Goal: Task Accomplishment & Management: Use online tool/utility

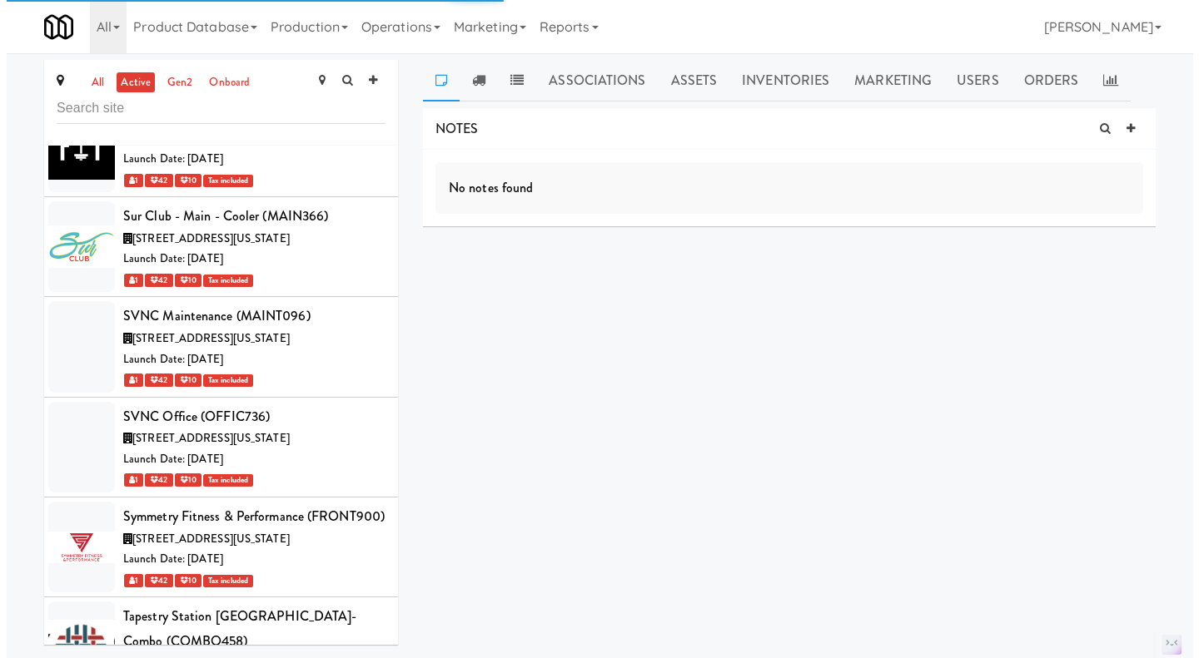
scroll to position [74021, 0]
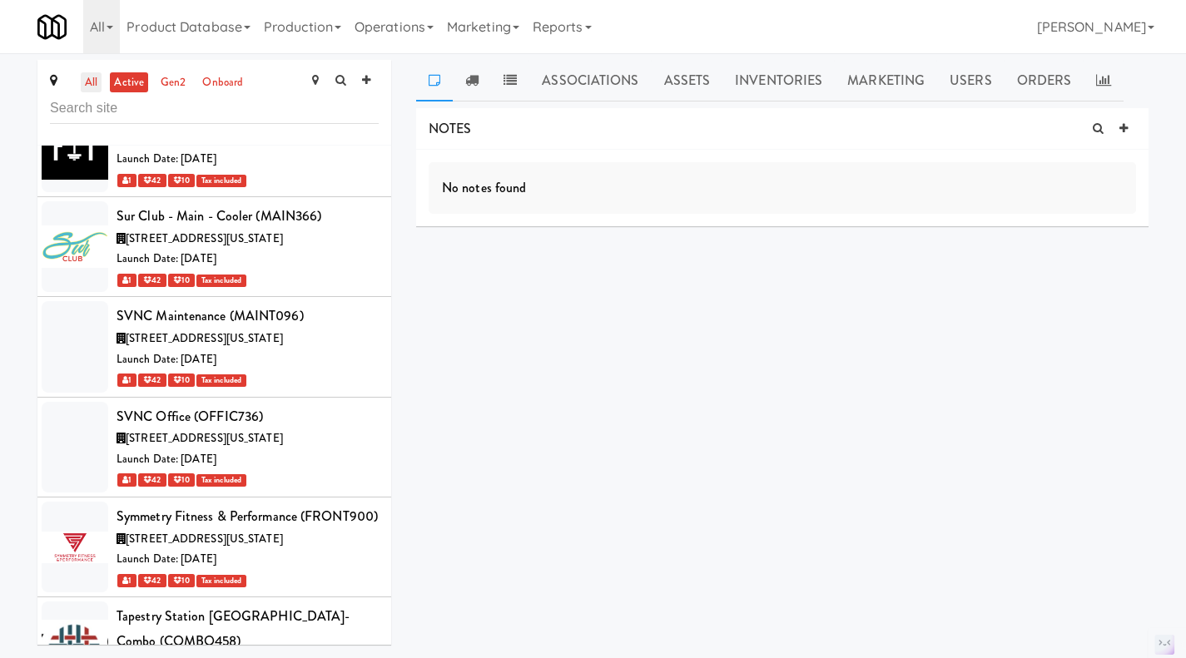
click at [97, 79] on link "all" at bounding box center [91, 82] width 21 height 21
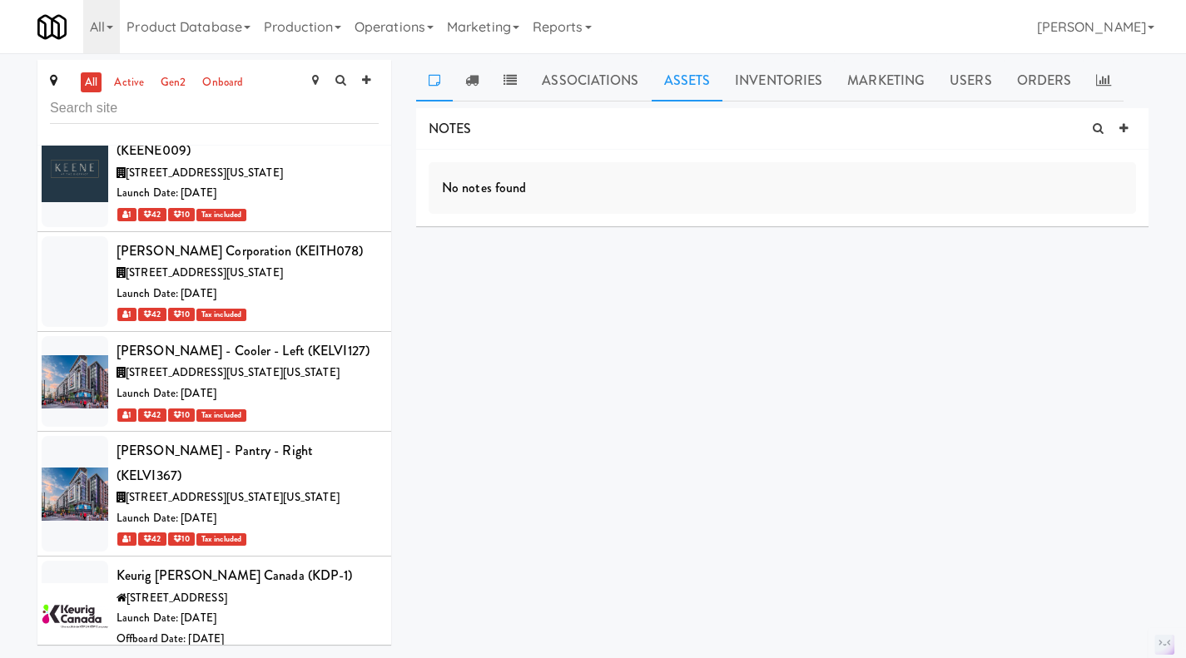
click at [690, 84] on link "Assets" at bounding box center [688, 81] width 72 height 42
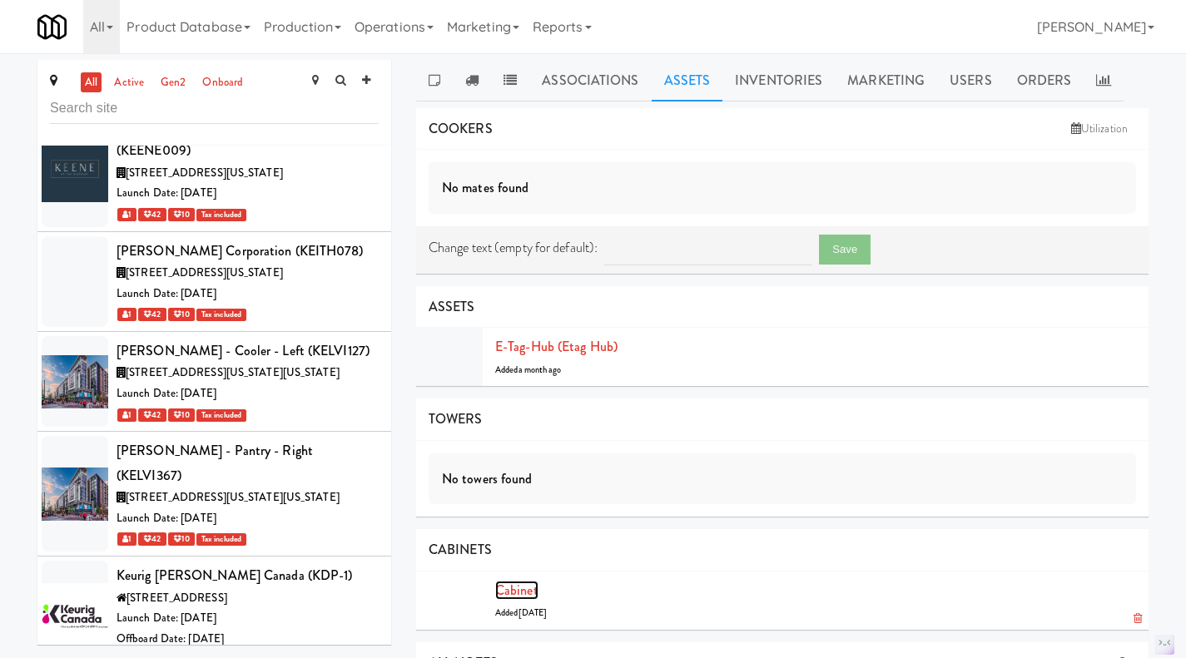
click at [523, 584] on link "Cabinet" at bounding box center [516, 590] width 43 height 19
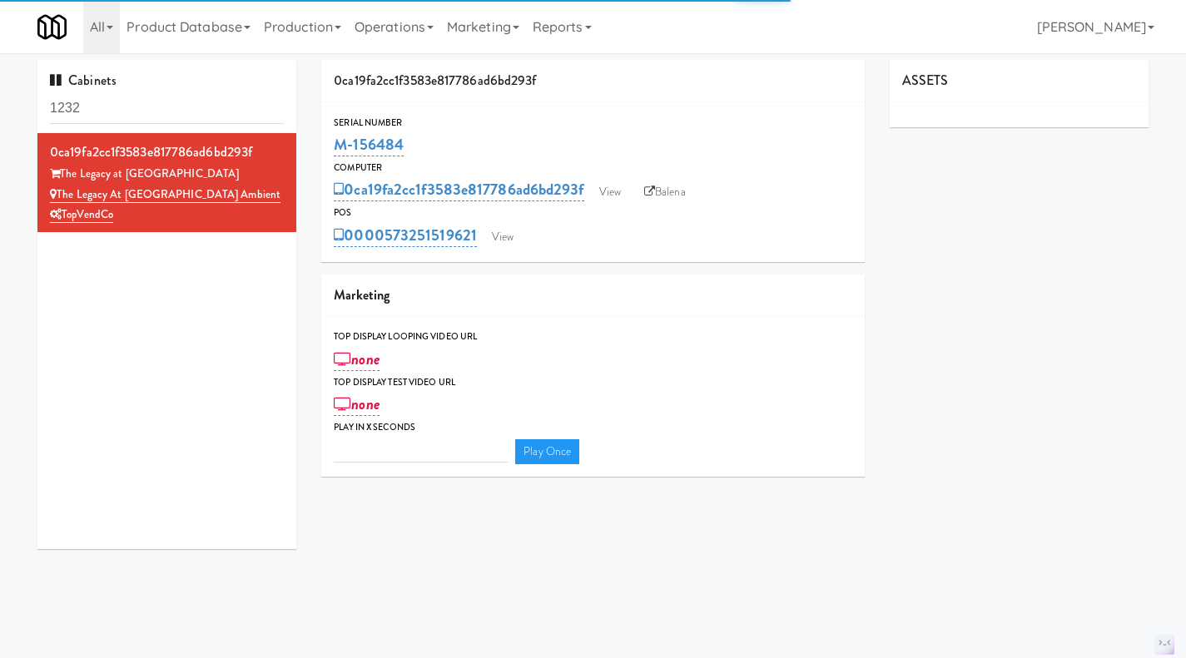
type input "3"
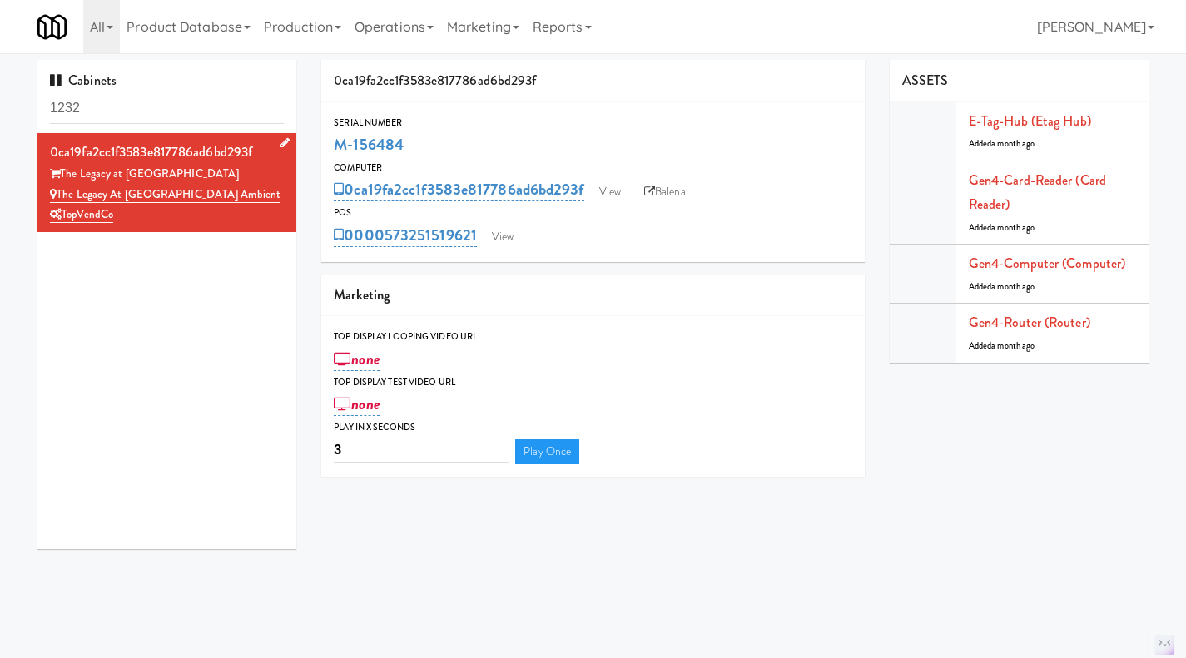
drag, startPoint x: 127, startPoint y: 212, endPoint x: 59, endPoint y: 191, distance: 71.4
click at [59, 191] on div "0ca19fa2cc1f3583e817786ad6bd293f The Legacy at Centennial The Legacy at Centenn…" at bounding box center [167, 183] width 234 height 86
copy div "The Legacy at Centennial Gym Ambient TopVendCo"
click at [687, 186] on link "Balena" at bounding box center [665, 192] width 58 height 25
click at [623, 193] on link "View" at bounding box center [610, 192] width 38 height 25
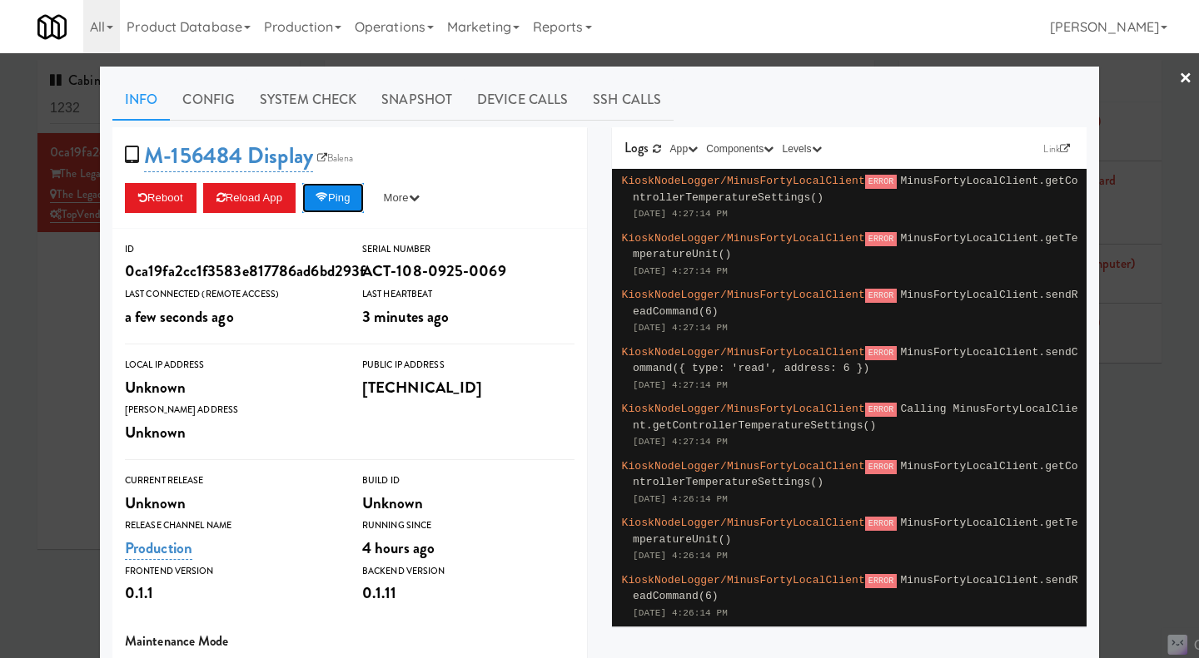
click at [322, 208] on button "Ping" at bounding box center [333, 198] width 62 height 30
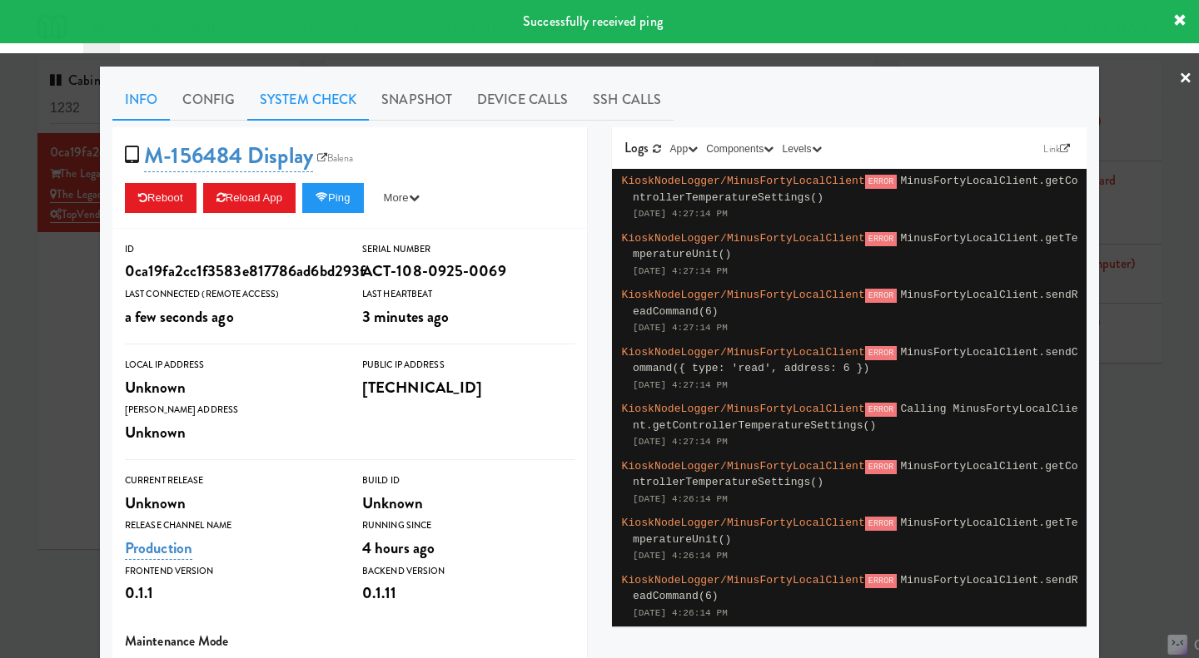
click at [327, 99] on link "System Check" at bounding box center [308, 100] width 122 height 42
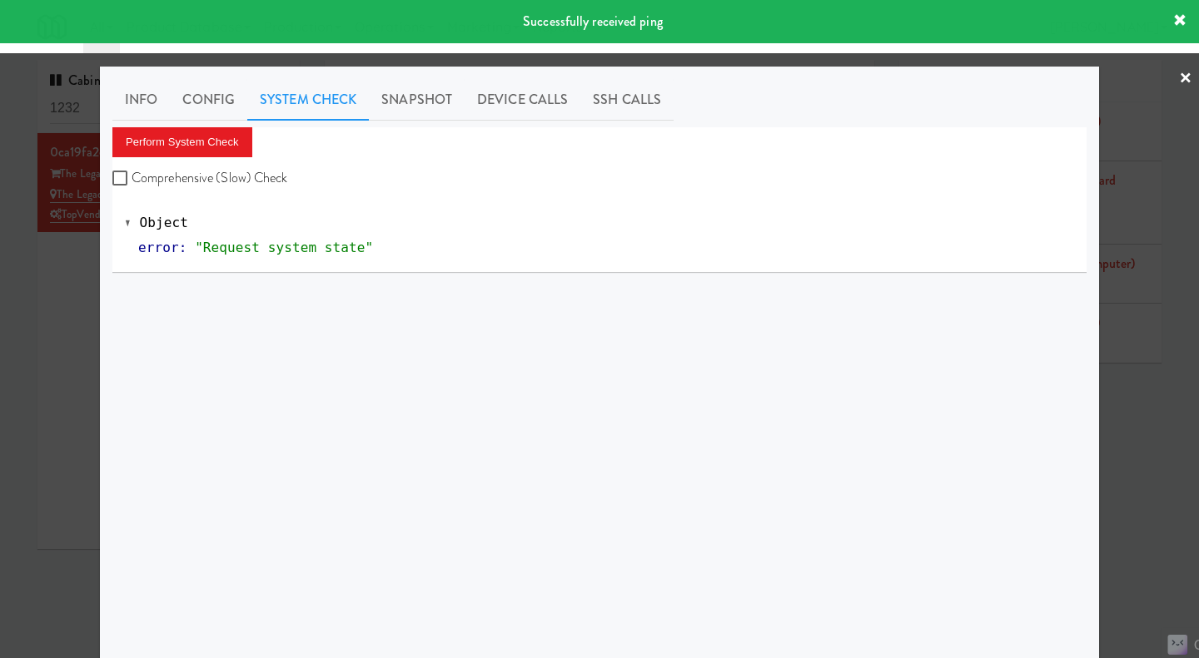
click at [212, 178] on label "Comprehensive (Slow) Check" at bounding box center [200, 178] width 176 height 25
click at [132, 178] on input "Comprehensive (Slow) Check" at bounding box center [121, 178] width 19 height 13
checkbox input "true"
click at [200, 135] on button "Perform System Check" at bounding box center [182, 142] width 140 height 30
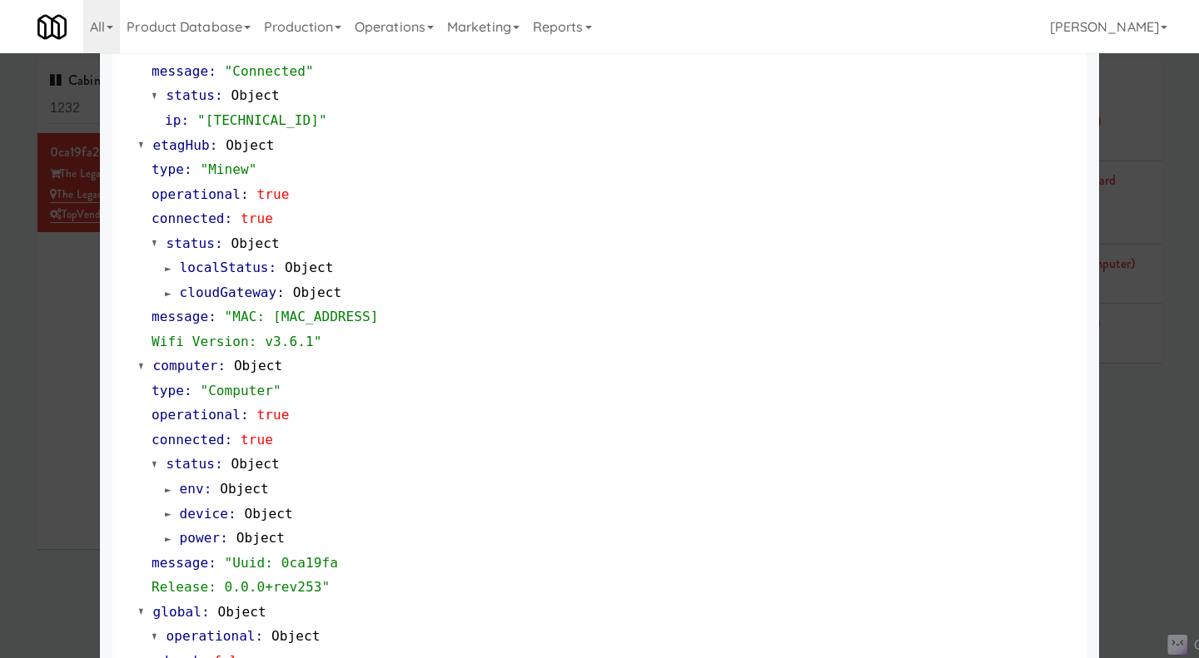
scroll to position [1372, 0]
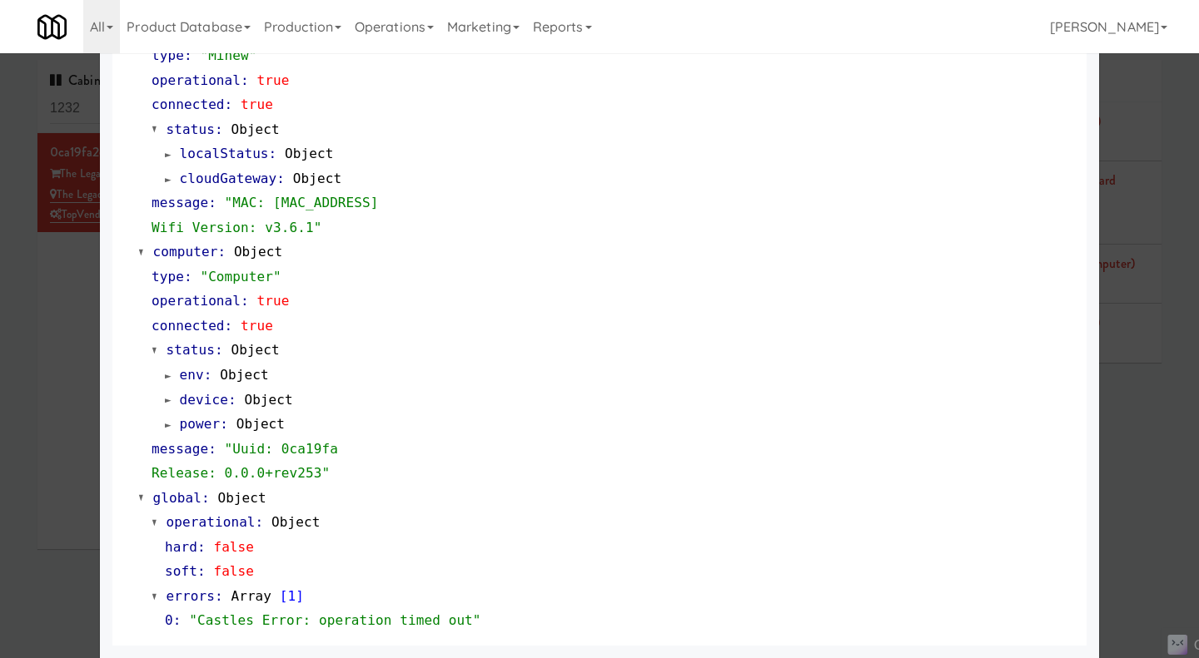
click at [51, 347] on div at bounding box center [599, 329] width 1199 height 658
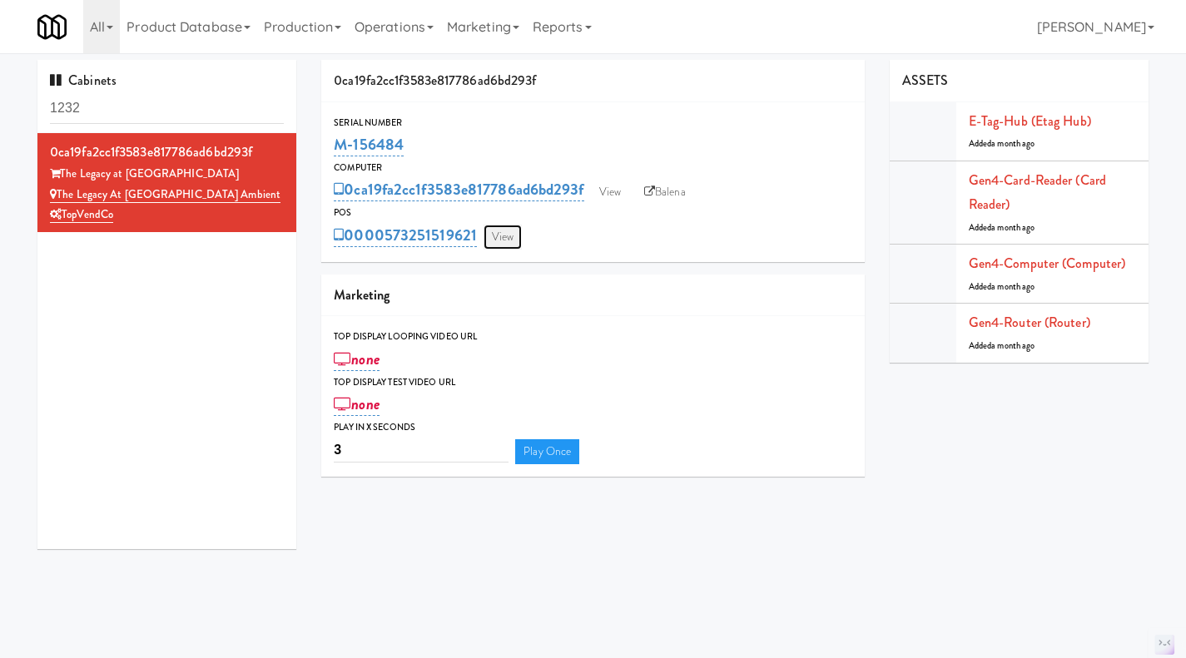
click at [511, 232] on link "View" at bounding box center [503, 237] width 38 height 25
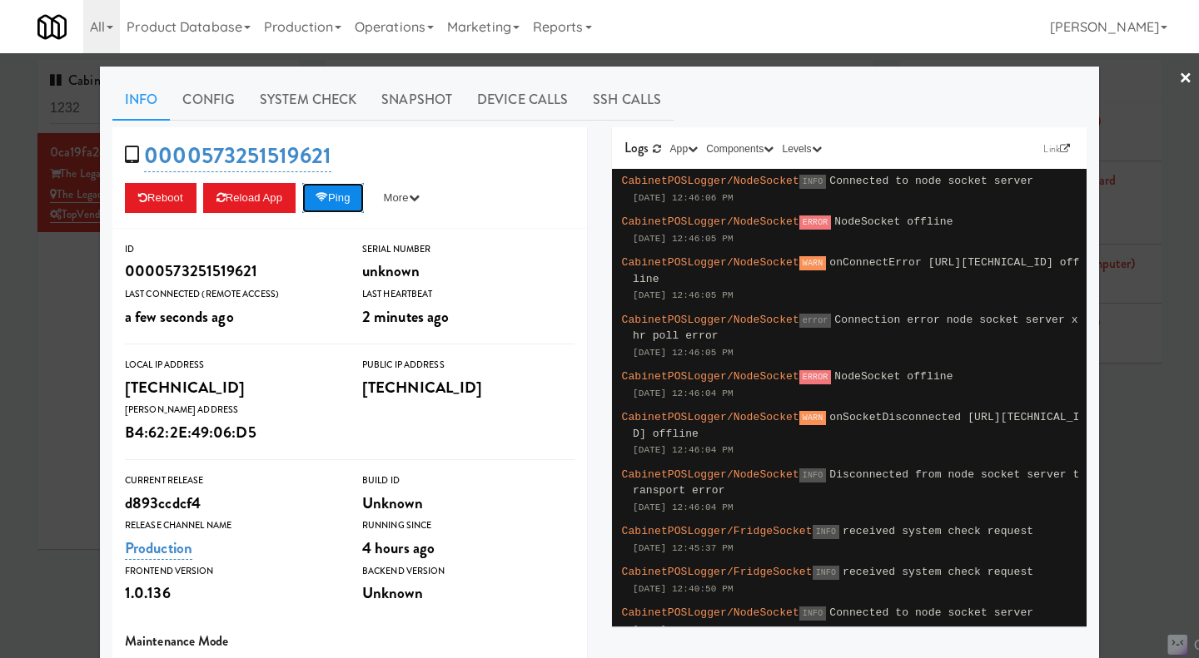
click at [325, 210] on button "Ping" at bounding box center [333, 198] width 62 height 30
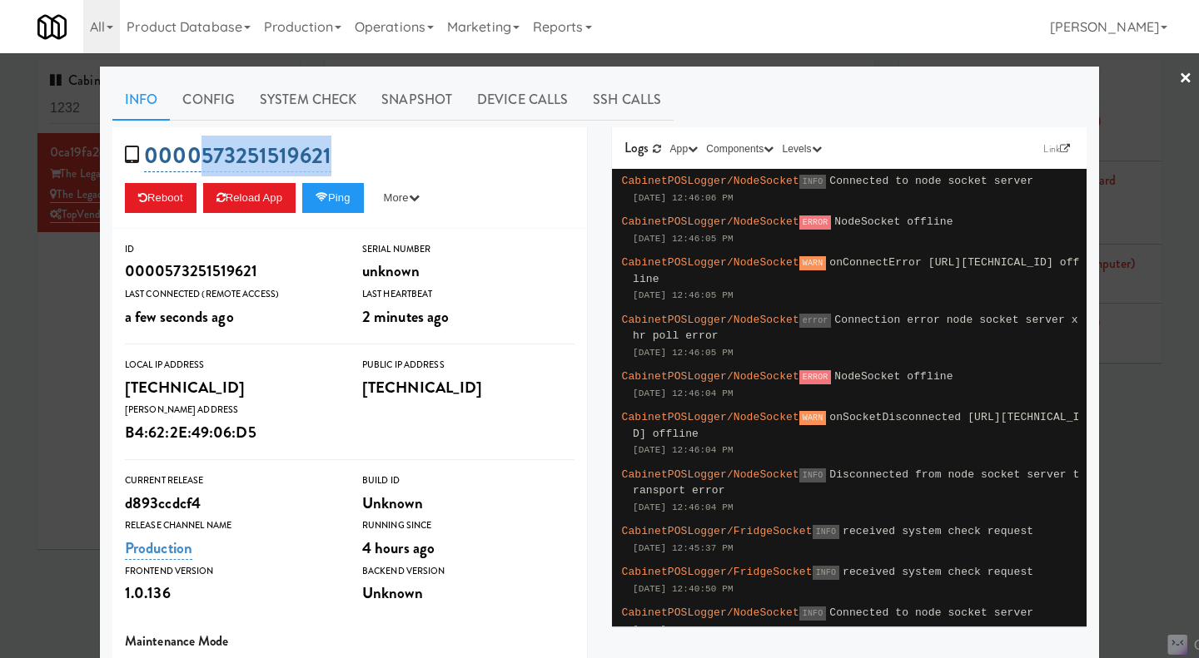
drag, startPoint x: 325, startPoint y: 159, endPoint x: 196, endPoint y: 156, distance: 129.9
click at [196, 156] on div "0000573251519621 Reboot Reload App Ping More Ping Server Restart Server Force R…" at bounding box center [349, 178] width 475 height 102
copy link "573251519621"
click at [212, 76] on div "Info Config System Check Snapshot Device Calls SSH Calls 0000573251519621 Reboo…" at bounding box center [599, 487] width 999 height 840
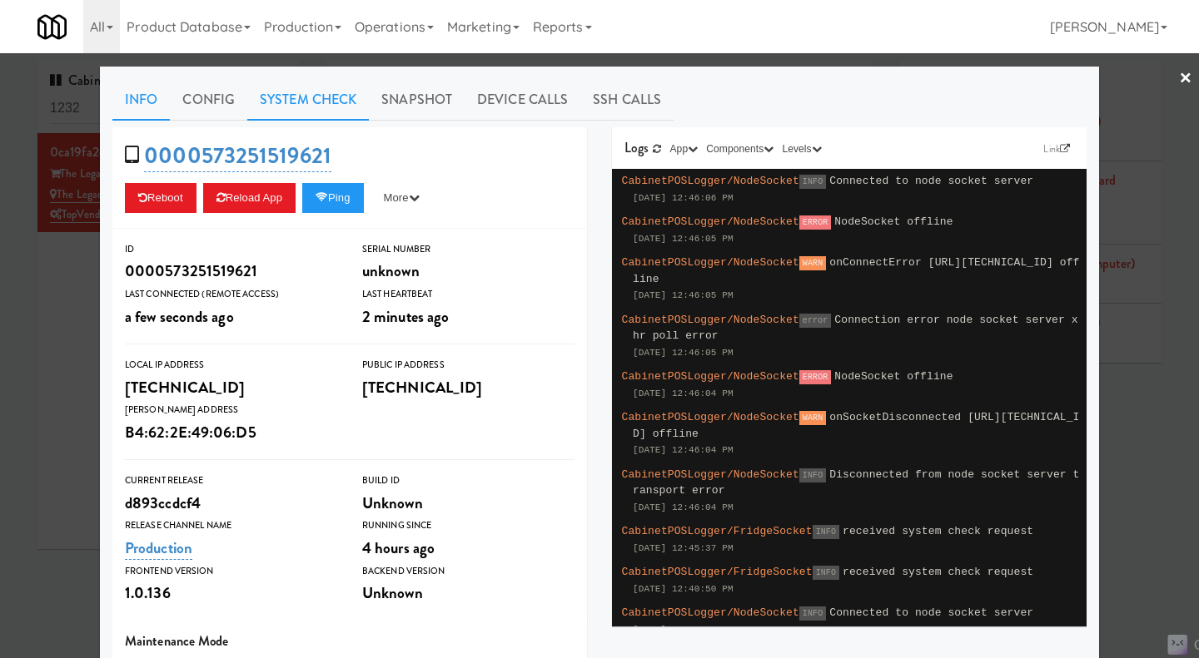
click at [296, 107] on link "System Check" at bounding box center [308, 100] width 122 height 42
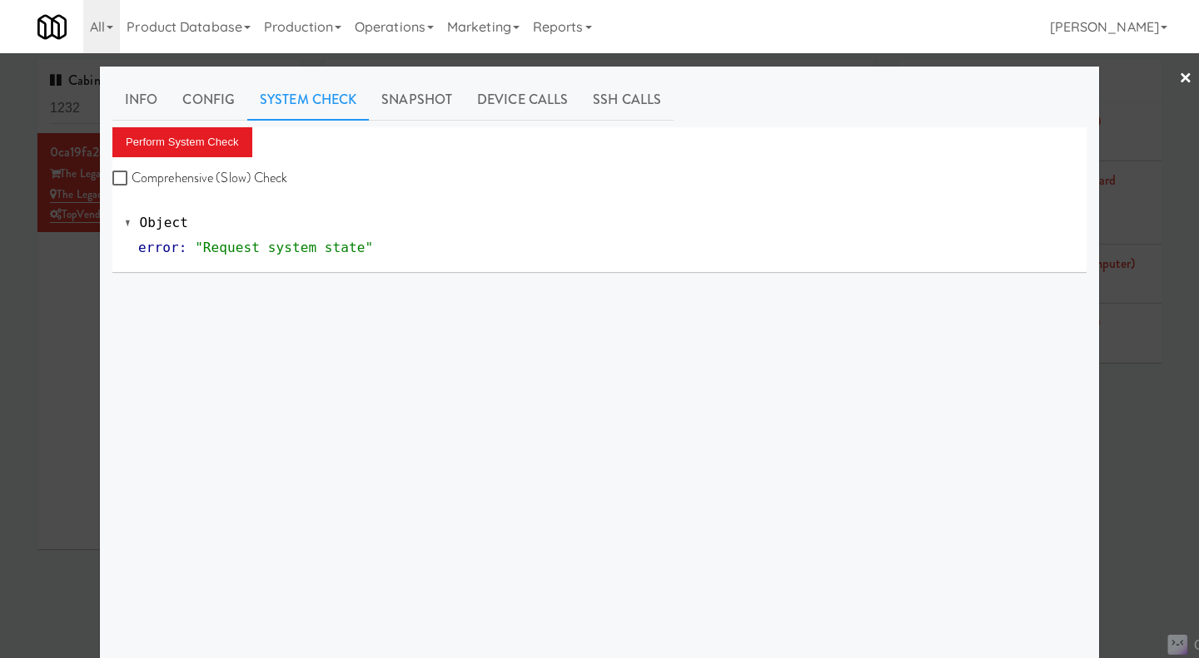
click at [58, 321] on div at bounding box center [599, 329] width 1199 height 658
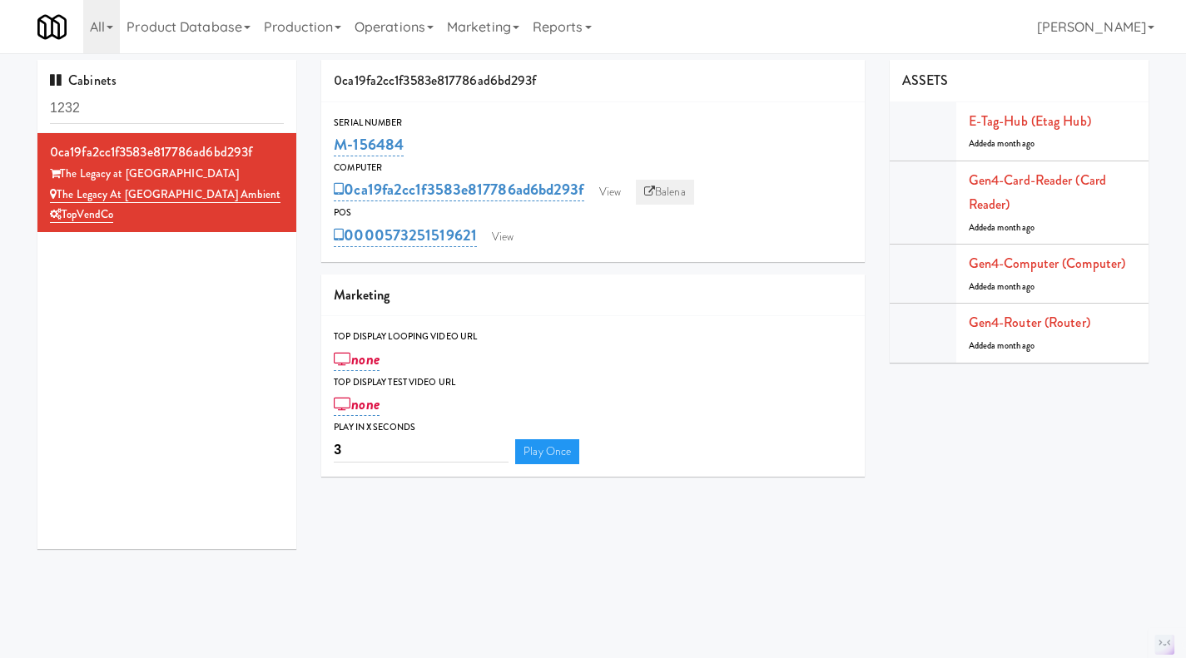
click at [665, 196] on link "Balena" at bounding box center [665, 192] width 58 height 25
click at [523, 226] on div "0000573251519621 View" at bounding box center [593, 235] width 519 height 28
click at [508, 232] on link "View" at bounding box center [503, 237] width 38 height 25
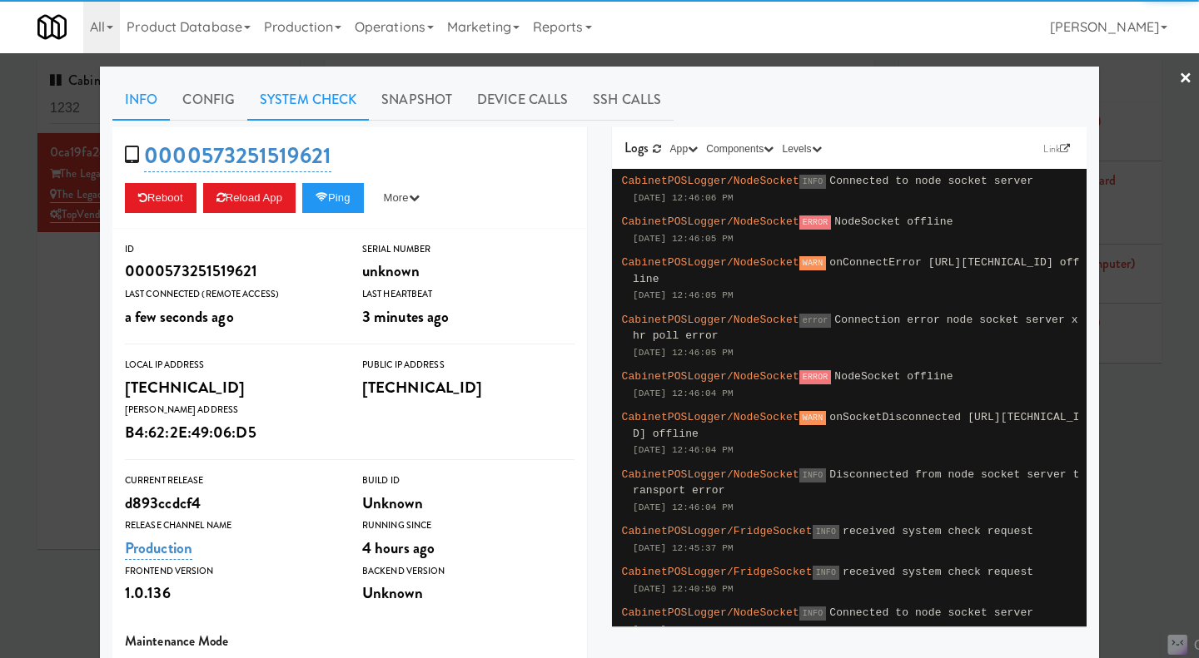
click at [311, 101] on link "System Check" at bounding box center [308, 100] width 122 height 42
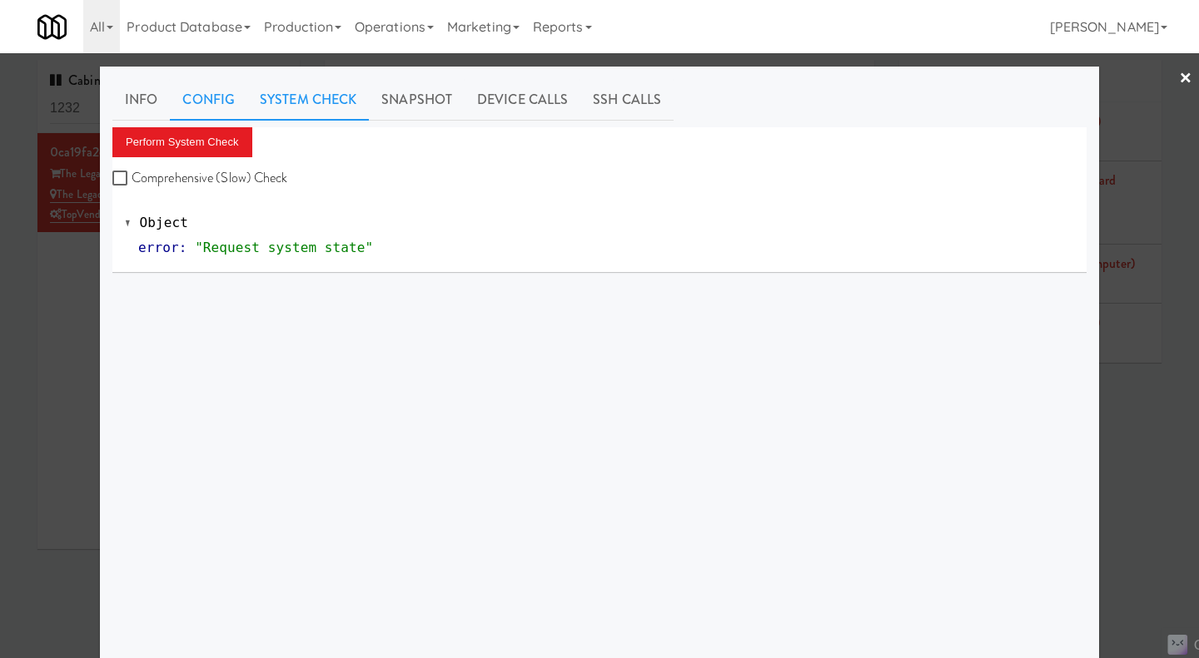
click at [199, 98] on link "Config" at bounding box center [208, 100] width 77 height 42
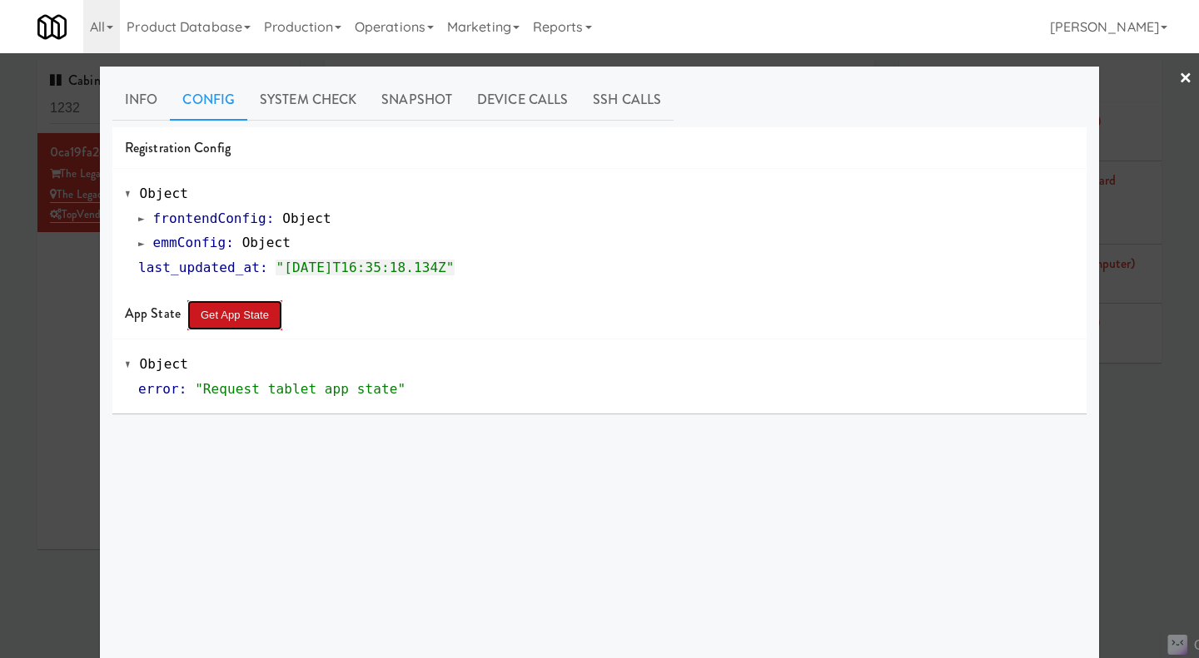
click at [217, 313] on button "Get App State" at bounding box center [234, 316] width 95 height 30
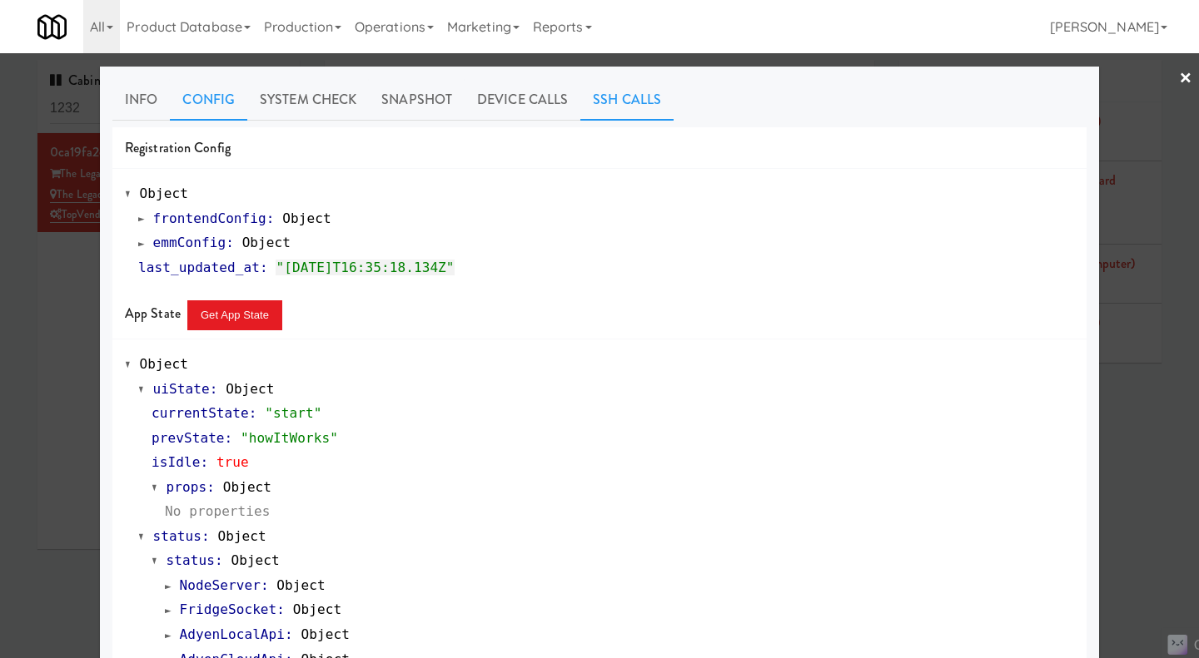
click at [601, 106] on link "SSH Calls" at bounding box center [626, 100] width 93 height 42
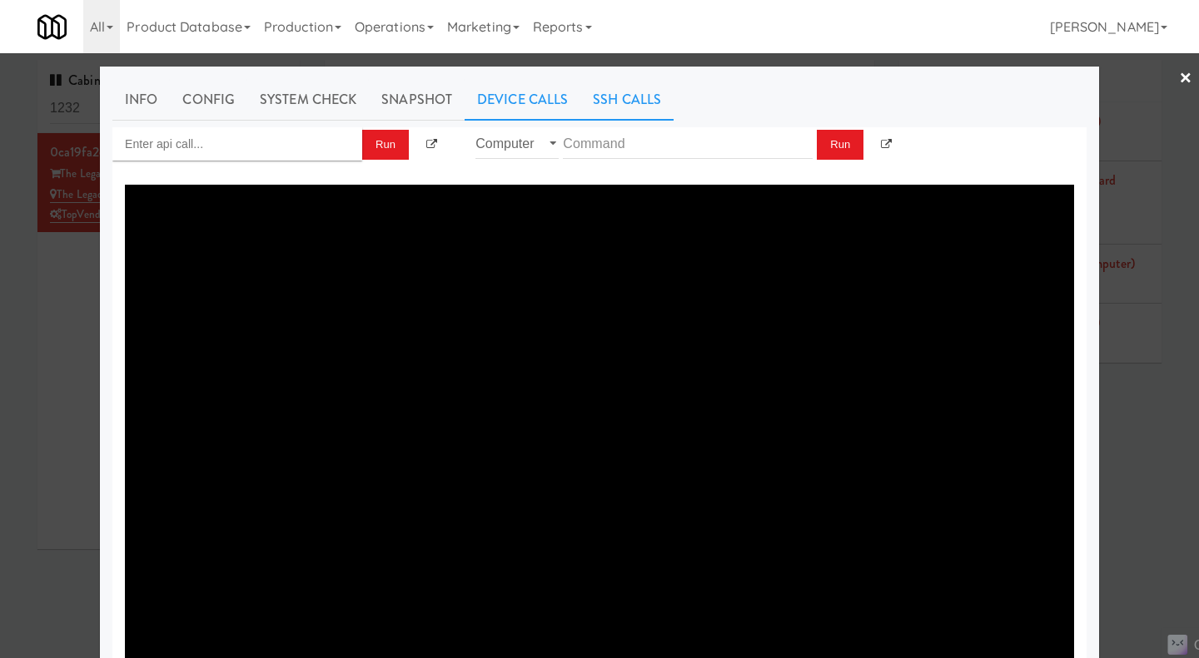
click at [519, 102] on link "Device Calls" at bounding box center [523, 100] width 116 height 42
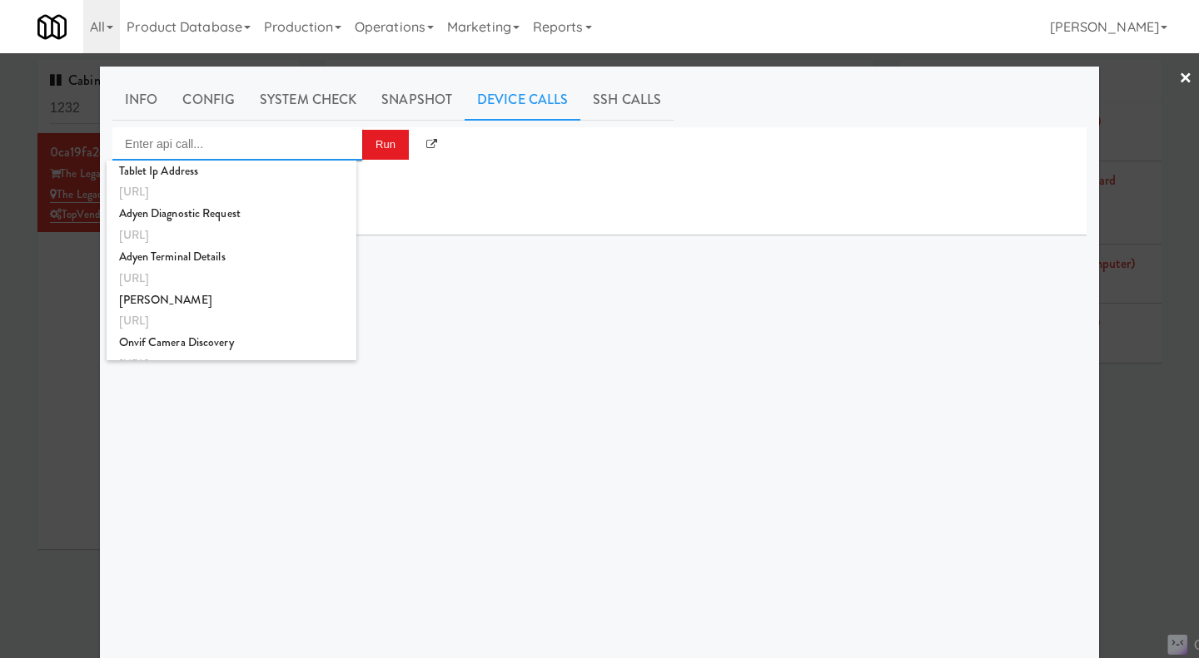
click at [226, 147] on input "Enter api call..." at bounding box center [237, 143] width 250 height 33
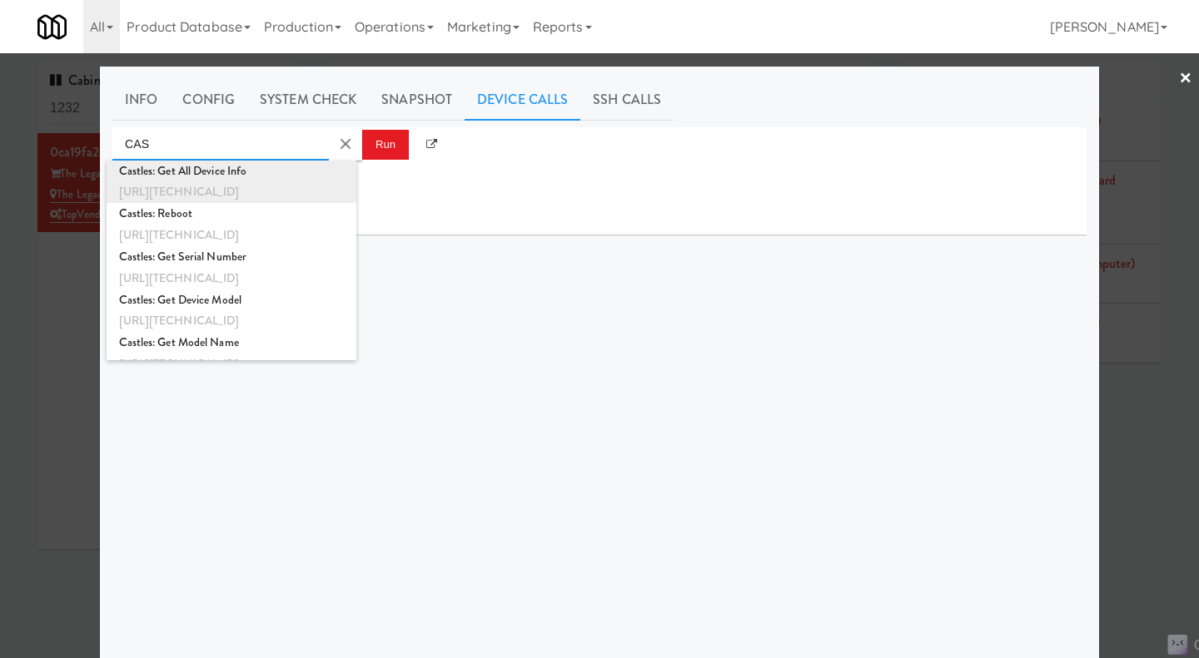
click at [291, 186] on div "http://192.168.11.4:3000/castles-sdk/get-all-device-info" at bounding box center [231, 192] width 225 height 22
type input "Castles: Get All Device Info"
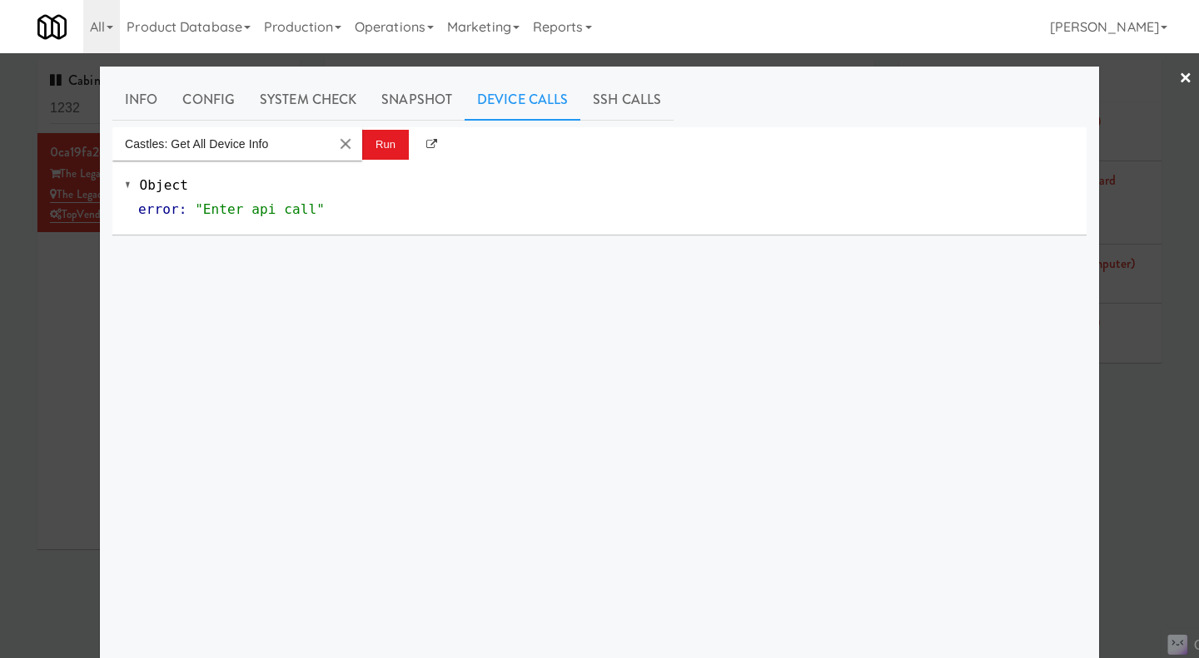
click at [365, 161] on div "Object error : "Enter api call"" at bounding box center [599, 198] width 974 height 74
click at [366, 148] on button "Run" at bounding box center [385, 145] width 47 height 30
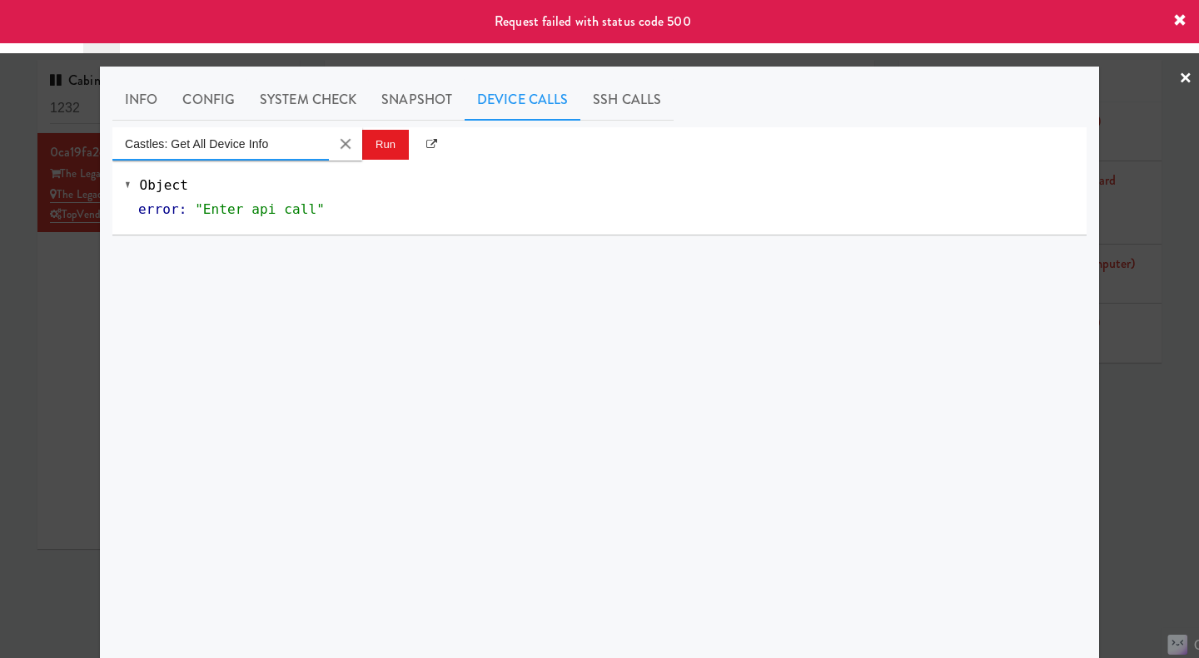
click at [246, 142] on input "Castles: Get All Device Info" at bounding box center [220, 143] width 216 height 33
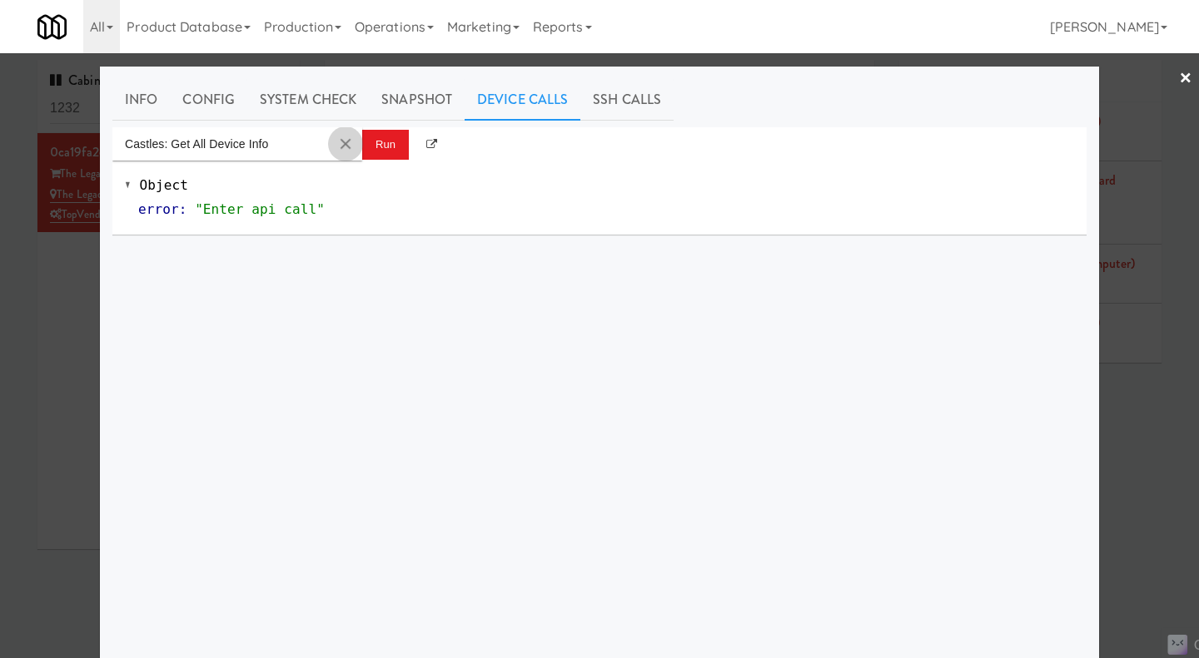
click at [339, 149] on button "Clear Input" at bounding box center [345, 144] width 25 height 25
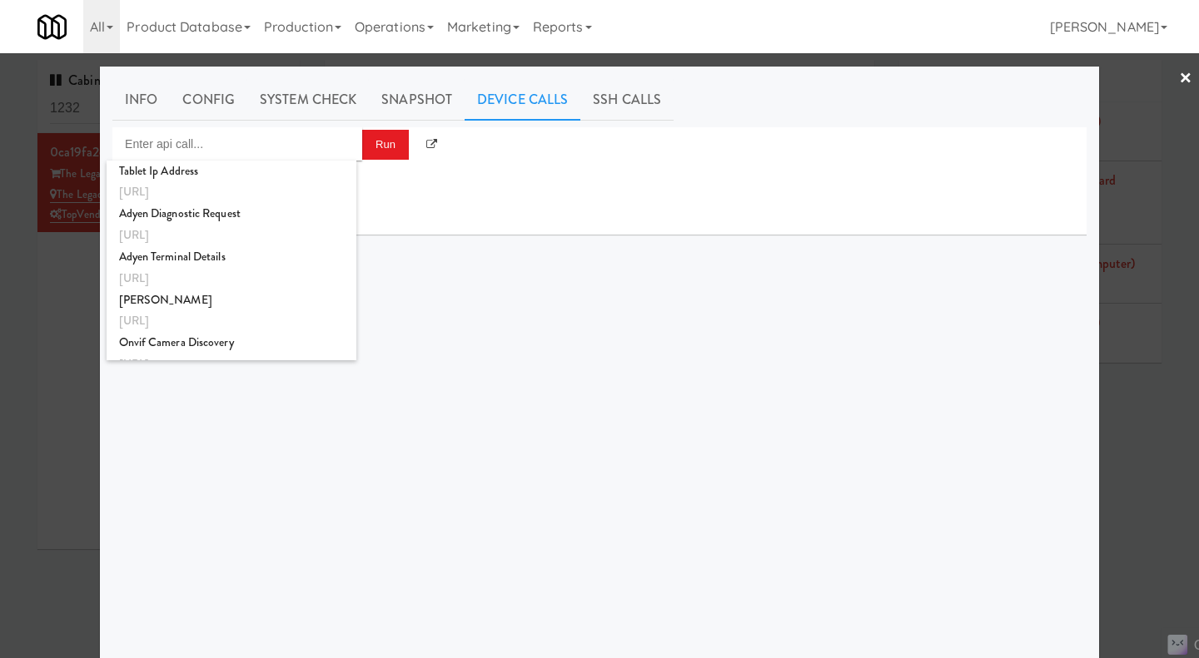
click at [57, 267] on div at bounding box center [599, 329] width 1199 height 658
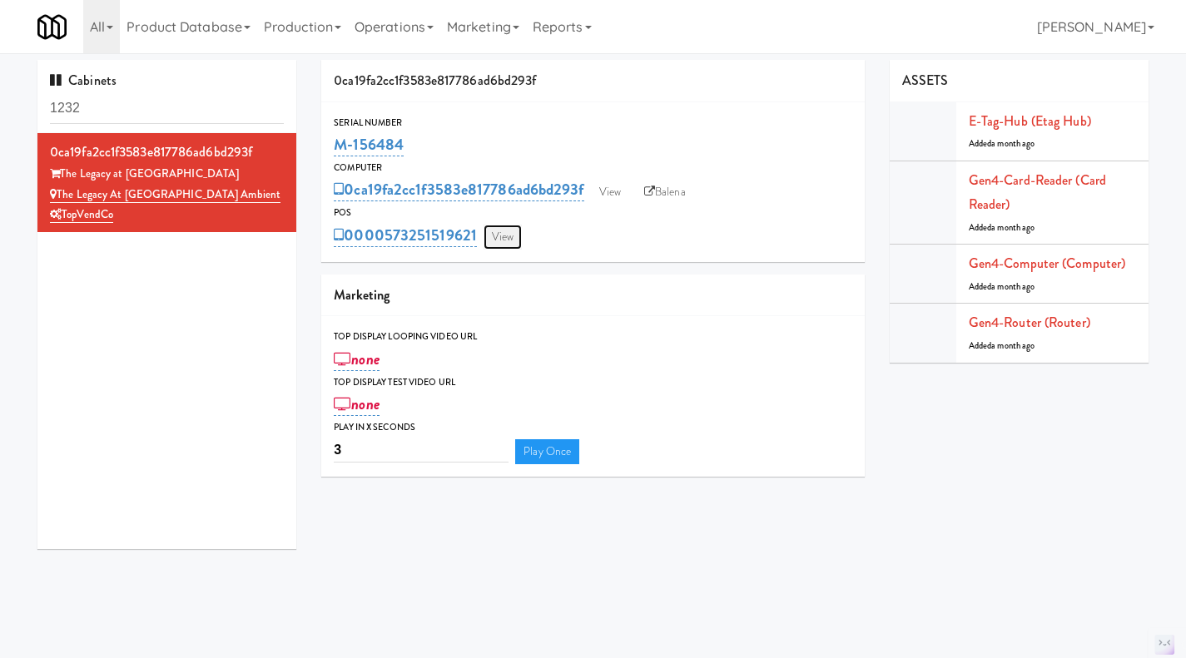
click at [520, 236] on link "View" at bounding box center [503, 237] width 38 height 25
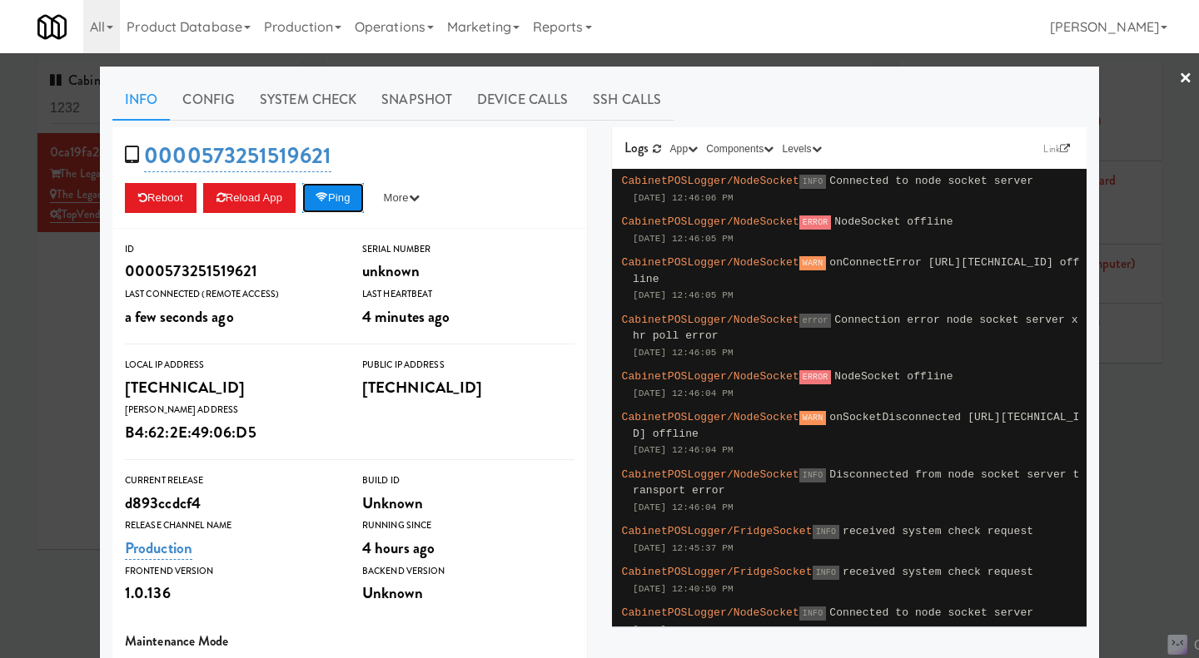
click at [330, 206] on button "Ping" at bounding box center [333, 198] width 62 height 30
click at [330, 96] on link "System Check" at bounding box center [308, 100] width 122 height 42
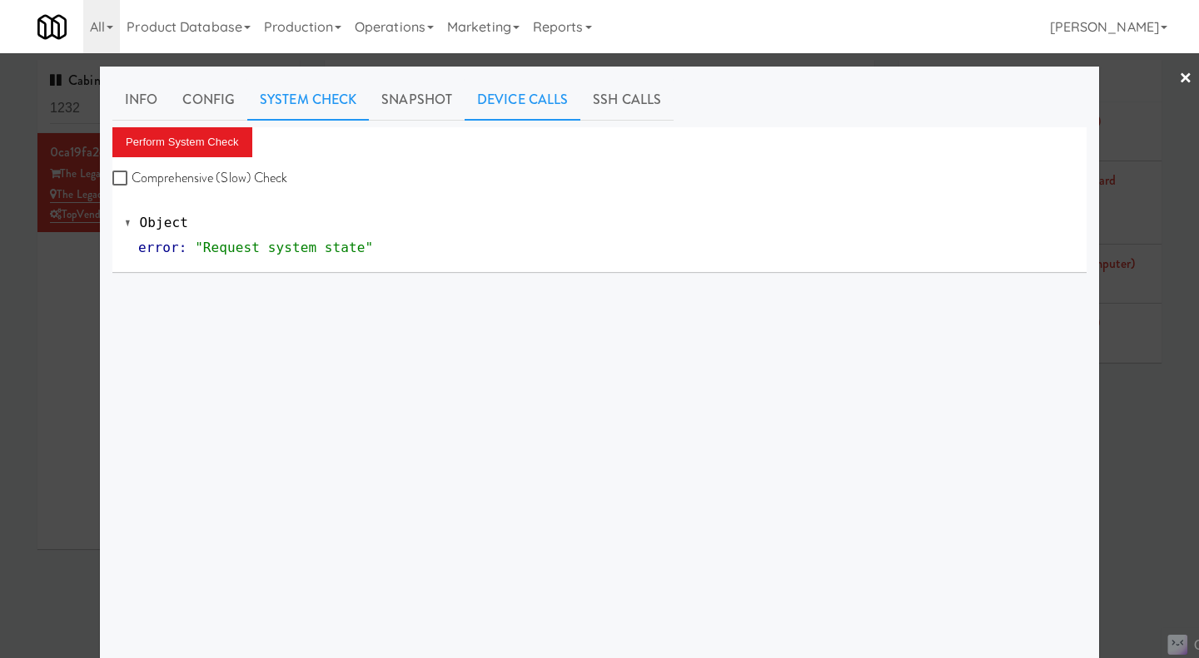
click at [516, 102] on link "Device Calls" at bounding box center [523, 100] width 116 height 42
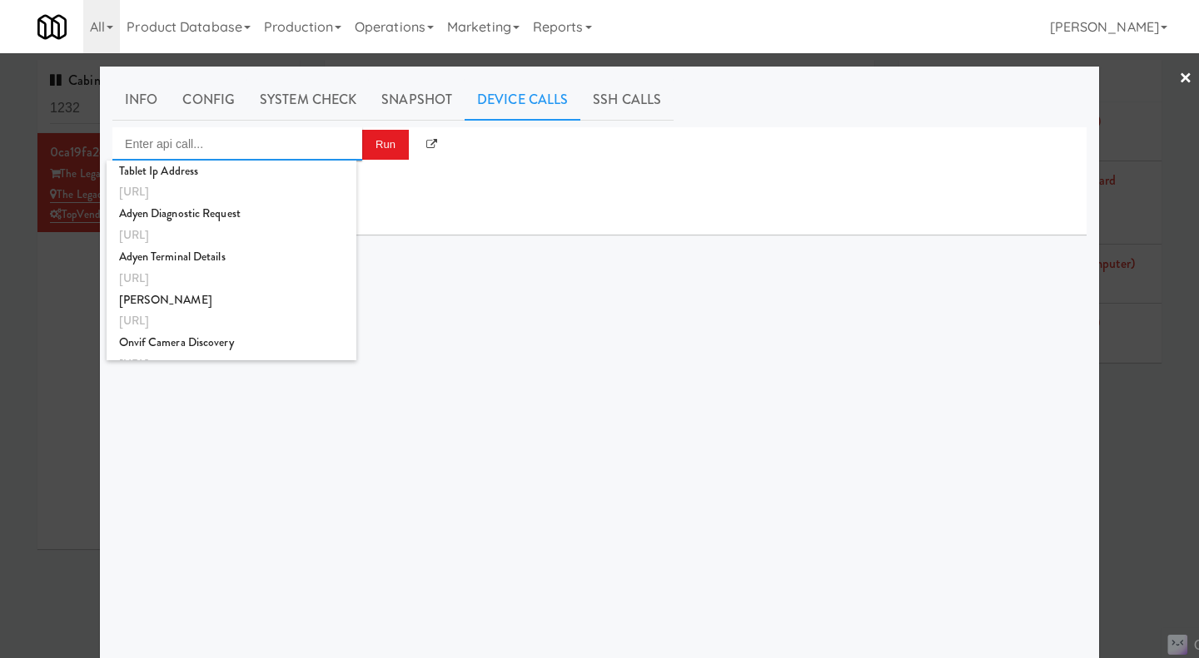
click at [208, 154] on input "Enter api call..." at bounding box center [237, 143] width 250 height 33
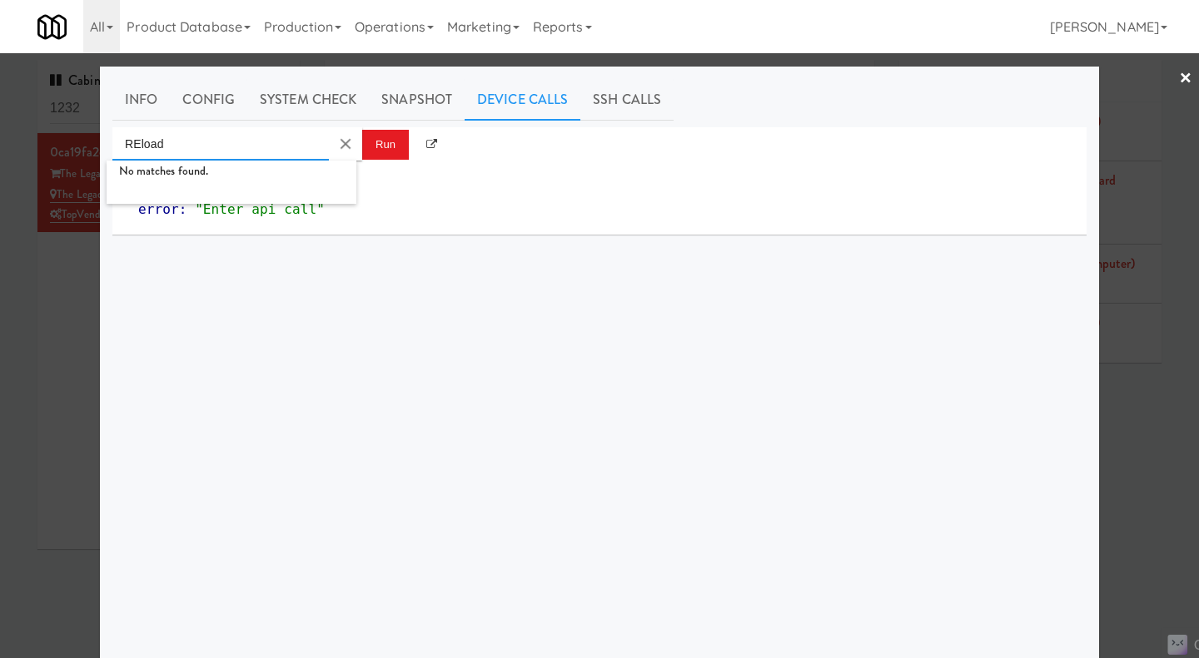
click at [231, 149] on input "REload" at bounding box center [220, 143] width 216 height 33
type input "r"
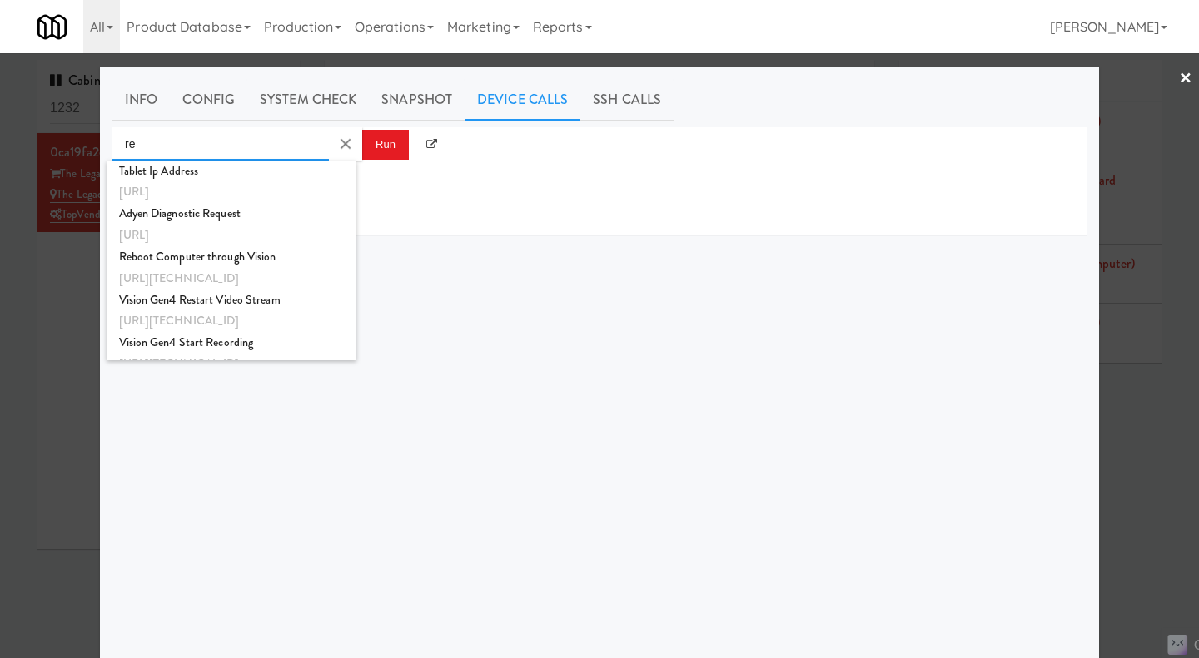
type input "re"
click at [477, 305] on div "re Run Object error : "Enter api call"" at bounding box center [599, 439] width 974 height 624
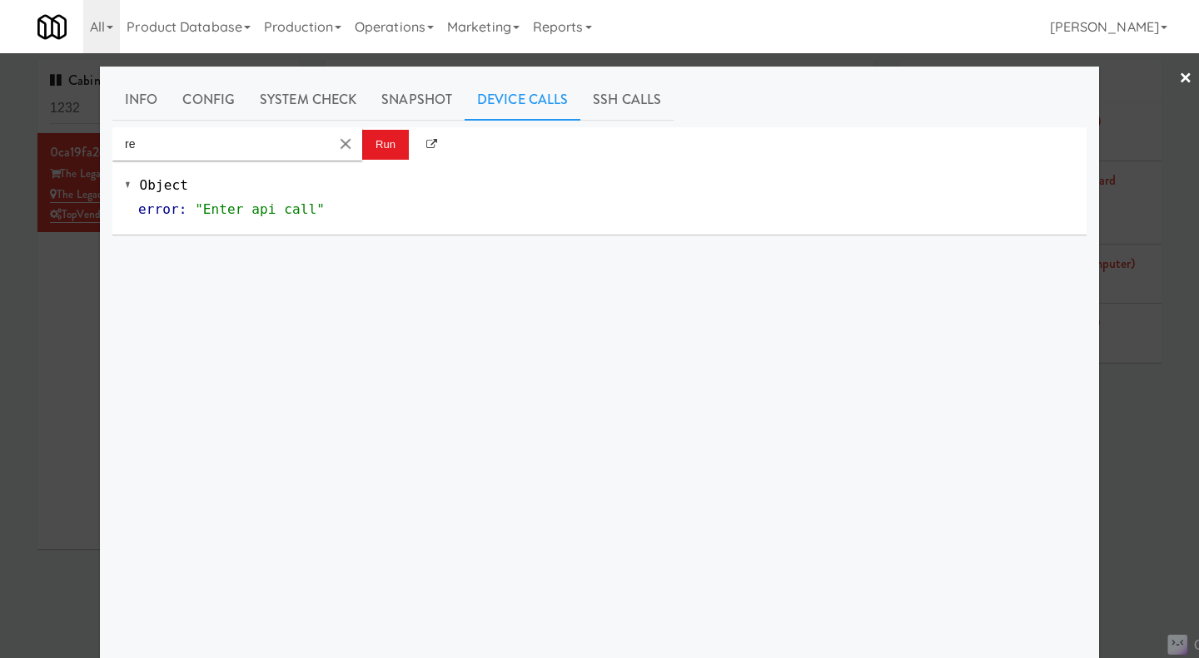
click at [71, 307] on div at bounding box center [599, 329] width 1199 height 658
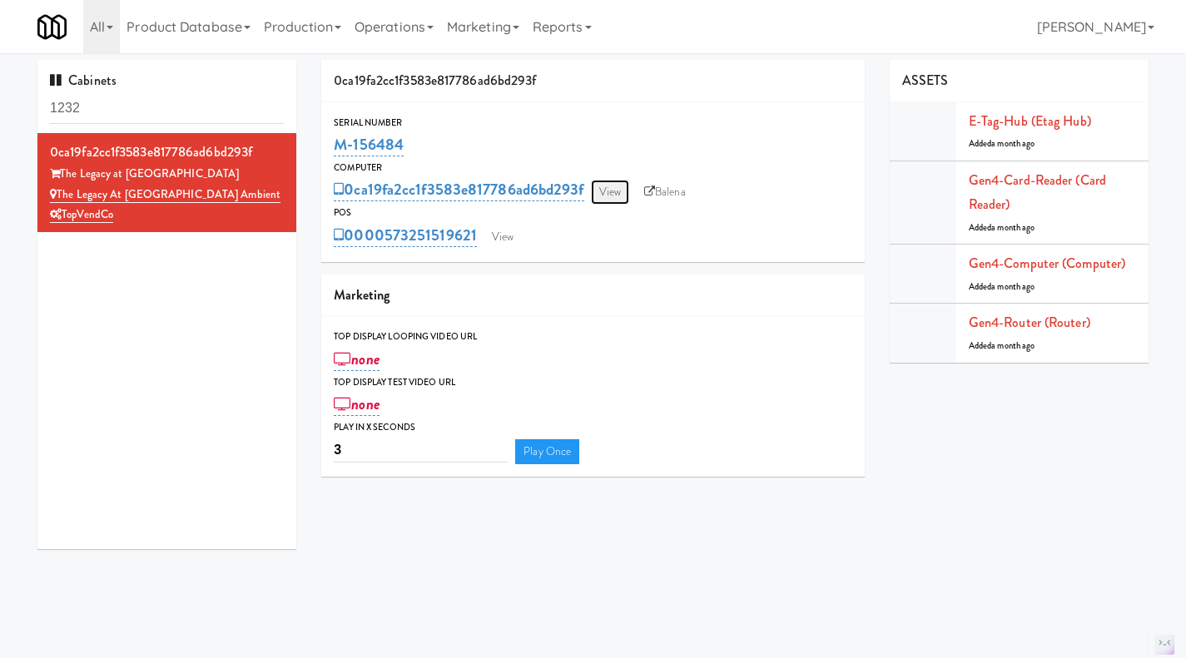
click at [609, 194] on link "View" at bounding box center [610, 192] width 38 height 25
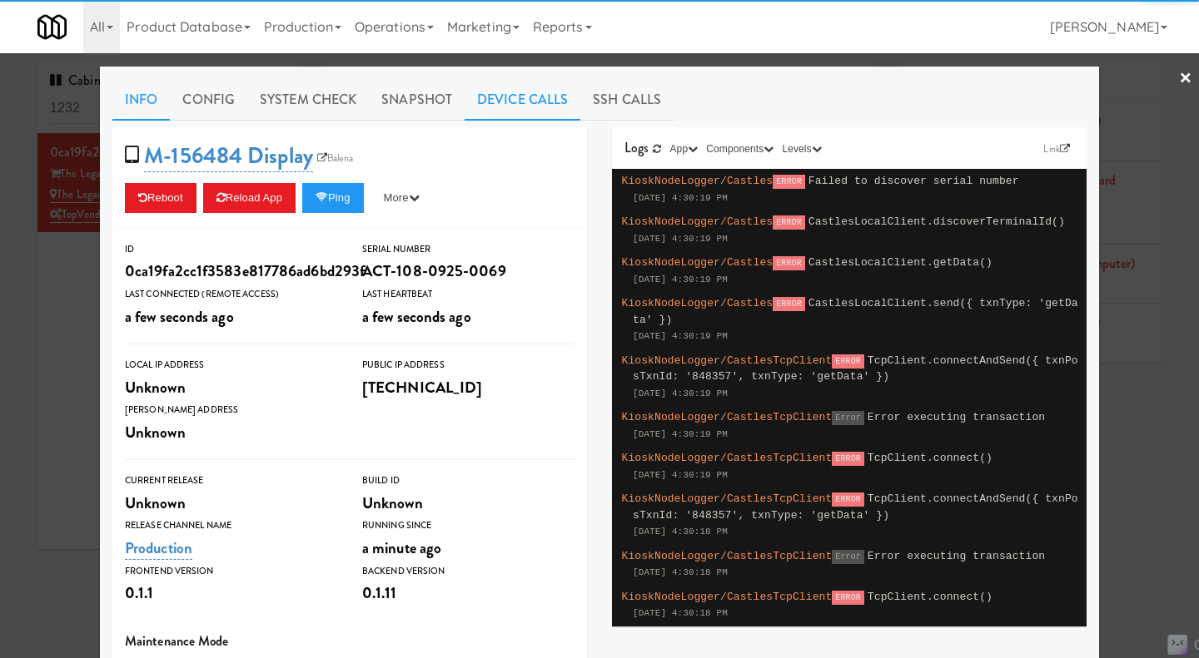
click at [504, 99] on link "Device Calls" at bounding box center [523, 100] width 116 height 42
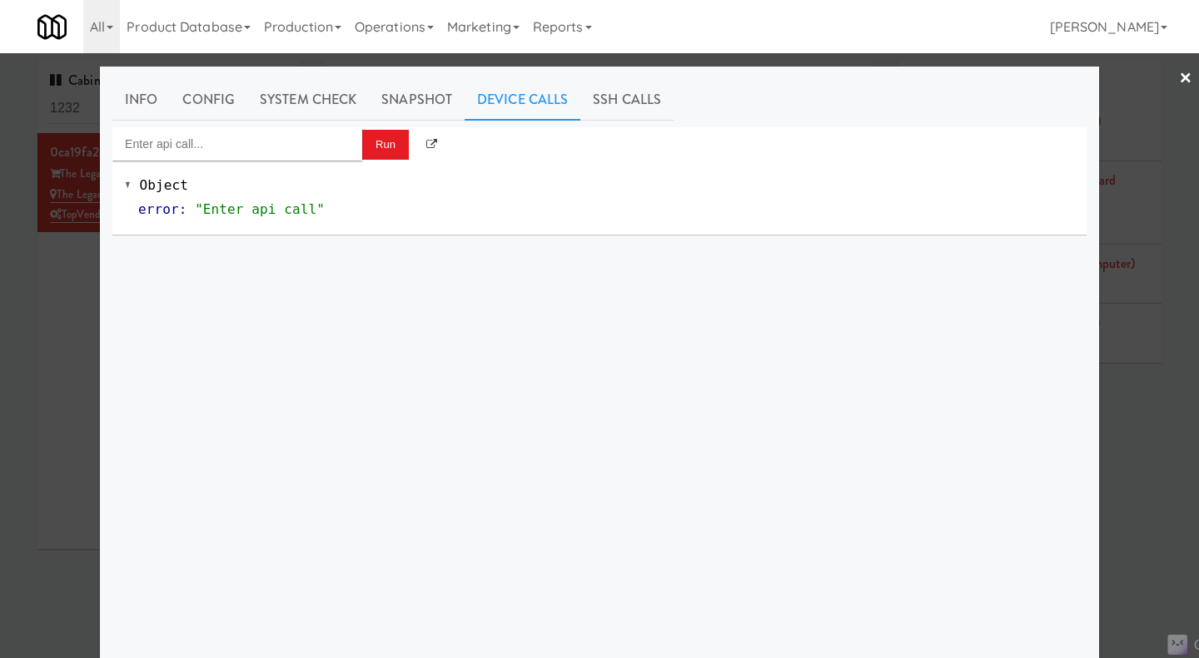
click at [66, 371] on div at bounding box center [599, 329] width 1199 height 658
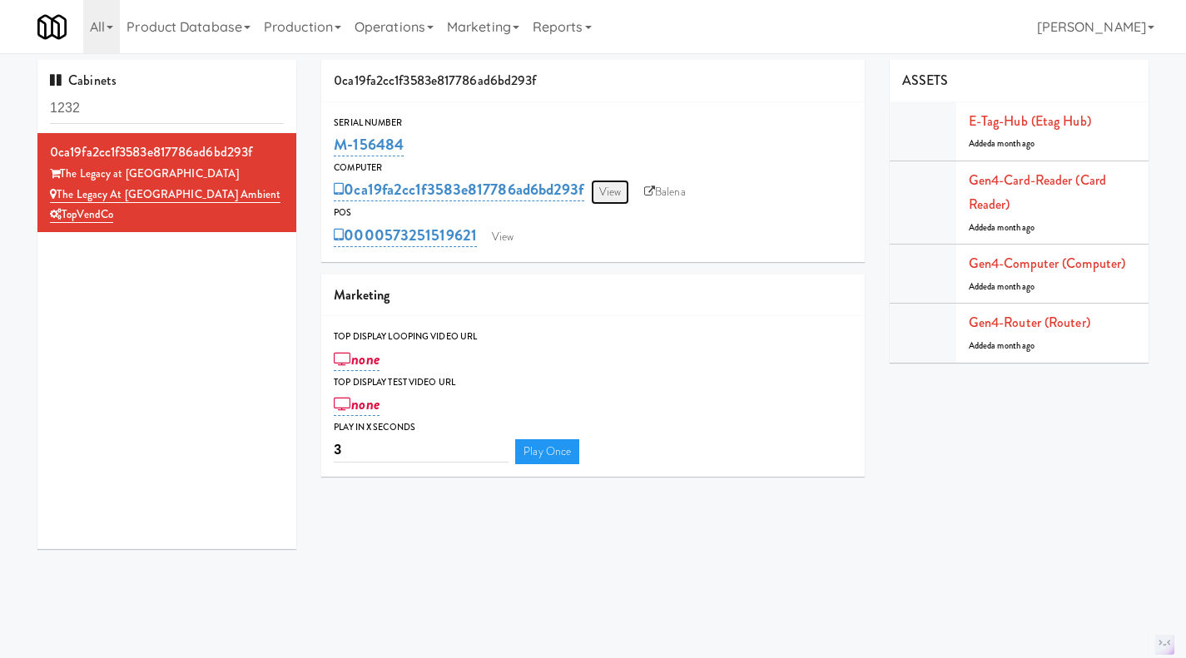
click at [612, 187] on link "View" at bounding box center [610, 192] width 38 height 25
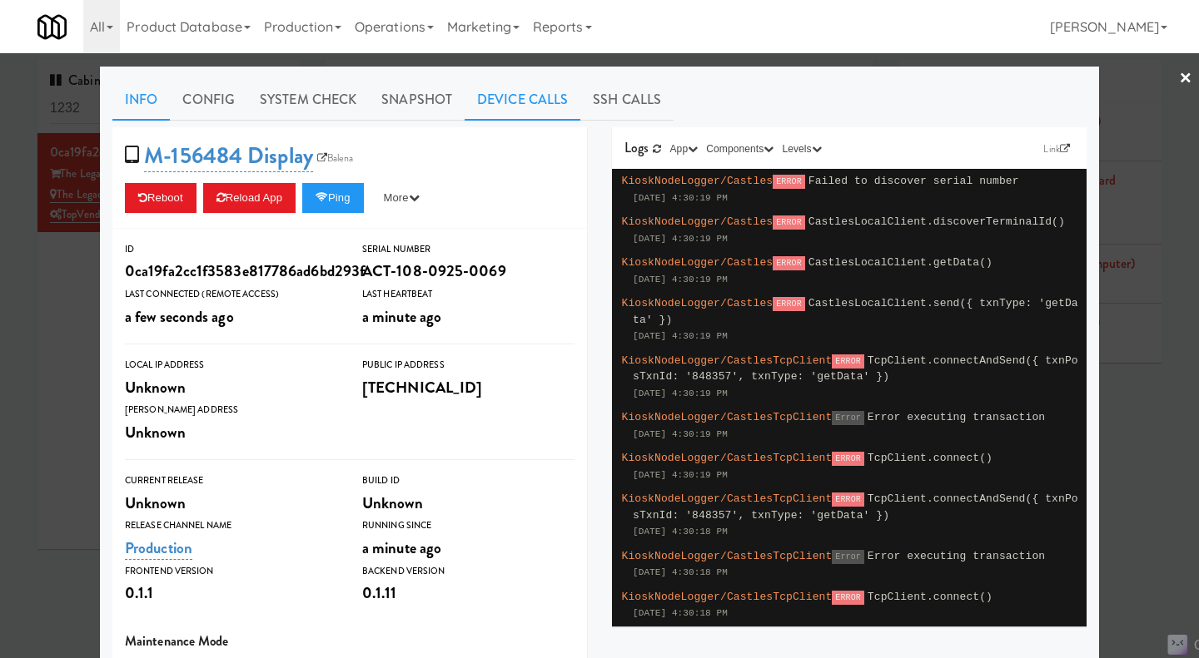
click at [533, 101] on link "Device Calls" at bounding box center [523, 100] width 116 height 42
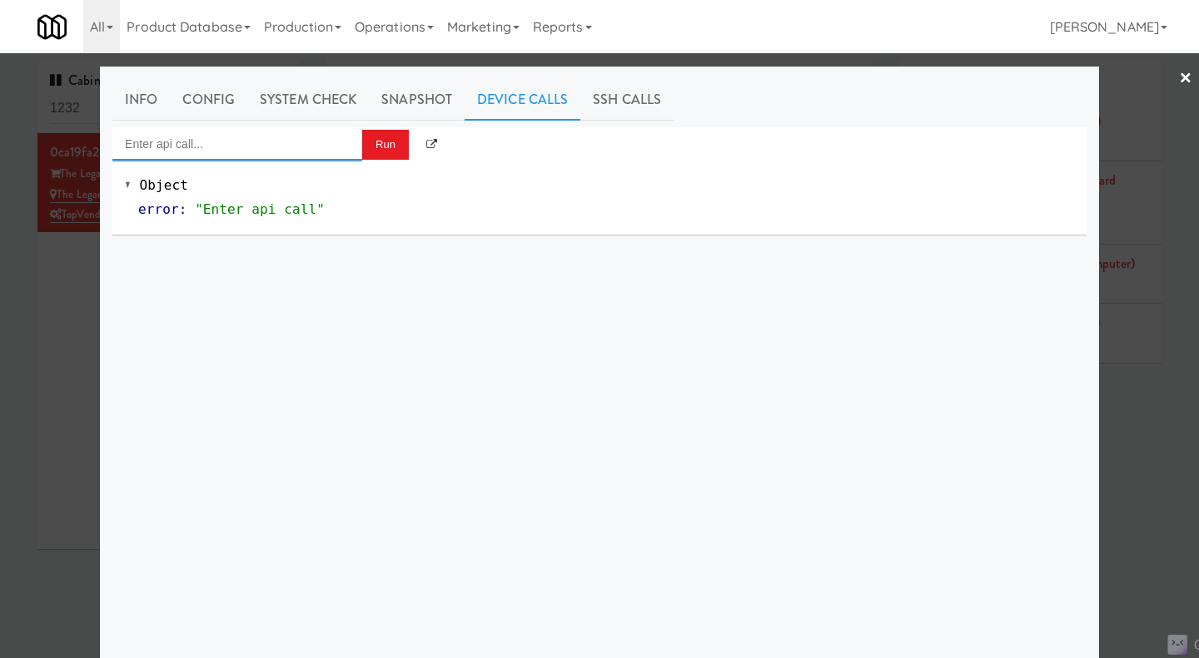
click at [257, 156] on input "Enter api call..." at bounding box center [237, 143] width 250 height 33
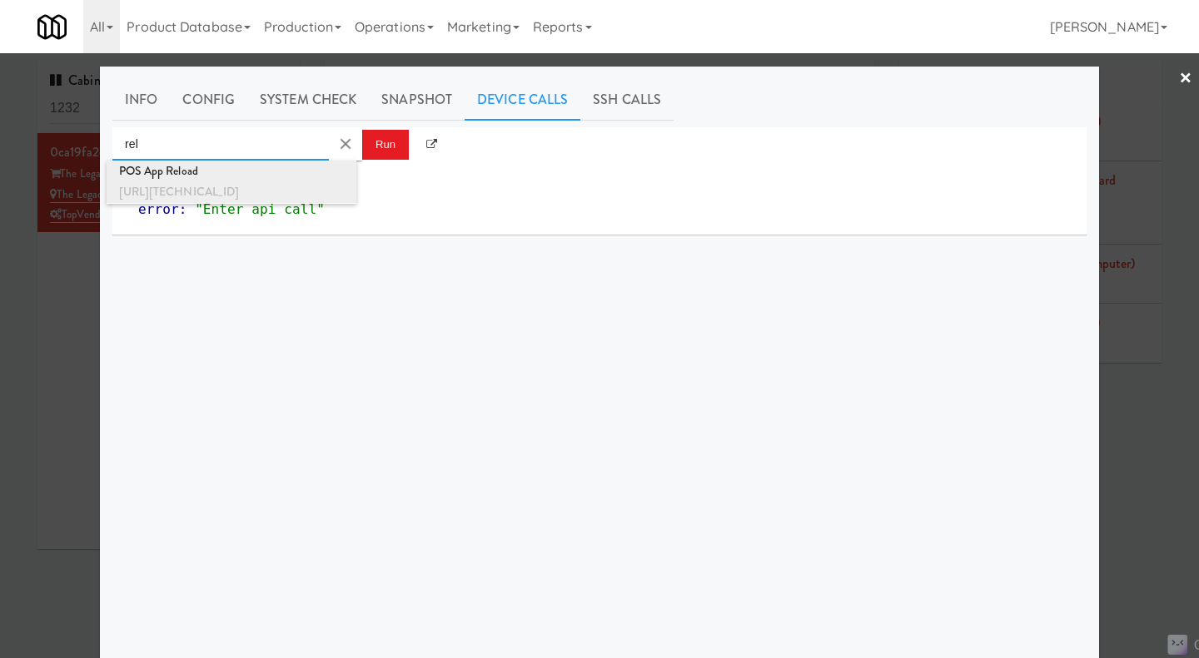
click at [302, 180] on div "POS App Reload" at bounding box center [231, 172] width 225 height 22
type input "POS App Reload"
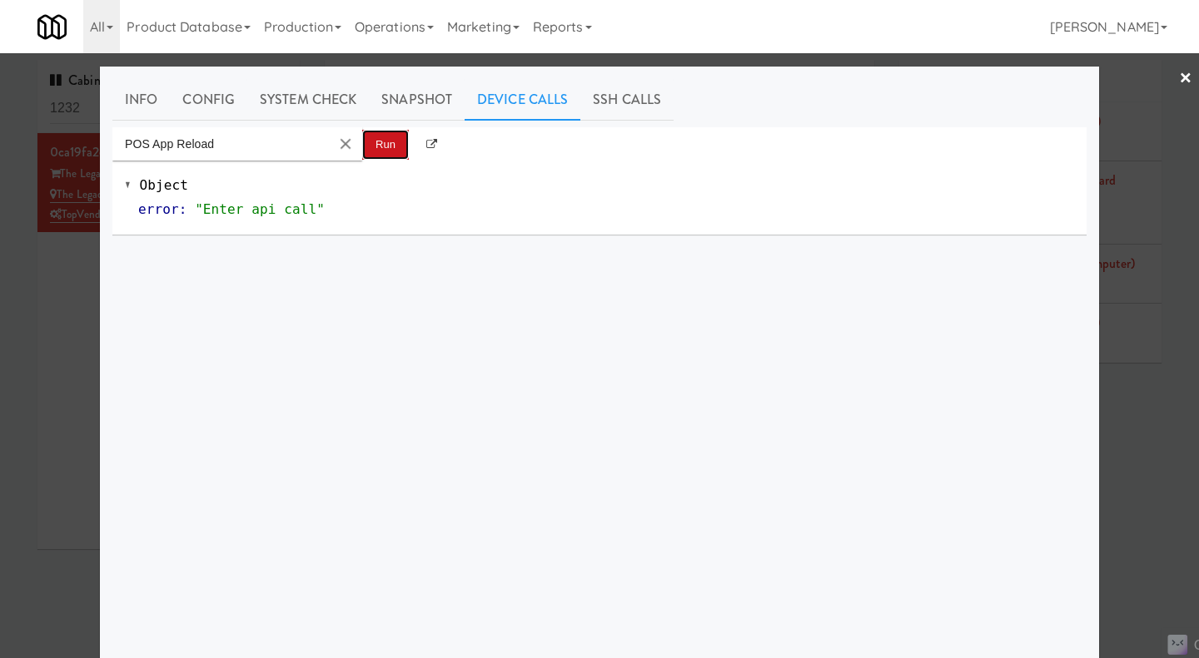
click at [388, 132] on button "Run" at bounding box center [385, 145] width 47 height 30
click at [321, 87] on link "System Check" at bounding box center [308, 100] width 122 height 42
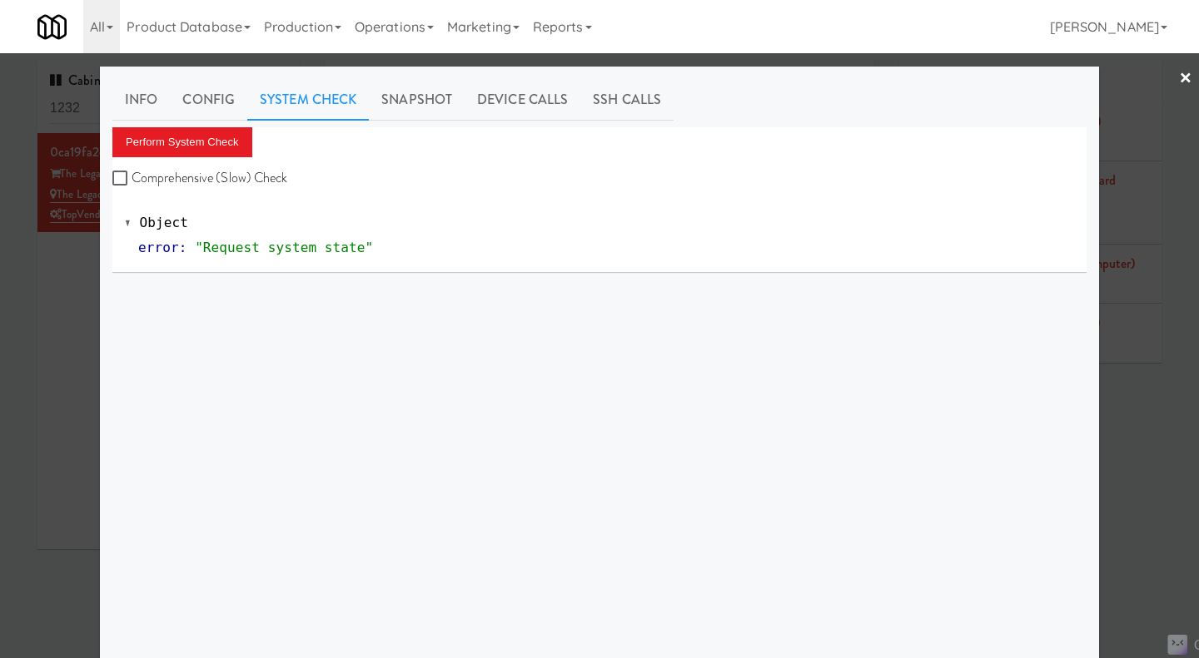
click at [235, 180] on label "Comprehensive (Slow) Check" at bounding box center [200, 178] width 176 height 25
click at [132, 180] on input "Comprehensive (Slow) Check" at bounding box center [121, 178] width 19 height 13
checkbox input "true"
click at [196, 139] on button "Perform System Check" at bounding box center [182, 142] width 140 height 30
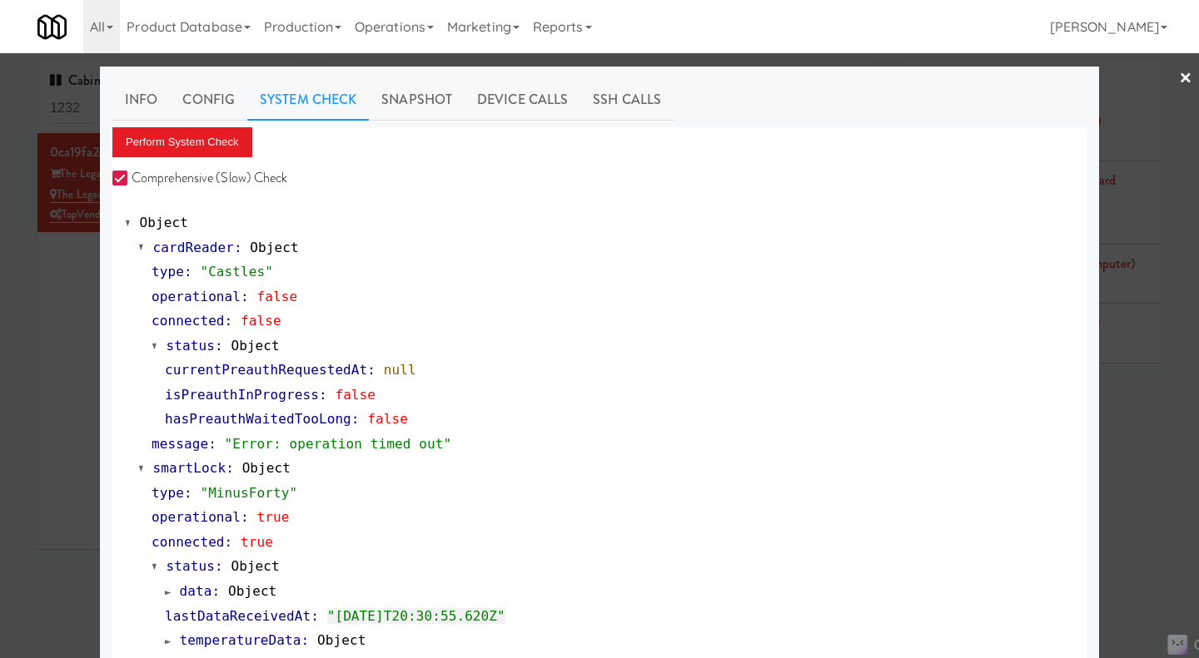
click at [86, 277] on div at bounding box center [599, 329] width 1199 height 658
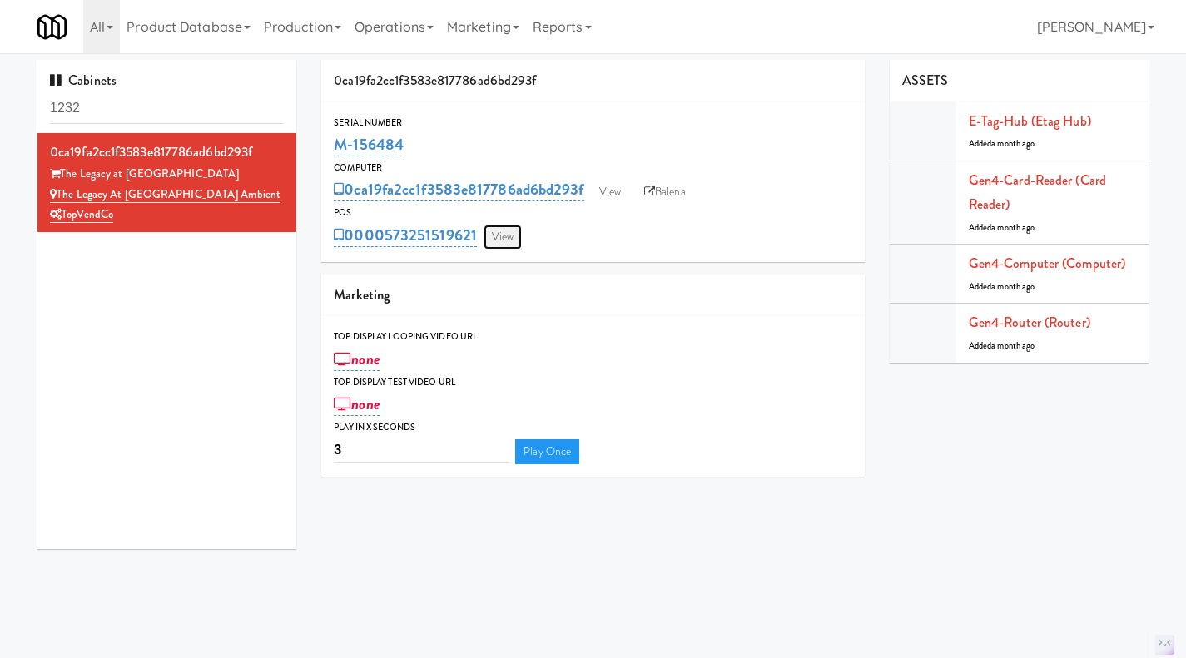
click at [509, 231] on link "View" at bounding box center [503, 237] width 38 height 25
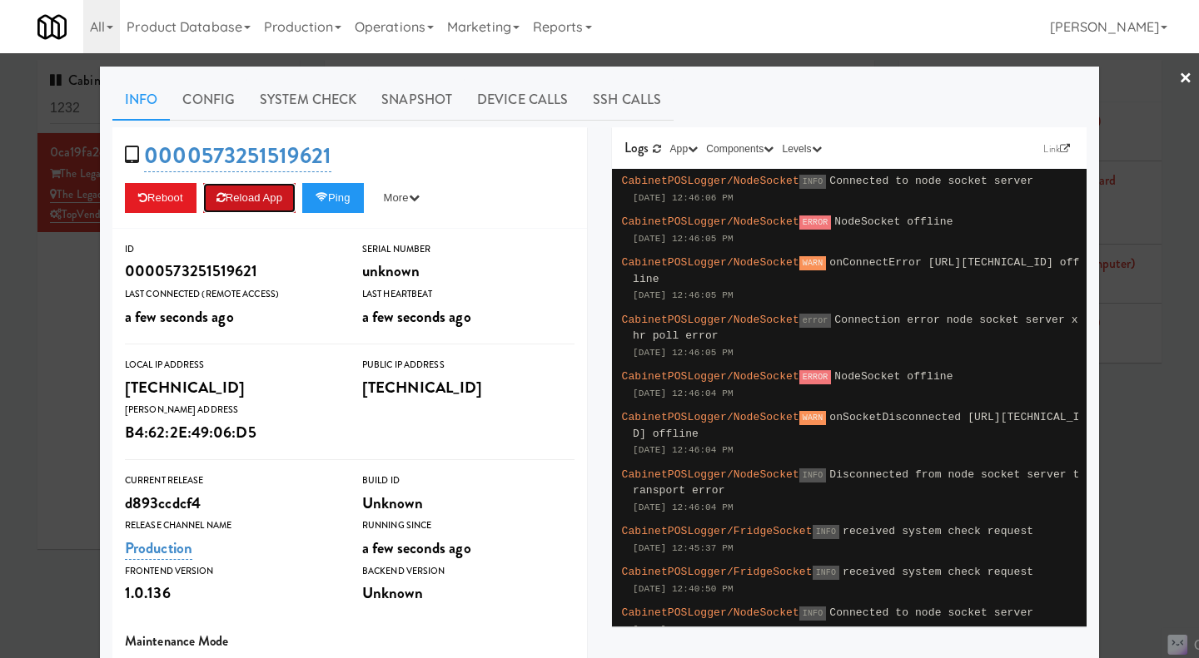
click at [248, 202] on button "Reload App" at bounding box center [249, 198] width 92 height 30
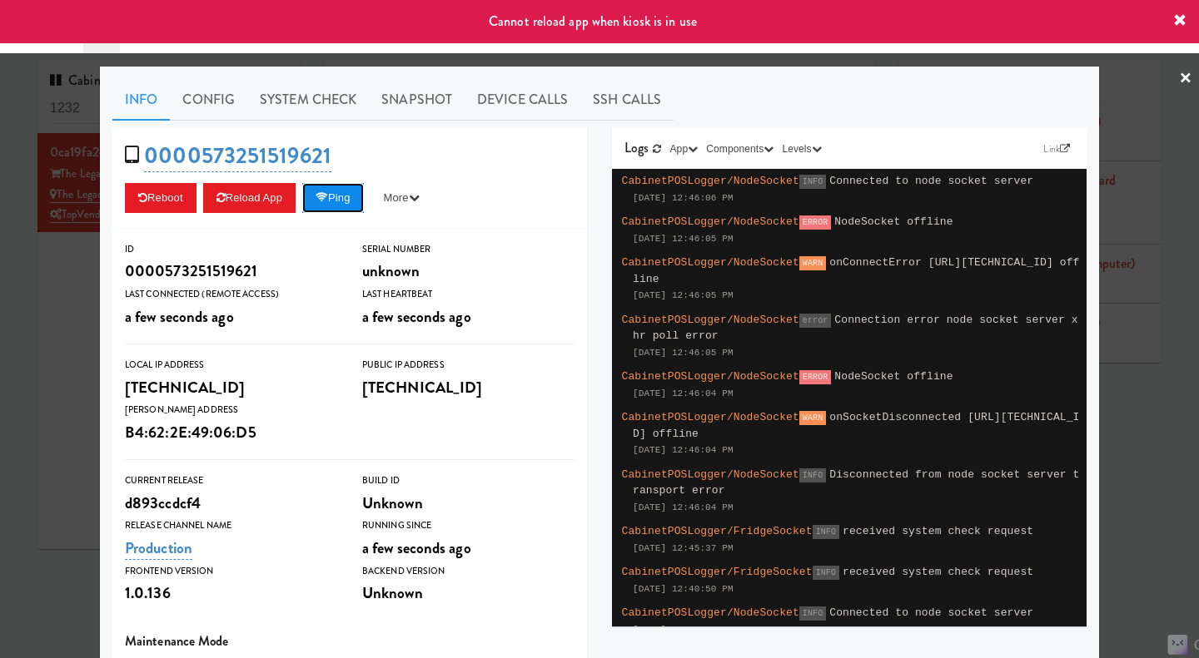
click at [335, 201] on button "Ping" at bounding box center [333, 198] width 62 height 30
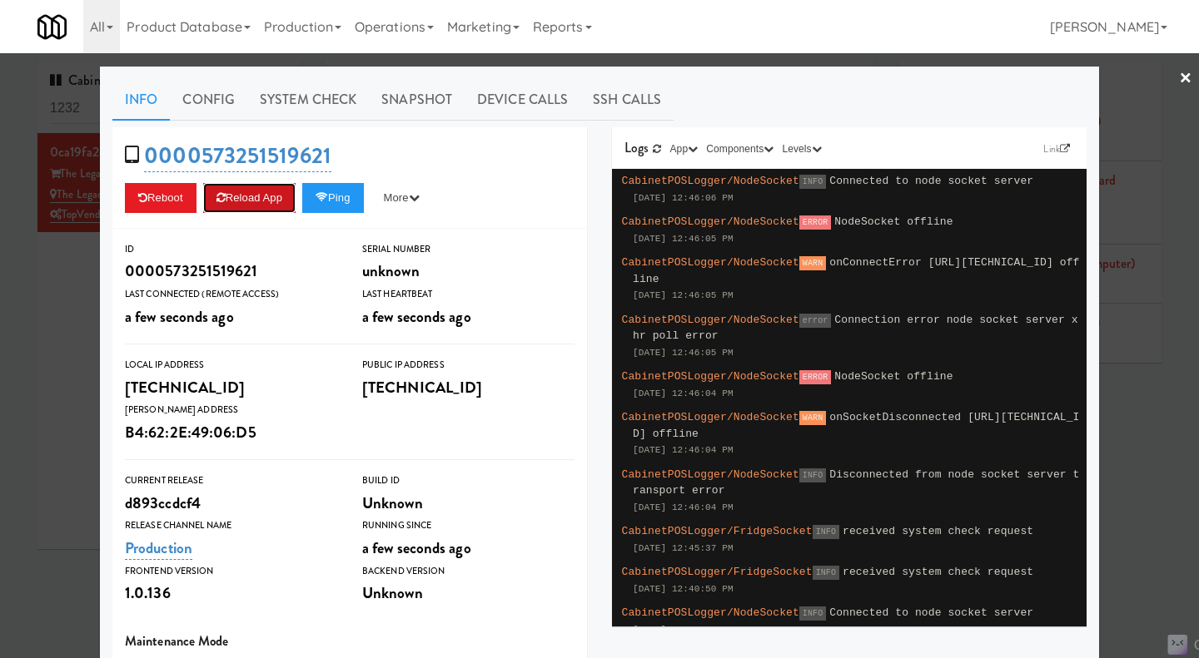
click at [259, 191] on button "Reload App" at bounding box center [249, 198] width 92 height 30
click at [351, 207] on button "Ping" at bounding box center [333, 198] width 62 height 30
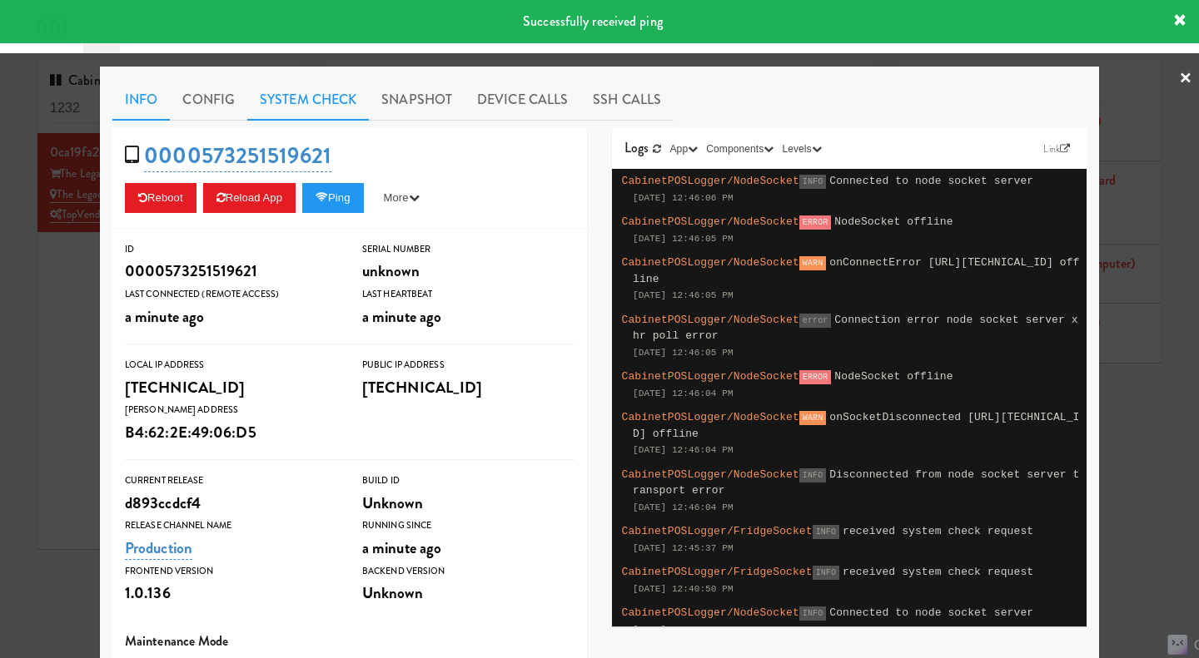
click at [333, 97] on link "System Check" at bounding box center [308, 100] width 122 height 42
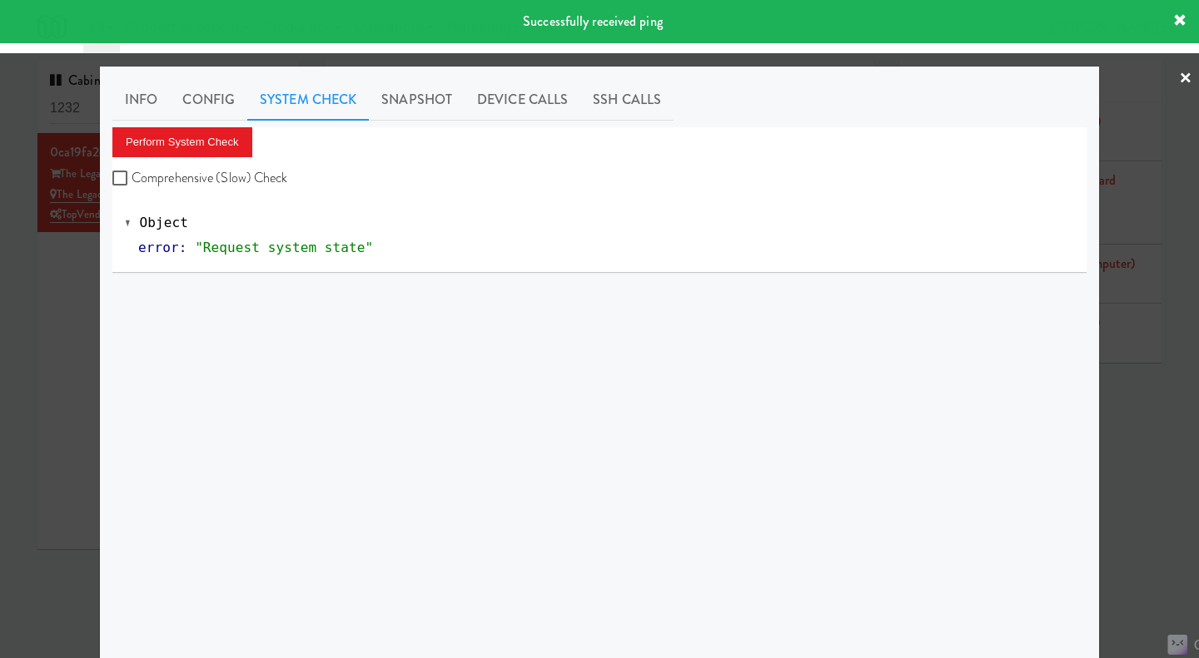
click at [221, 186] on label "Comprehensive (Slow) Check" at bounding box center [200, 178] width 176 height 25
click at [132, 186] on input "Comprehensive (Slow) Check" at bounding box center [121, 178] width 19 height 13
checkbox input "true"
click at [216, 144] on button "Perform System Check" at bounding box center [182, 142] width 140 height 30
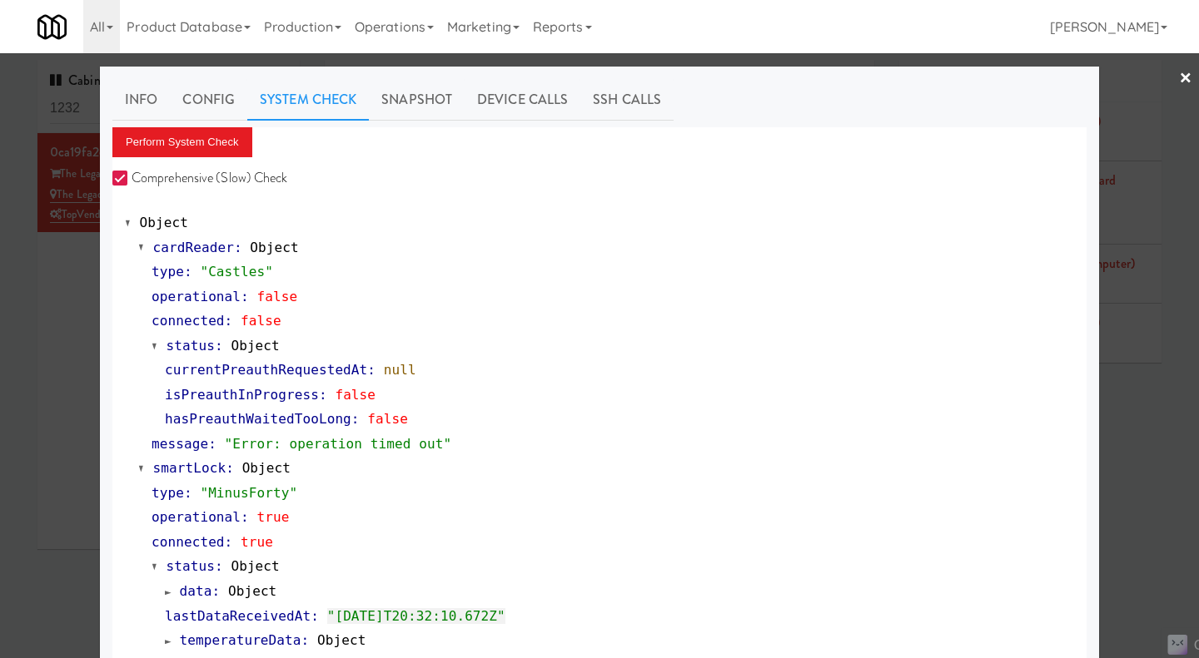
click at [70, 338] on div at bounding box center [599, 329] width 1199 height 658
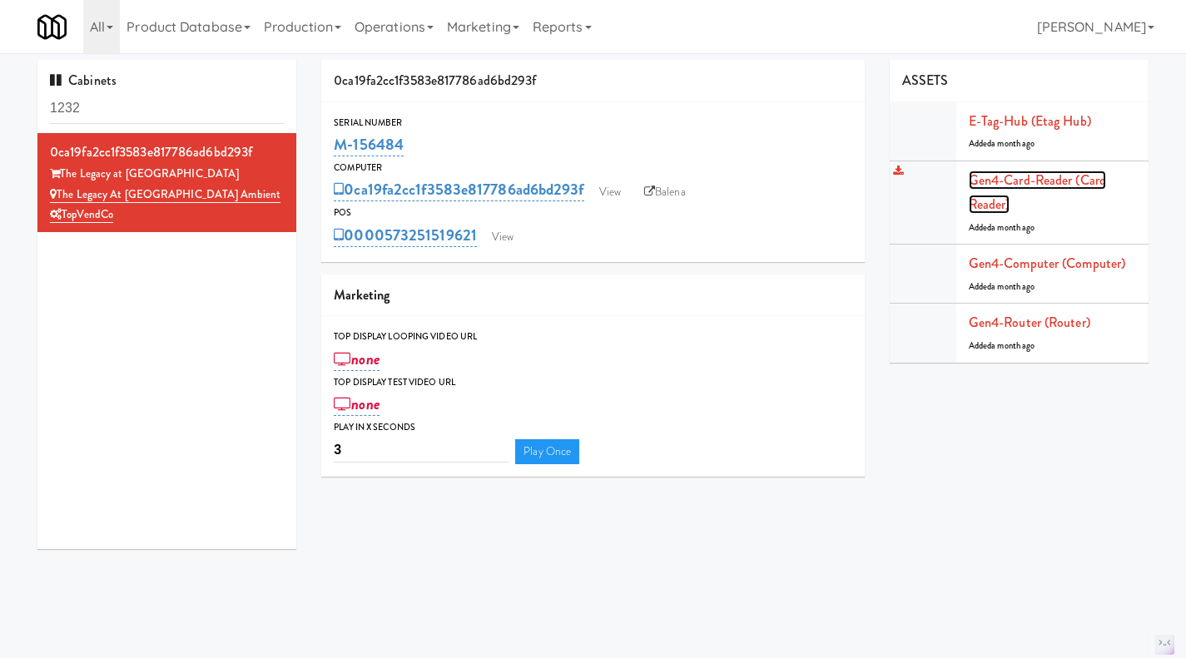
click at [884, 184] on link "Gen4-card-reader (Card Reader)" at bounding box center [1037, 193] width 137 height 44
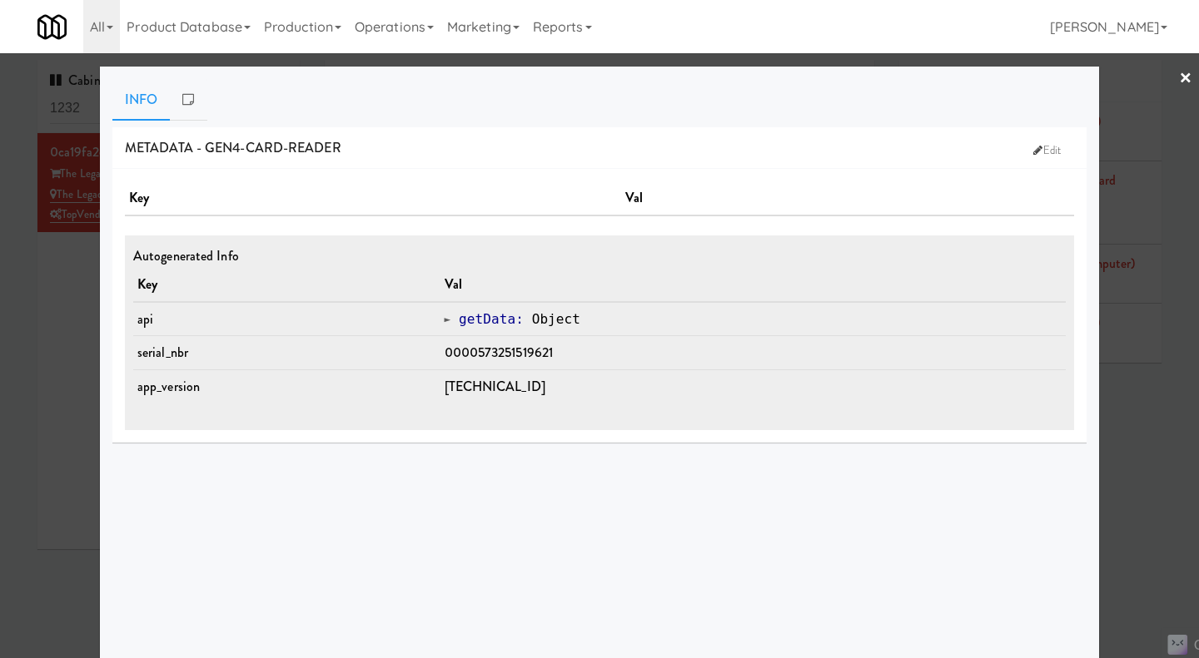
click at [460, 319] on link "getData : Object" at bounding box center [513, 319] width 137 height 16
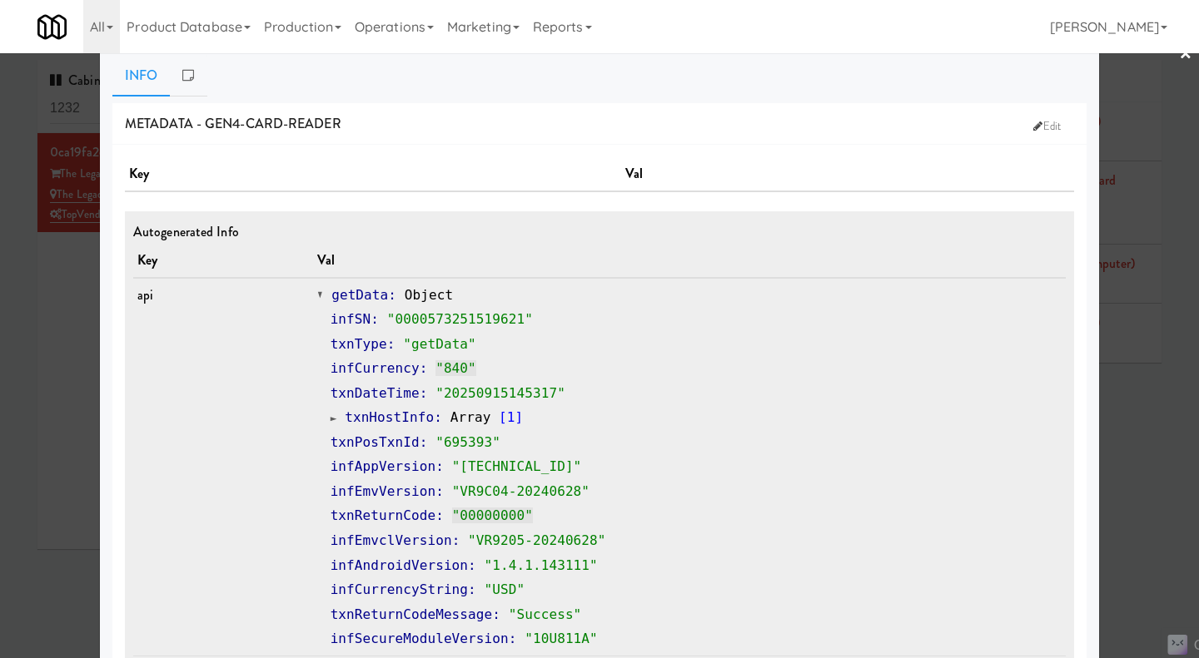
scroll to position [141, 0]
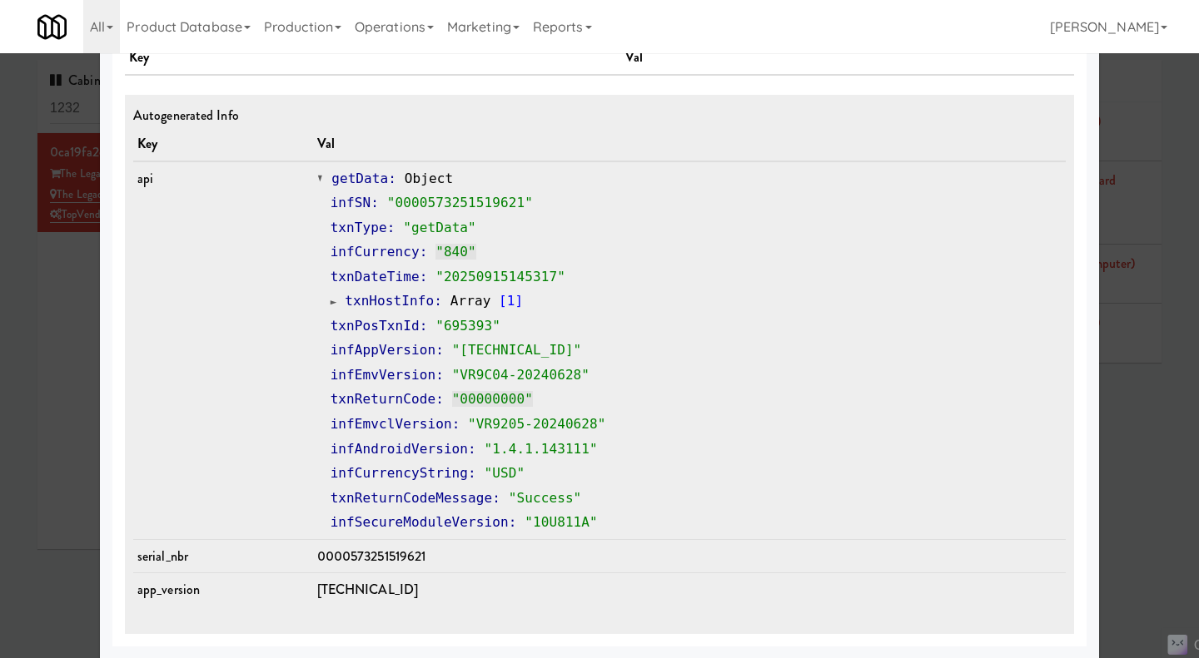
click at [324, 176] on span at bounding box center [320, 178] width 7 height 12
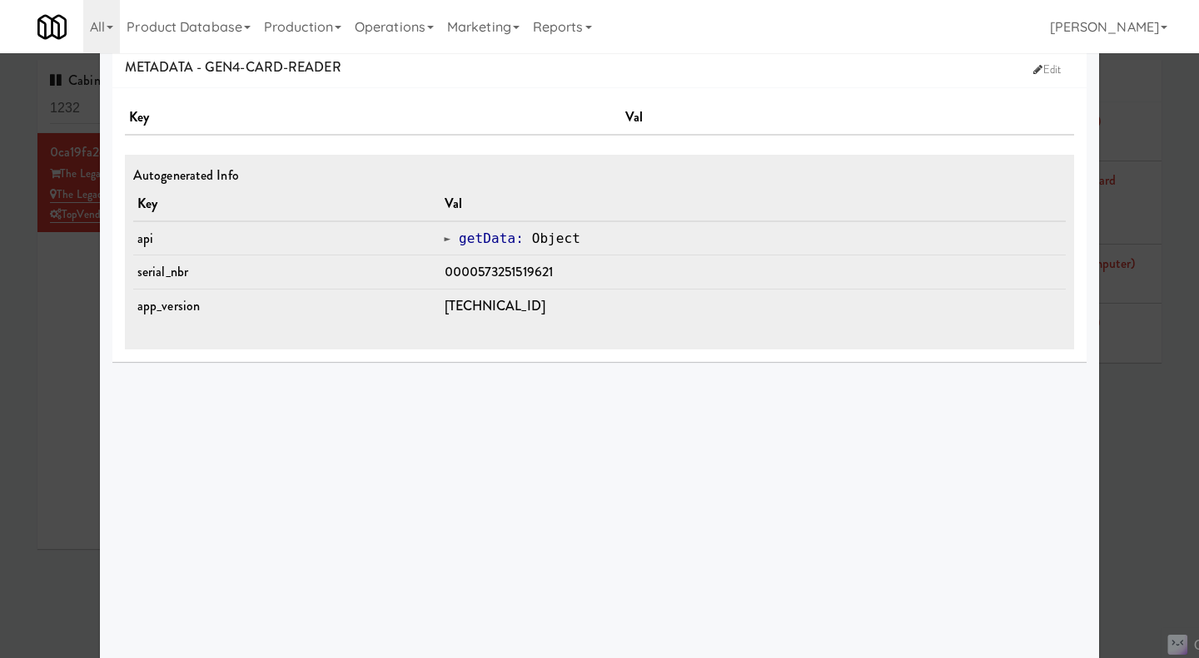
scroll to position [0, 0]
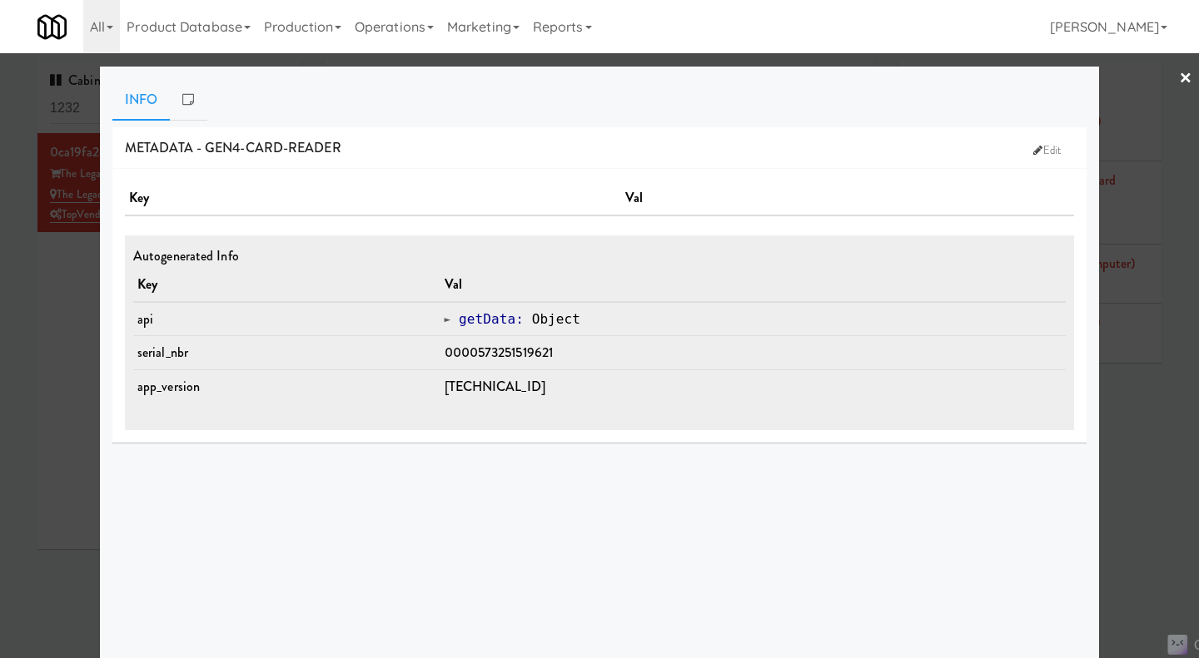
click at [451, 322] on span at bounding box center [448, 319] width 7 height 12
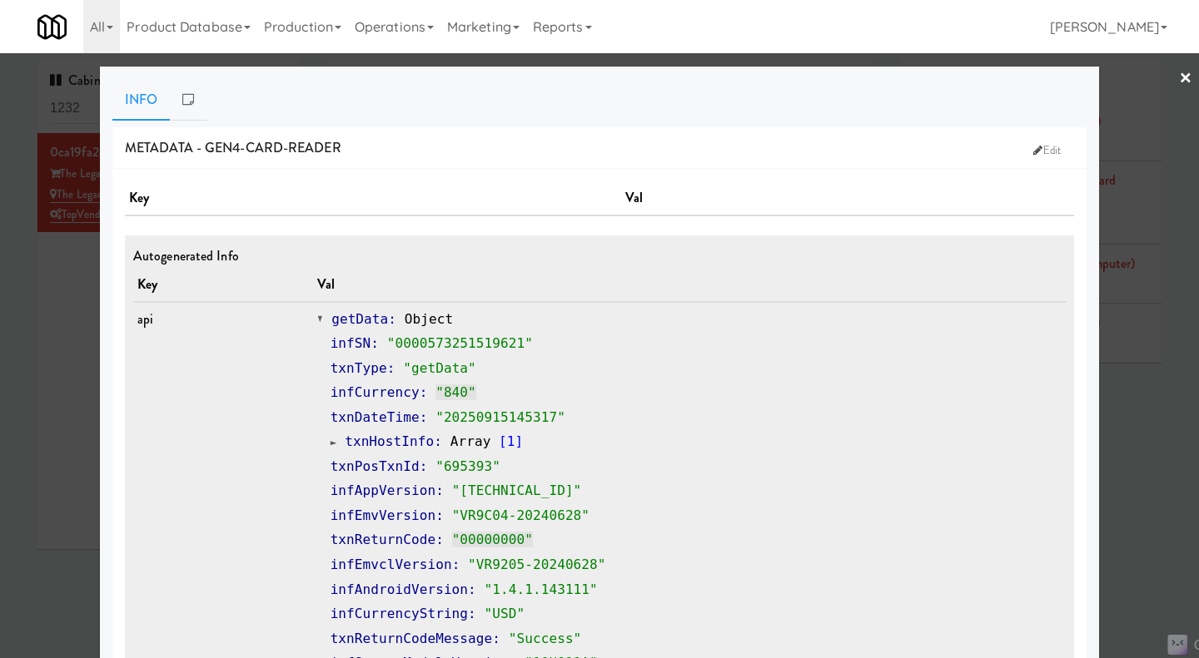
click at [322, 319] on span at bounding box center [320, 319] width 7 height 12
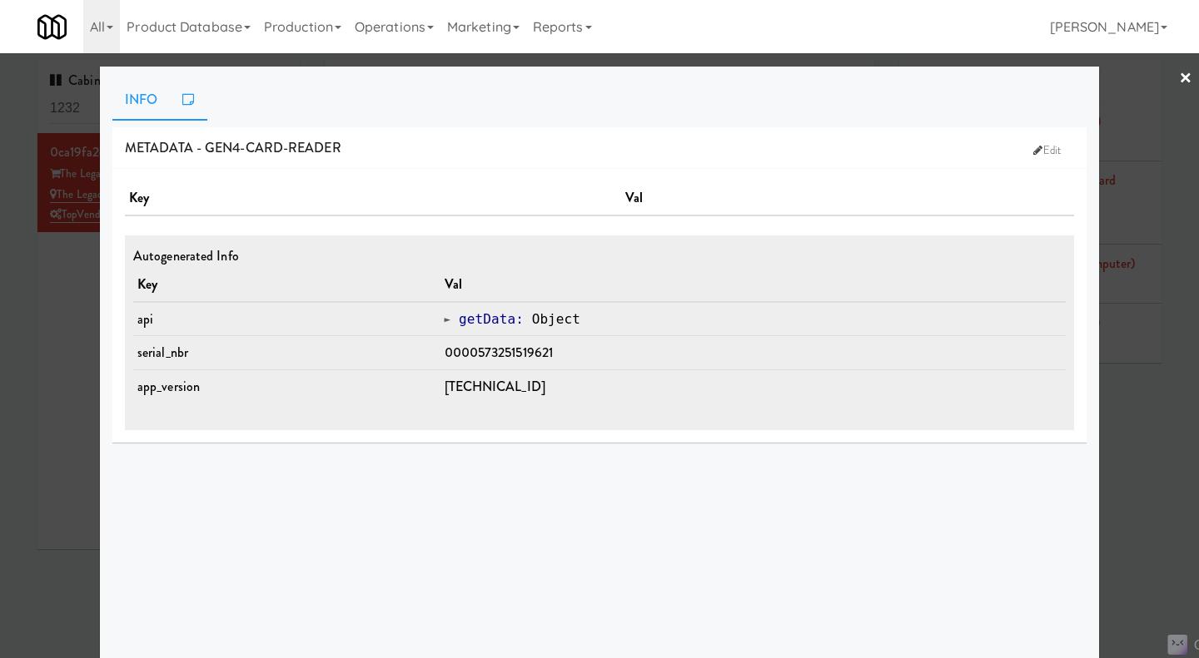
click at [183, 105] on icon at bounding box center [188, 98] width 12 height 13
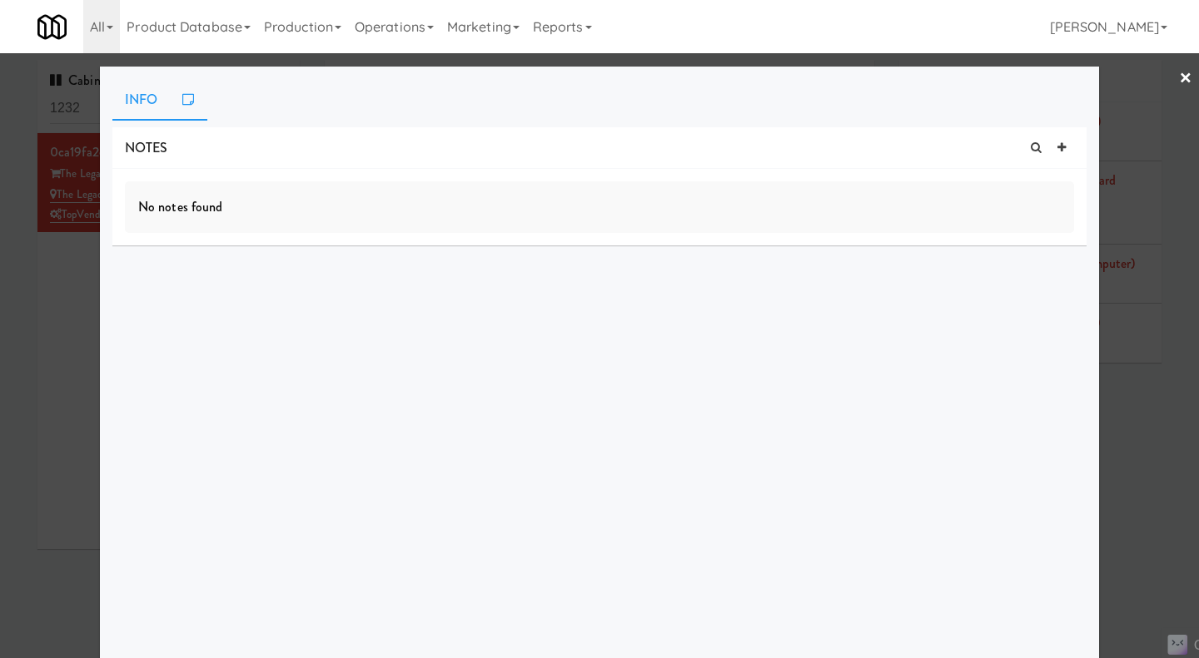
click at [132, 109] on link "Info" at bounding box center [140, 100] width 57 height 42
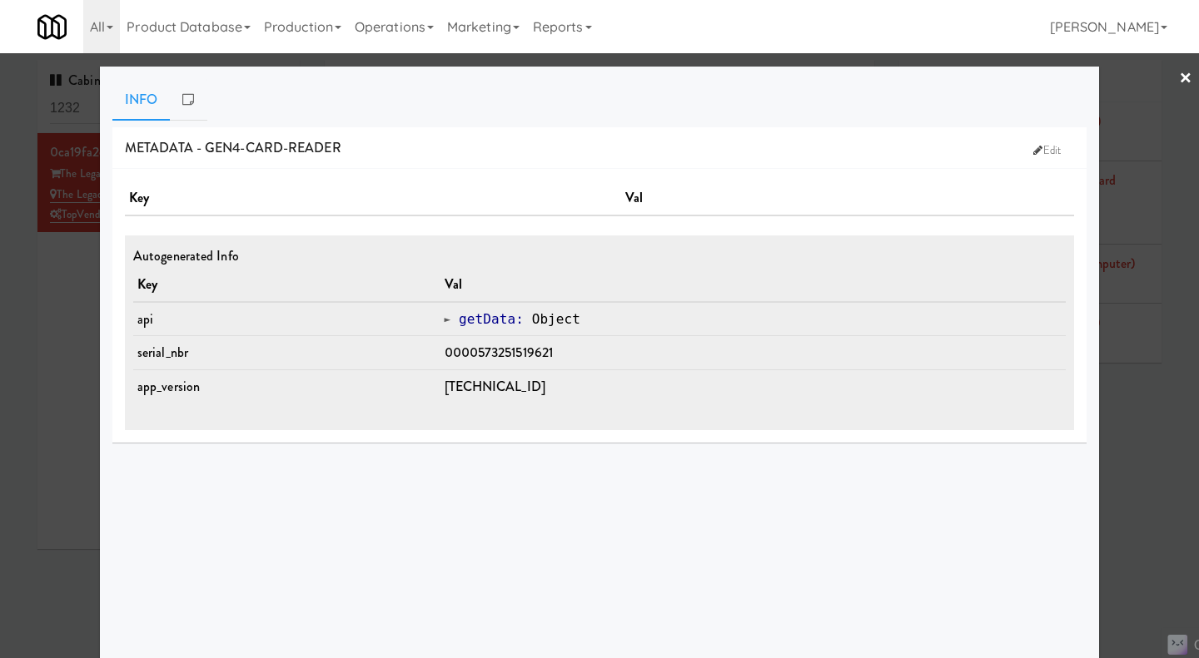
click at [44, 312] on div at bounding box center [599, 329] width 1199 height 658
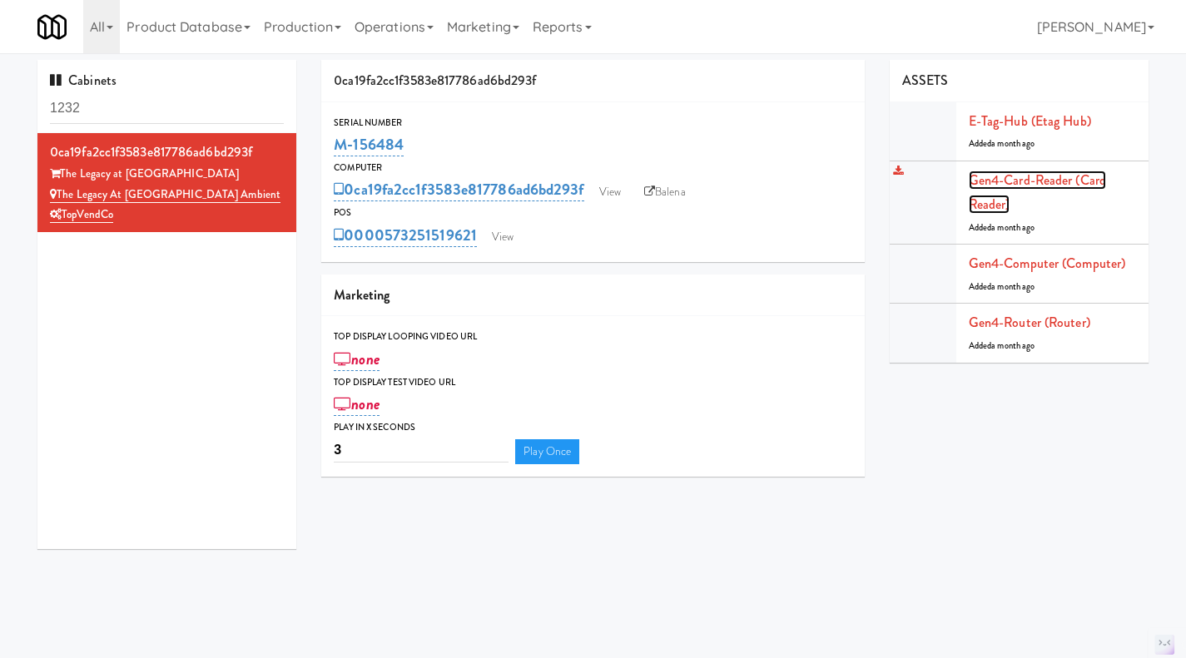
click at [884, 178] on link "Gen4-card-reader (Card Reader)" at bounding box center [1037, 193] width 137 height 44
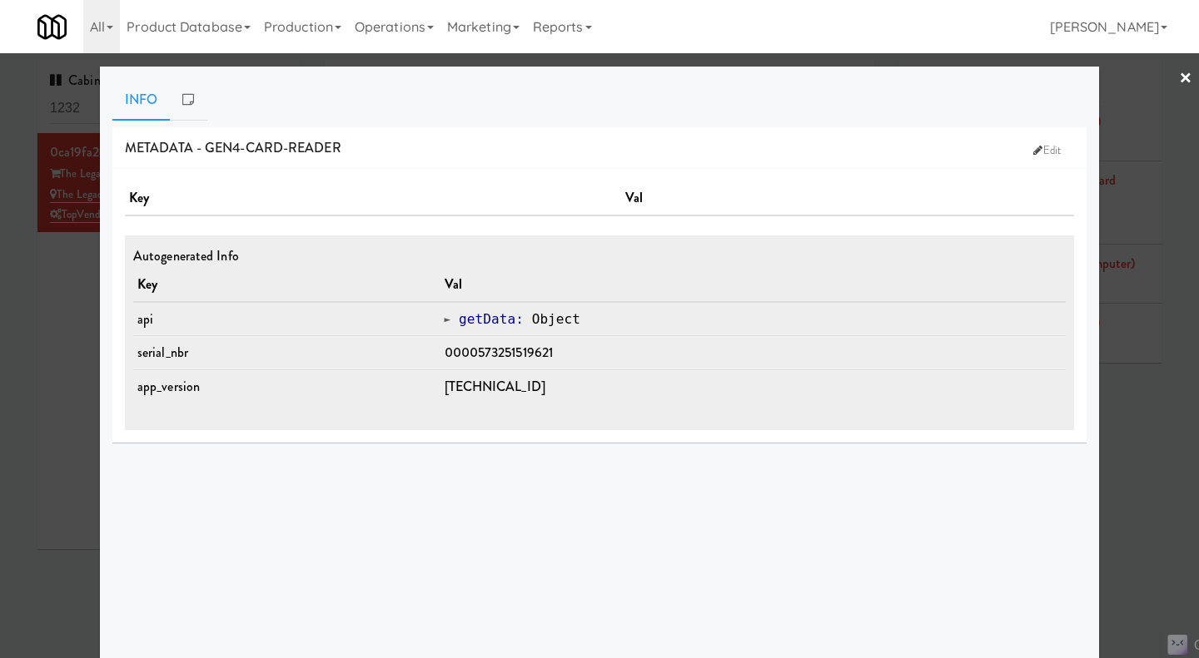
click at [451, 322] on span at bounding box center [448, 319] width 7 height 12
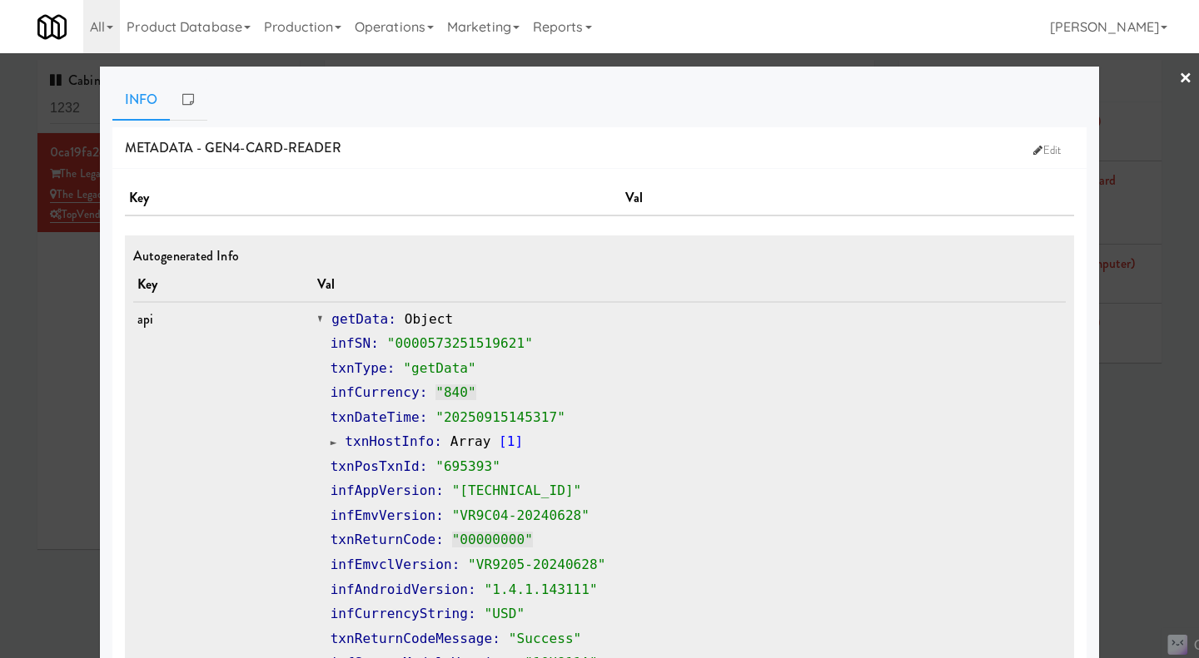
click at [360, 321] on span "getData" at bounding box center [359, 319] width 57 height 16
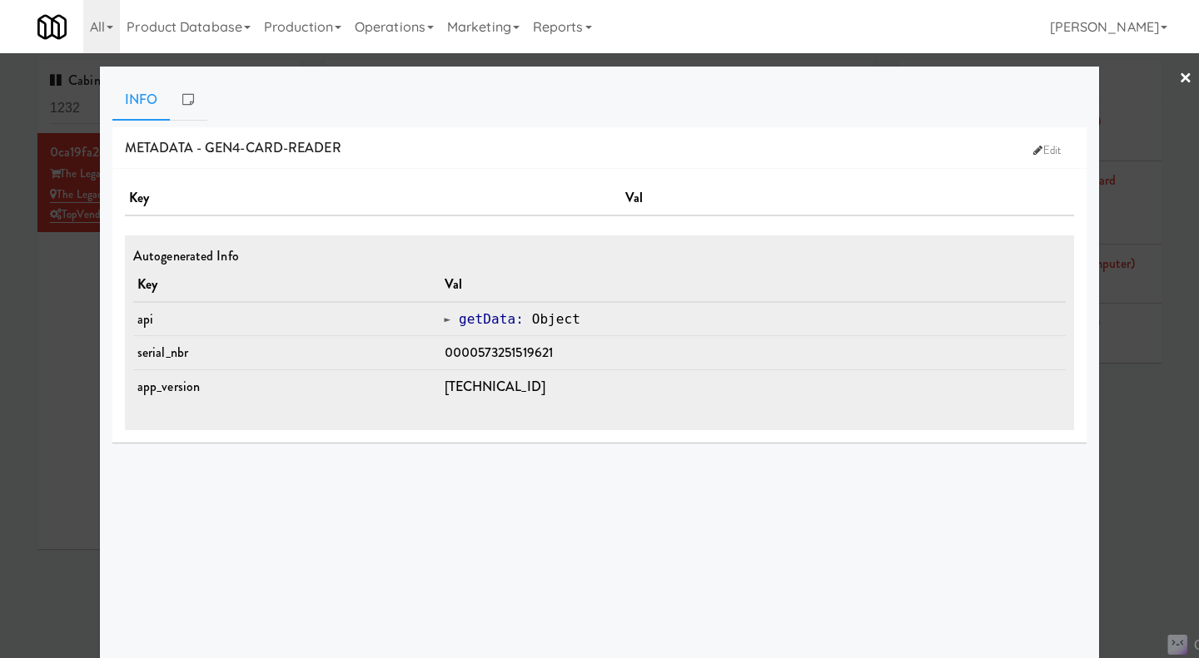
click at [43, 329] on div at bounding box center [599, 329] width 1199 height 658
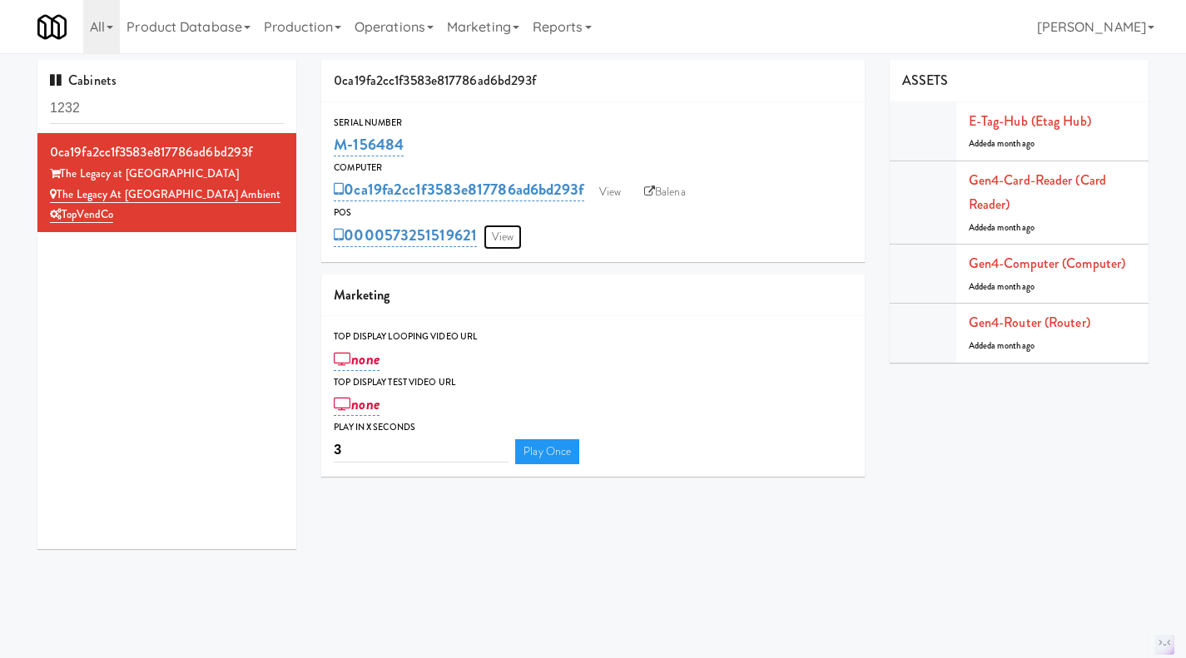
click at [497, 240] on link "View" at bounding box center [503, 237] width 38 height 25
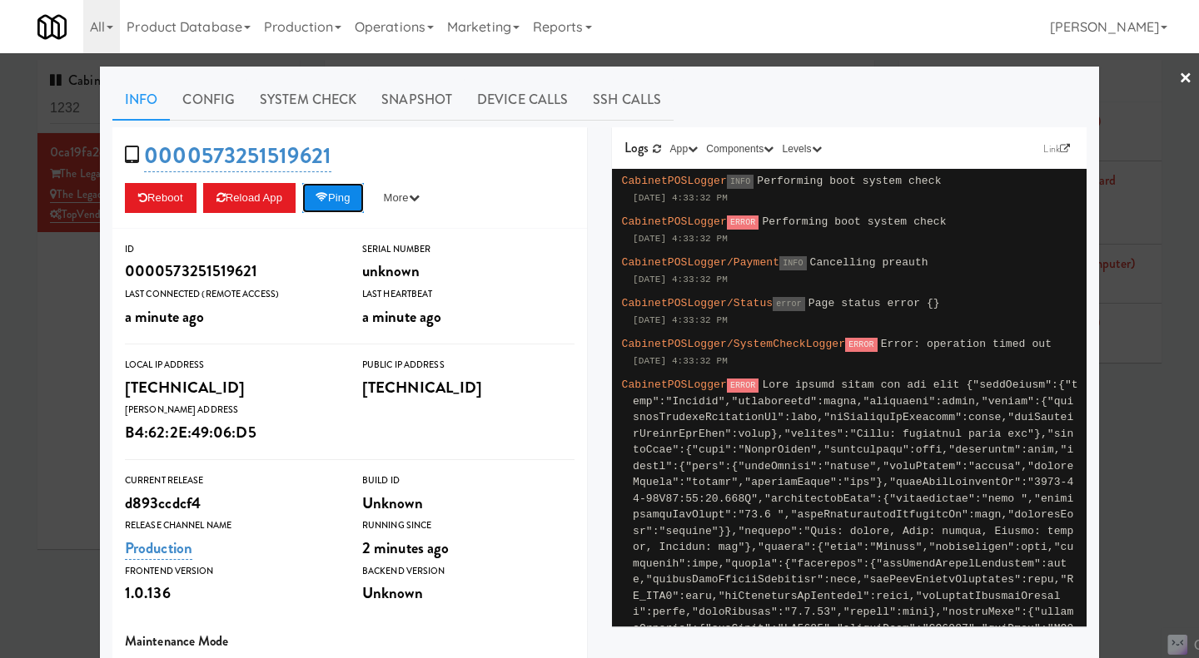
click at [337, 195] on button "Ping" at bounding box center [333, 198] width 62 height 30
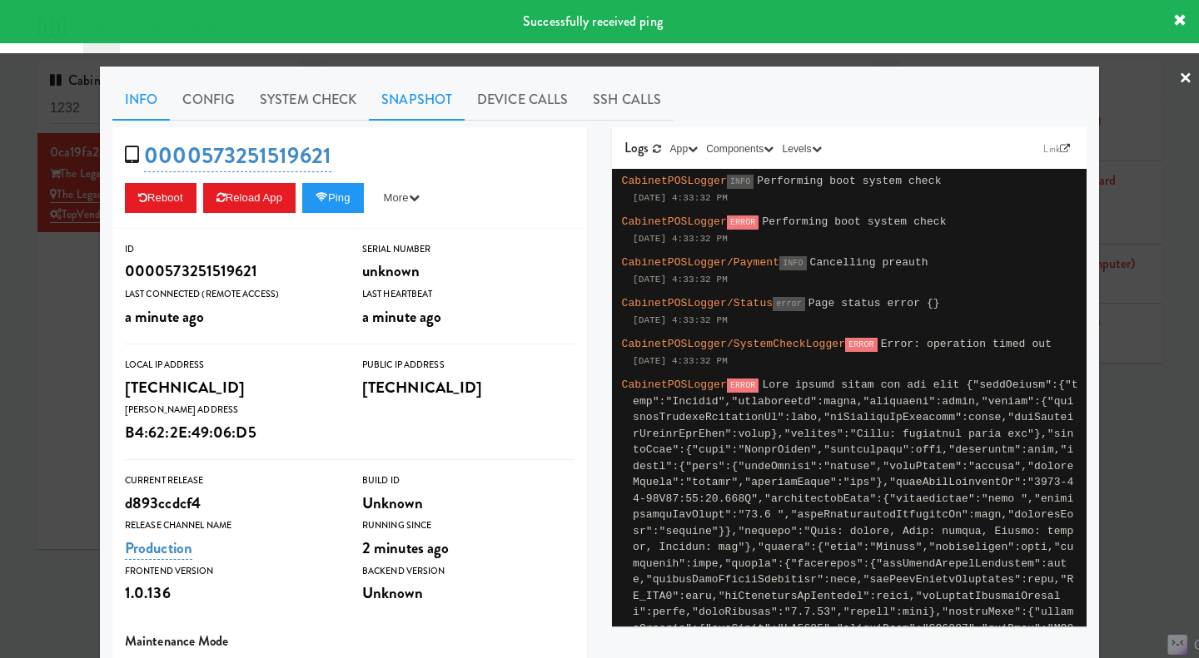
click at [420, 111] on link "Snapshot" at bounding box center [417, 100] width 96 height 42
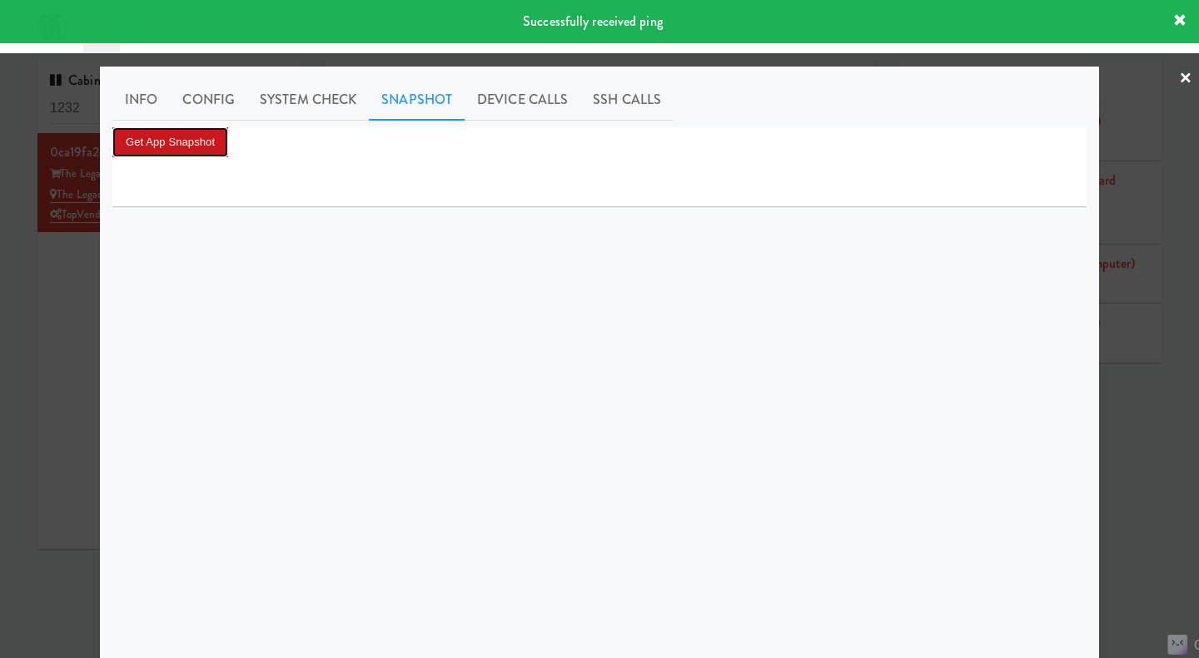
click at [198, 144] on button "Get App Snapshot" at bounding box center [170, 142] width 116 height 30
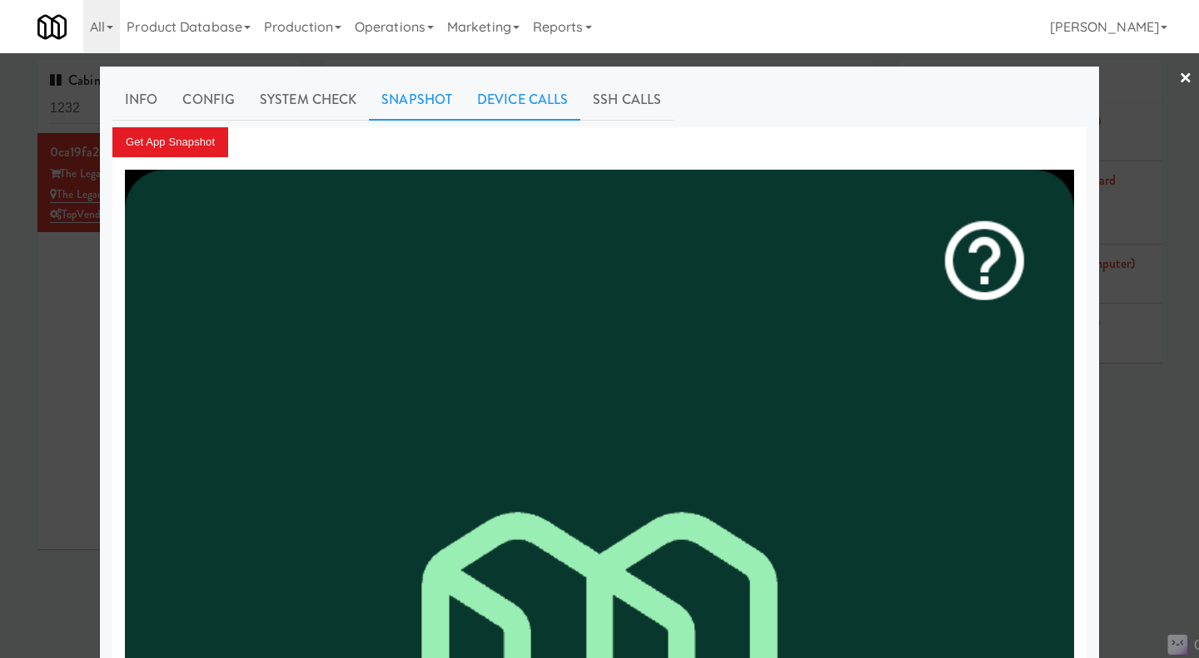
click at [499, 107] on link "Device Calls" at bounding box center [523, 100] width 116 height 42
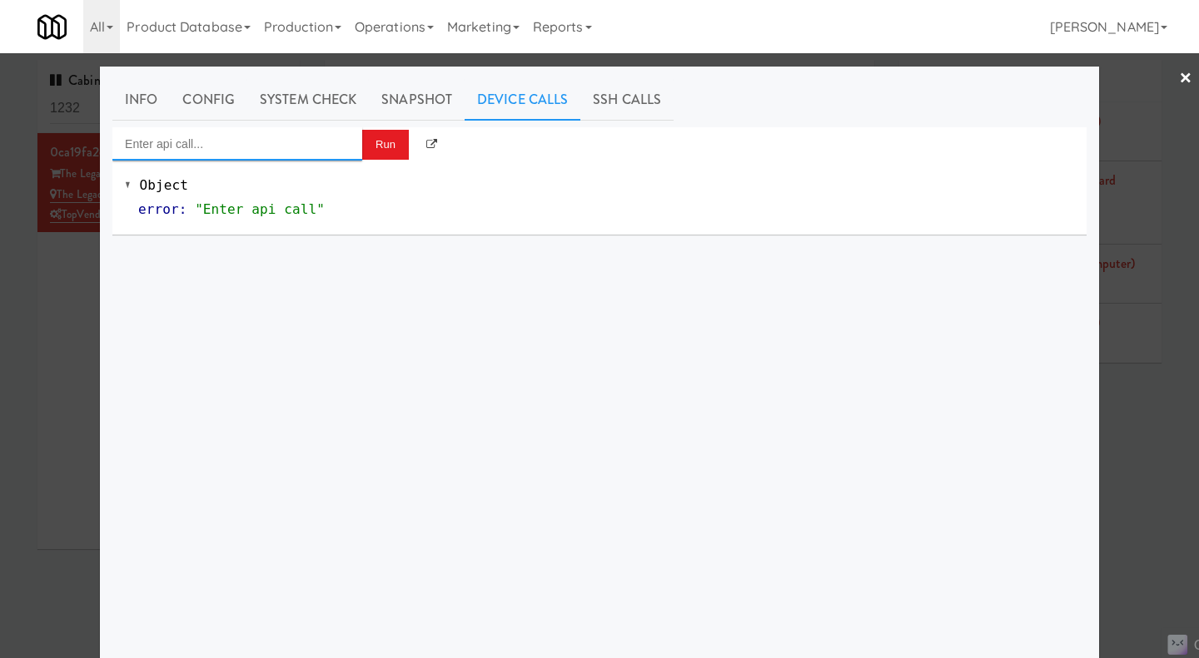
click at [236, 152] on input "Enter api call..." at bounding box center [237, 143] width 250 height 33
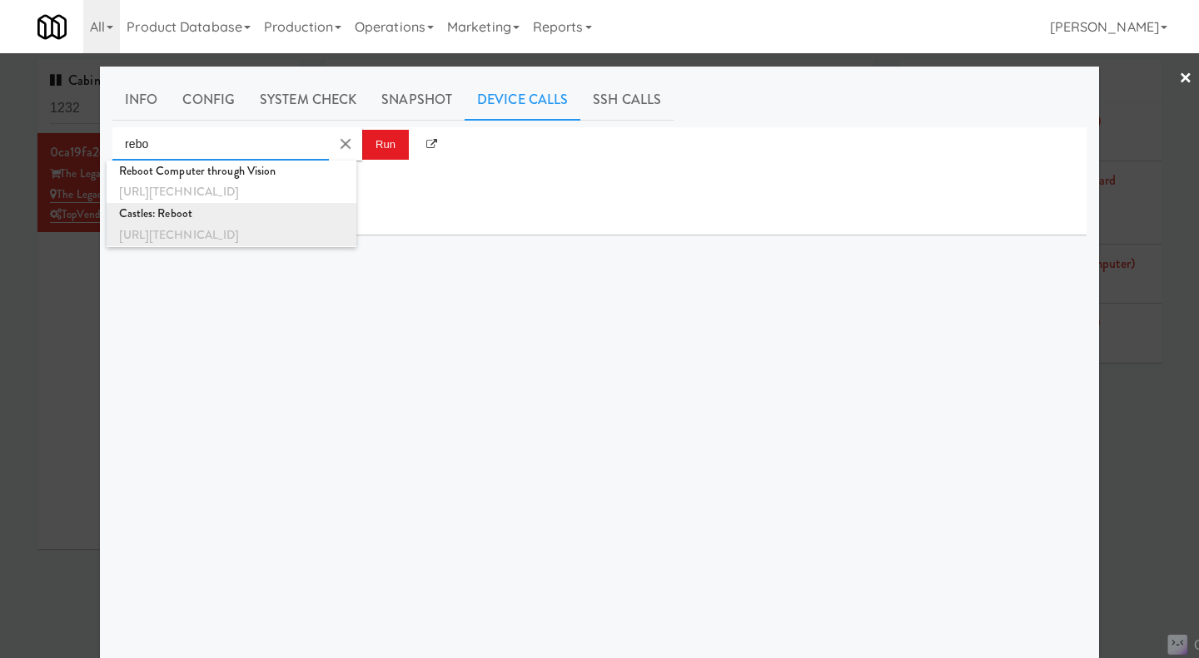
click at [238, 217] on div "Castles: Reboot" at bounding box center [231, 214] width 225 height 22
type input "Castles: Reboot"
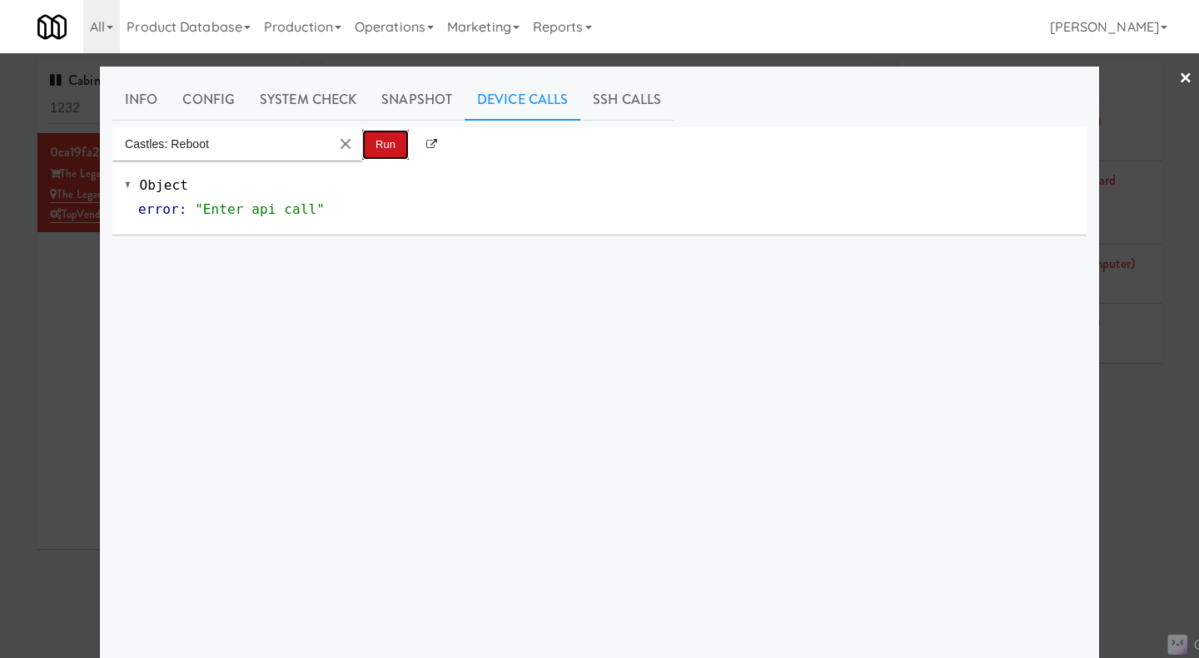
click at [383, 152] on button "Run" at bounding box center [385, 145] width 47 height 30
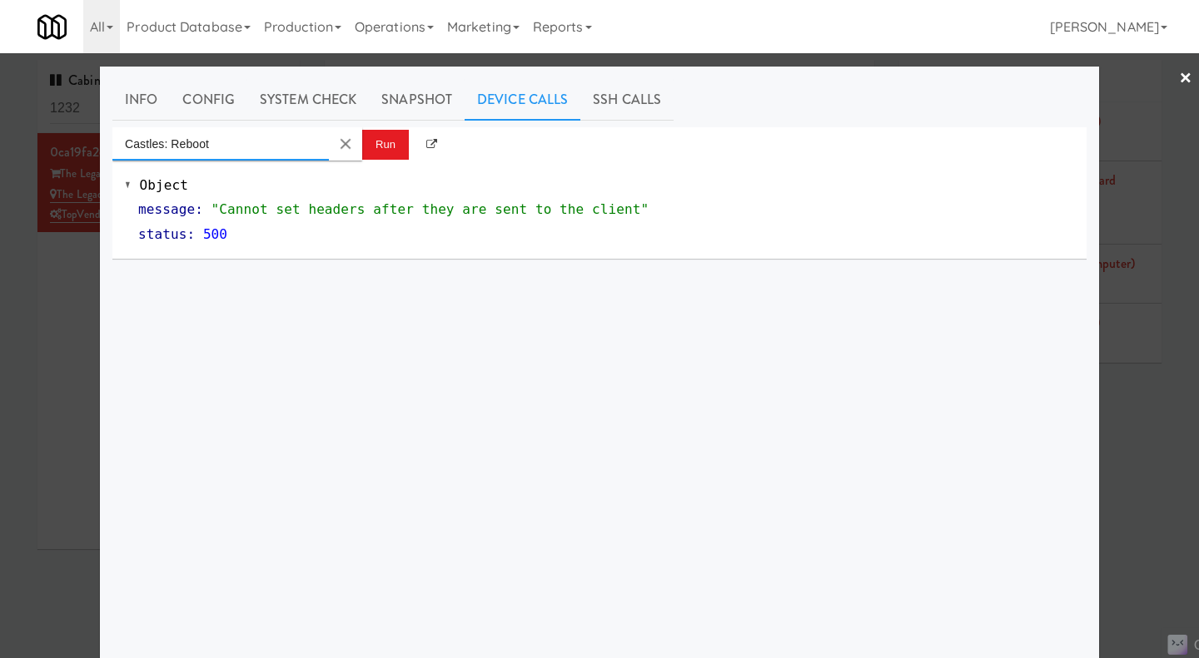
click at [279, 141] on input "Castles: Reboot" at bounding box center [220, 143] width 216 height 33
click at [369, 149] on button "Run" at bounding box center [385, 145] width 47 height 30
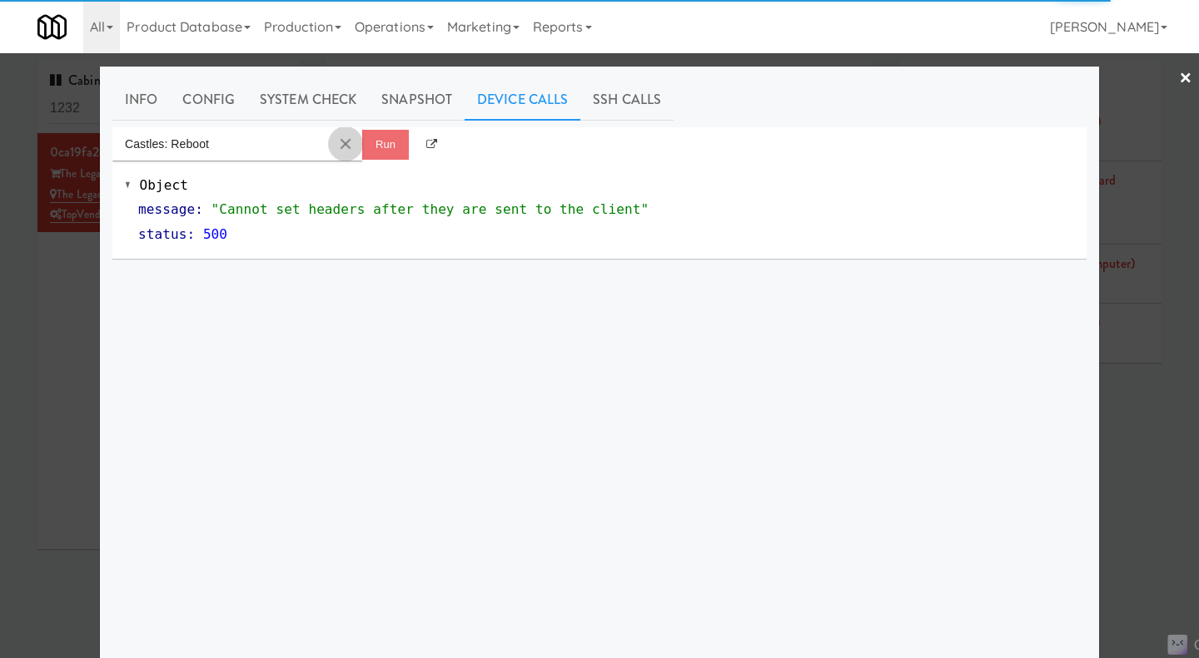
click at [341, 142] on md-icon "Clear Input" at bounding box center [345, 144] width 18 height 18
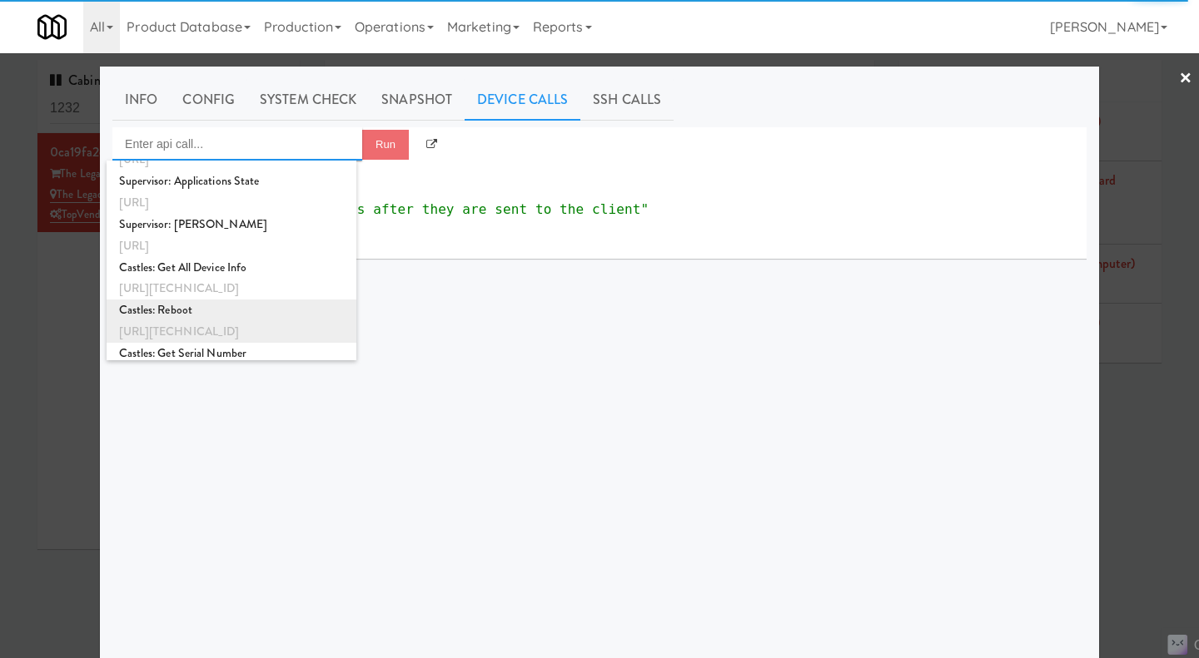
scroll to position [1286, 0]
drag, startPoint x: 333, startPoint y: 331, endPoint x: 118, endPoint y: 337, distance: 214.9
click at [118, 337] on li "Castles: Reboot http://192.168.11.4:3000/castles-sdk/reboot" at bounding box center [232, 322] width 250 height 43
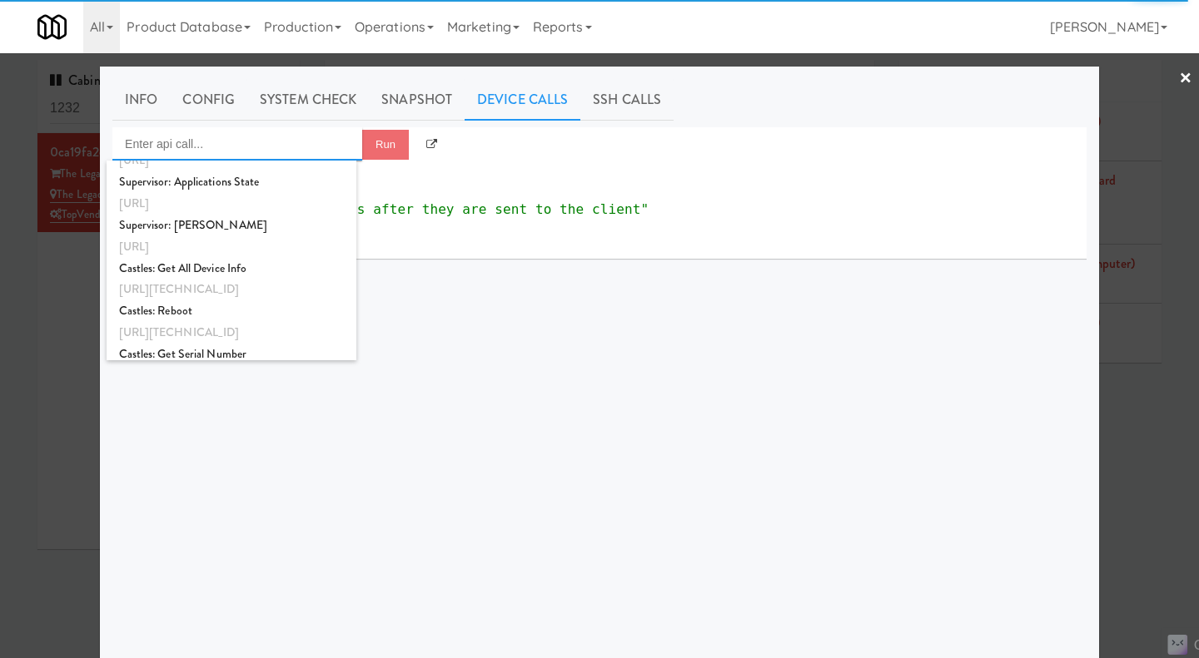
type input "Castles: Reboot"
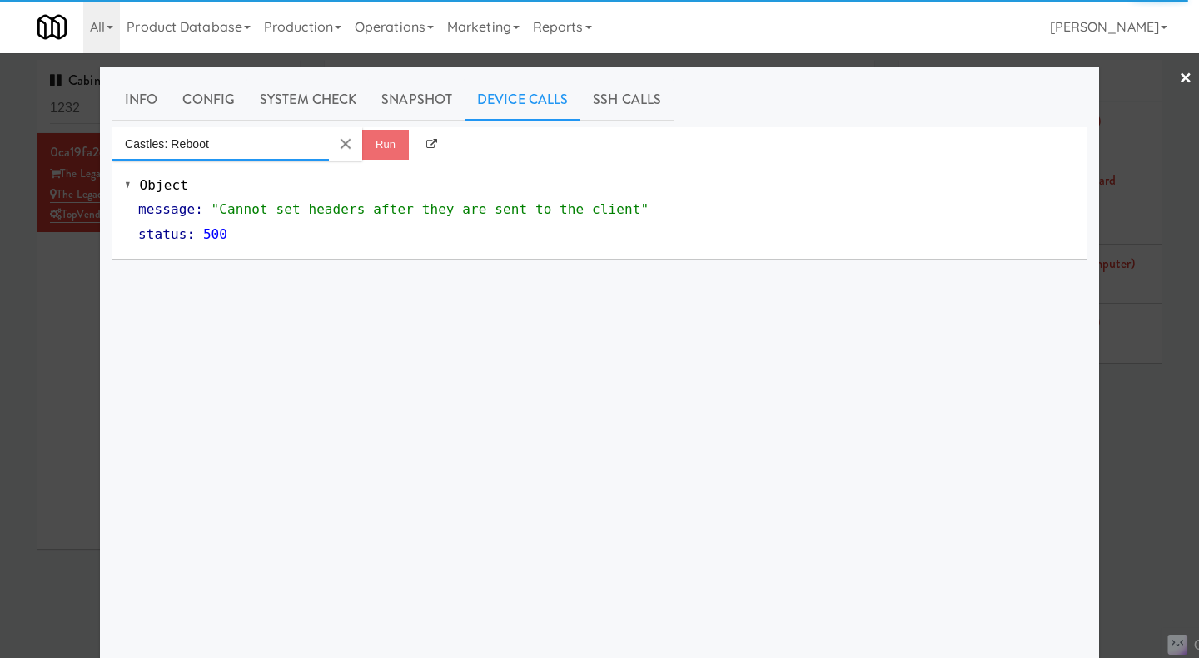
click at [286, 144] on input "Castles: Reboot" at bounding box center [220, 143] width 216 height 33
click at [341, 143] on button "Clear Input" at bounding box center [345, 144] width 25 height 25
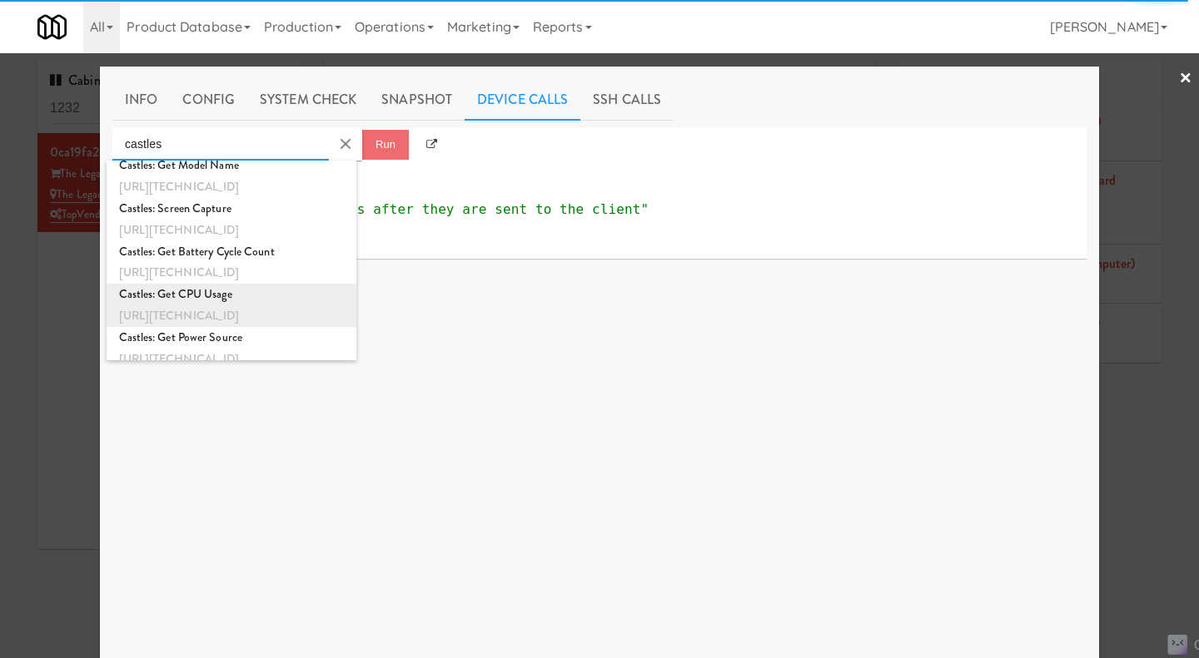
scroll to position [0, 0]
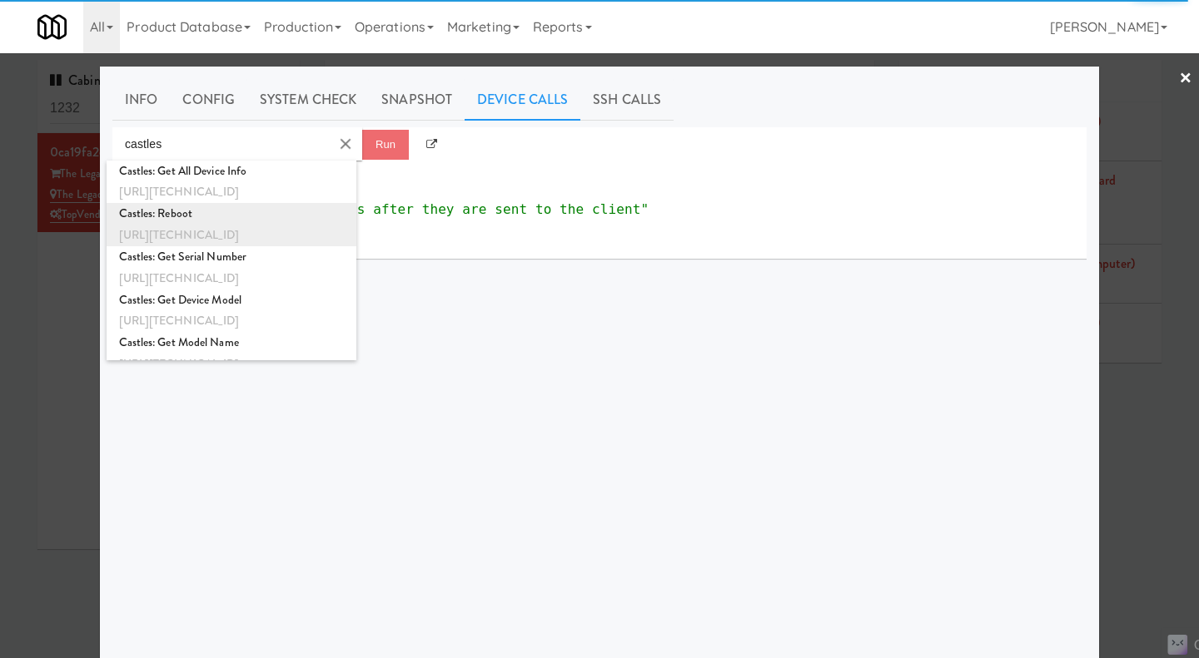
drag, startPoint x: 336, startPoint y: 235, endPoint x: 116, endPoint y: 235, distance: 220.6
click at [116, 235] on li "Castles: Reboot http://192.168.11.4:3000/castles-sdk/reboot" at bounding box center [232, 224] width 250 height 43
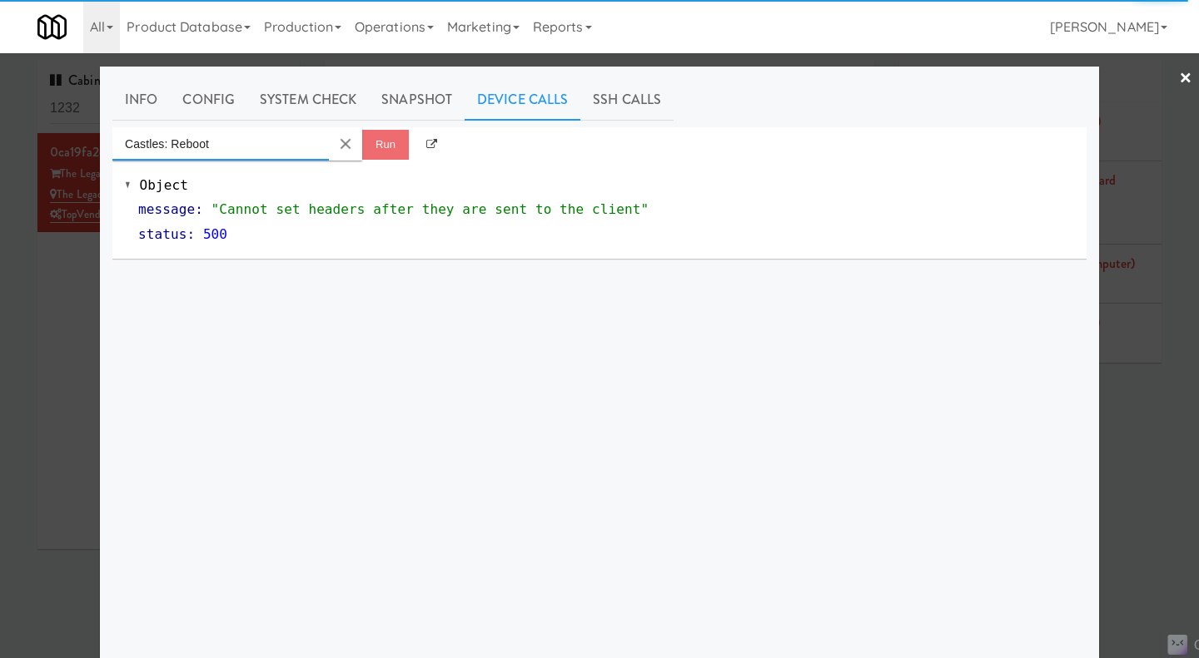
click at [288, 144] on input "Castles: Reboot" at bounding box center [220, 143] width 216 height 33
drag, startPoint x: 300, startPoint y: 141, endPoint x: 255, endPoint y: 138, distance: 45.0
click at [255, 138] on input "Castles: Reboot" at bounding box center [220, 143] width 216 height 33
click at [261, 143] on input "Castles: Reboot" at bounding box center [220, 143] width 216 height 33
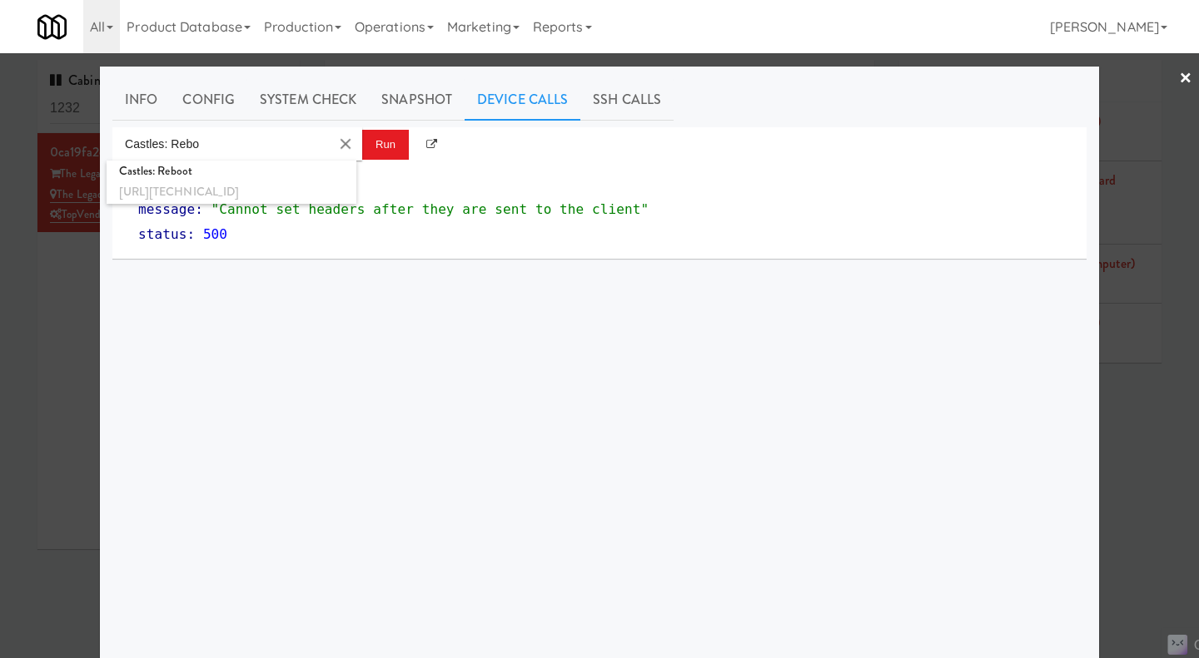
drag, startPoint x: 121, startPoint y: 190, endPoint x: 513, endPoint y: 335, distance: 418.0
click at [513, 335] on div "Castles: Rebo Run Object message : "Cannot set headers after they are sent to t…" at bounding box center [599, 439] width 974 height 624
click at [226, 148] on input "Castles: Rebo" at bounding box center [220, 143] width 216 height 33
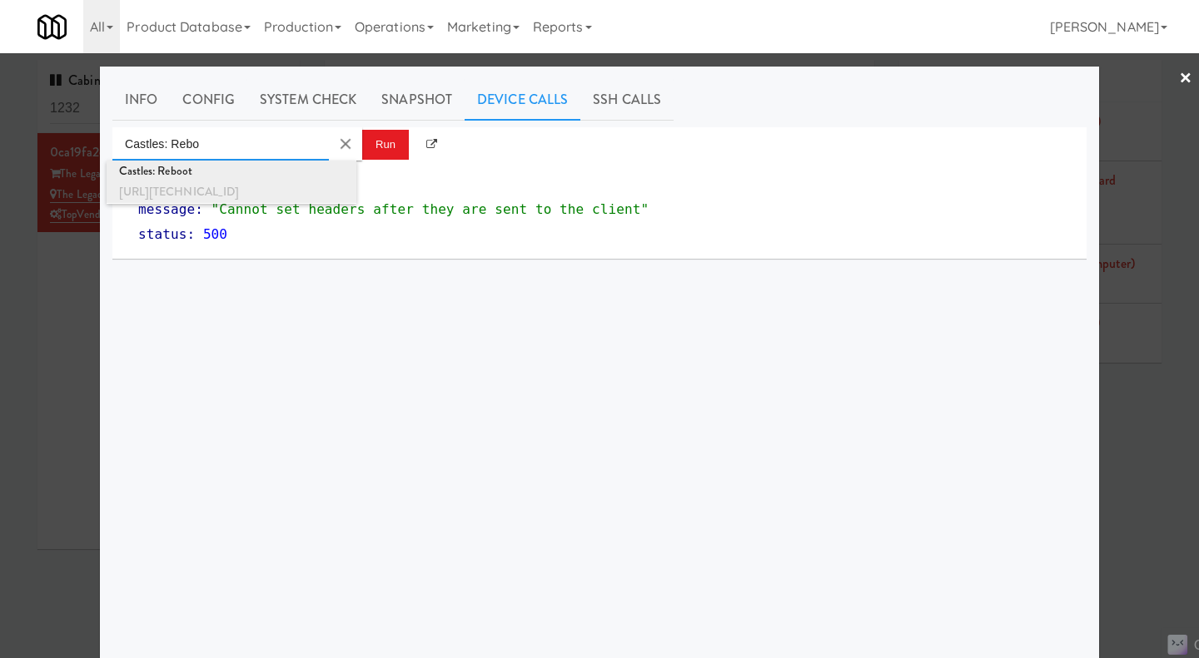
click at [258, 192] on div "[URL][TECHNICAL_ID]" at bounding box center [231, 192] width 225 height 22
click at [241, 147] on input "Castles: Reboot" at bounding box center [220, 143] width 216 height 33
type input "Castles: Reboo"
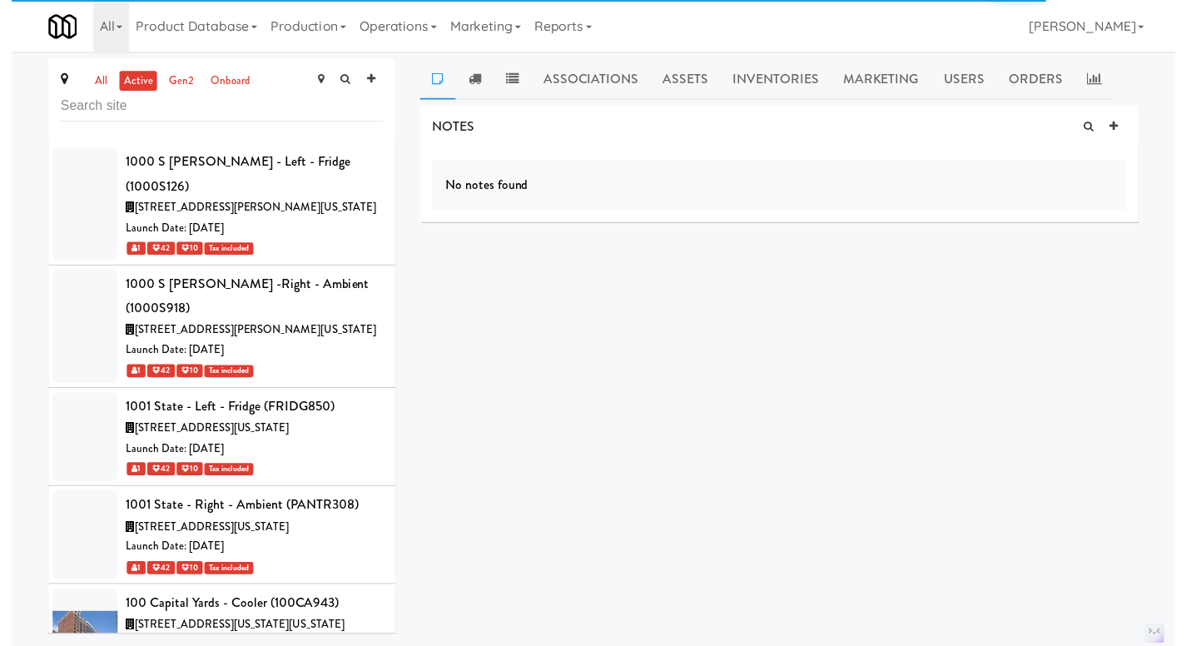
scroll to position [19552, 0]
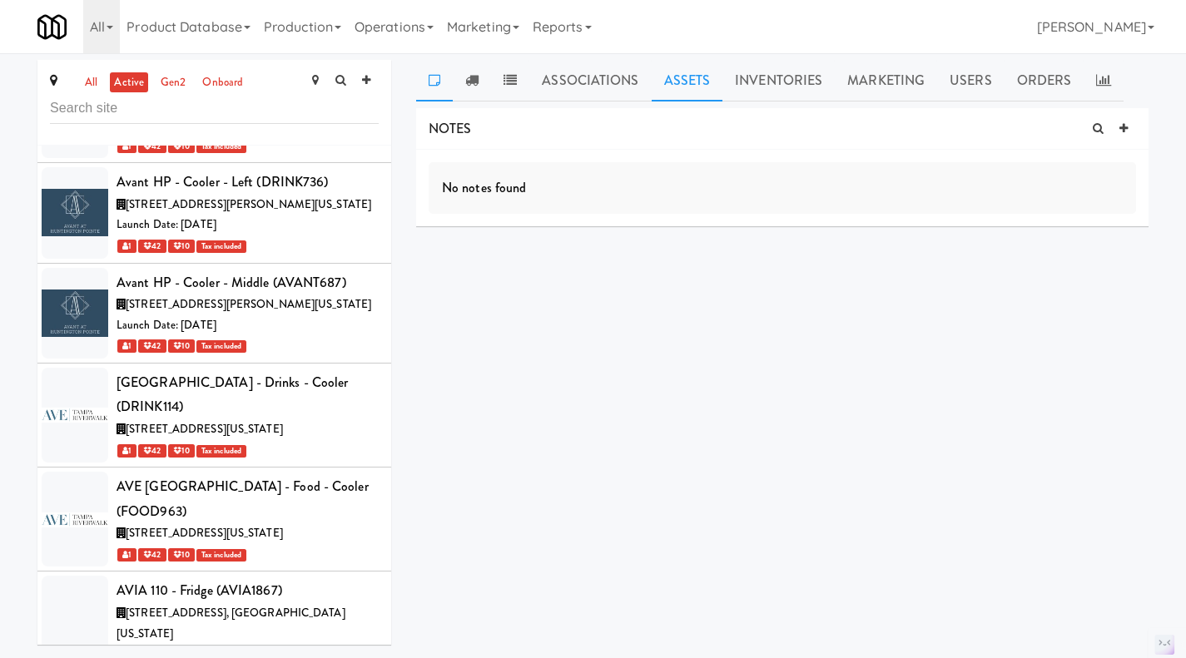
click at [680, 90] on link "Assets" at bounding box center [688, 81] width 72 height 42
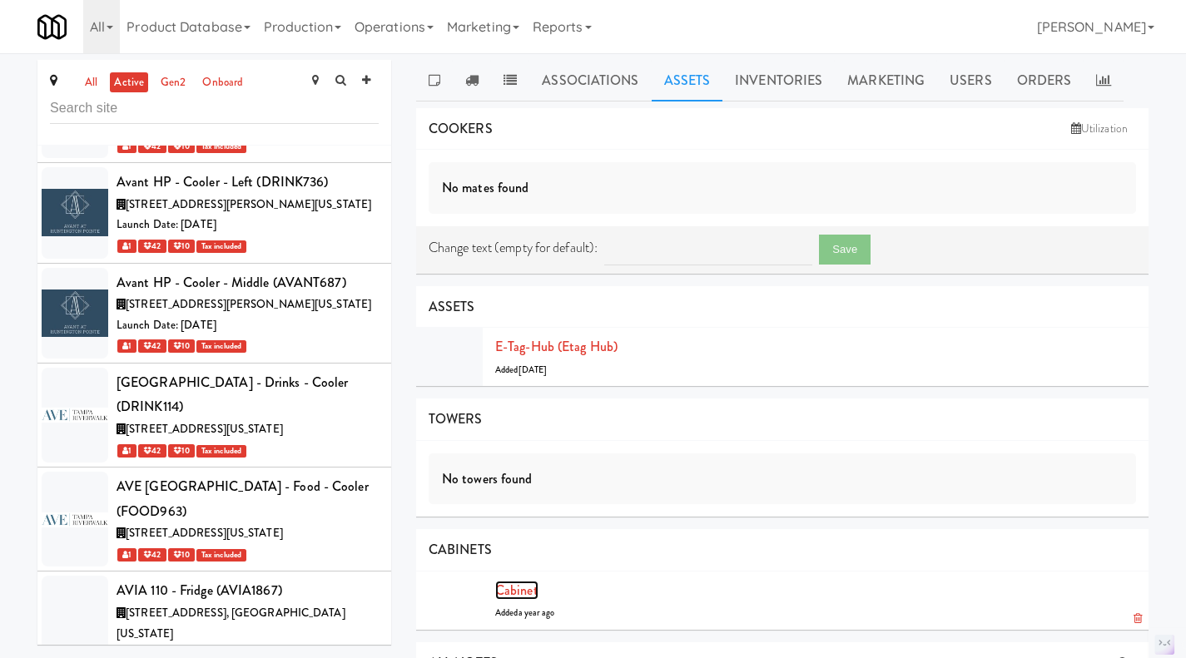
click at [518, 590] on link "Cabinet" at bounding box center [516, 590] width 43 height 19
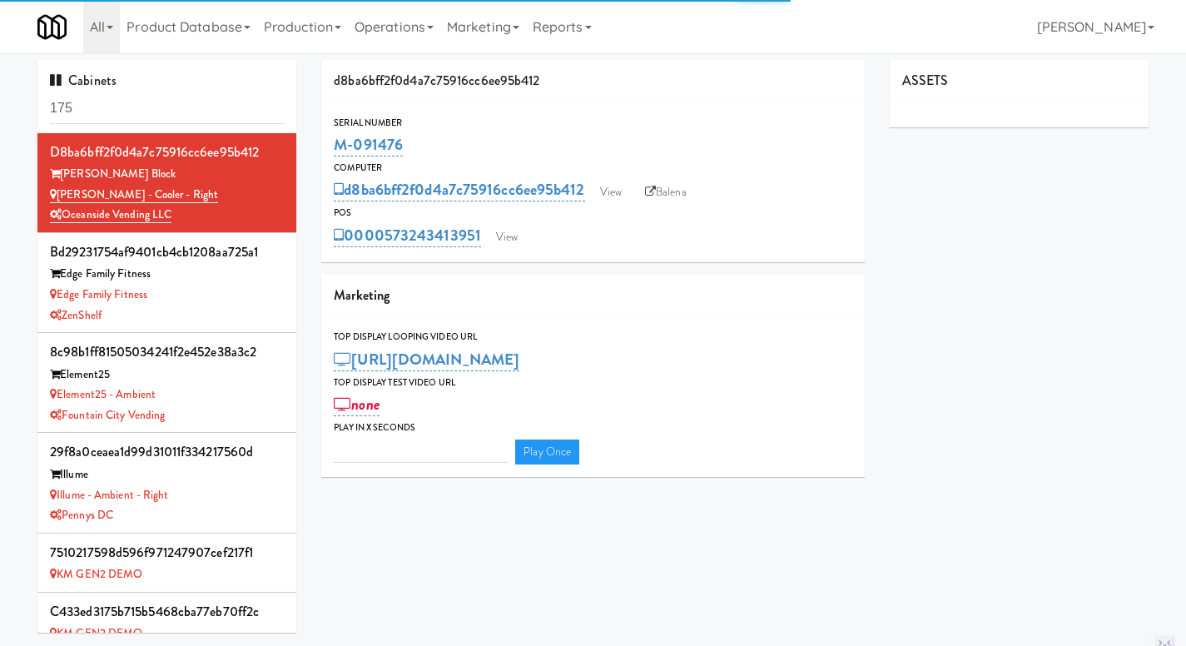
type input "3"
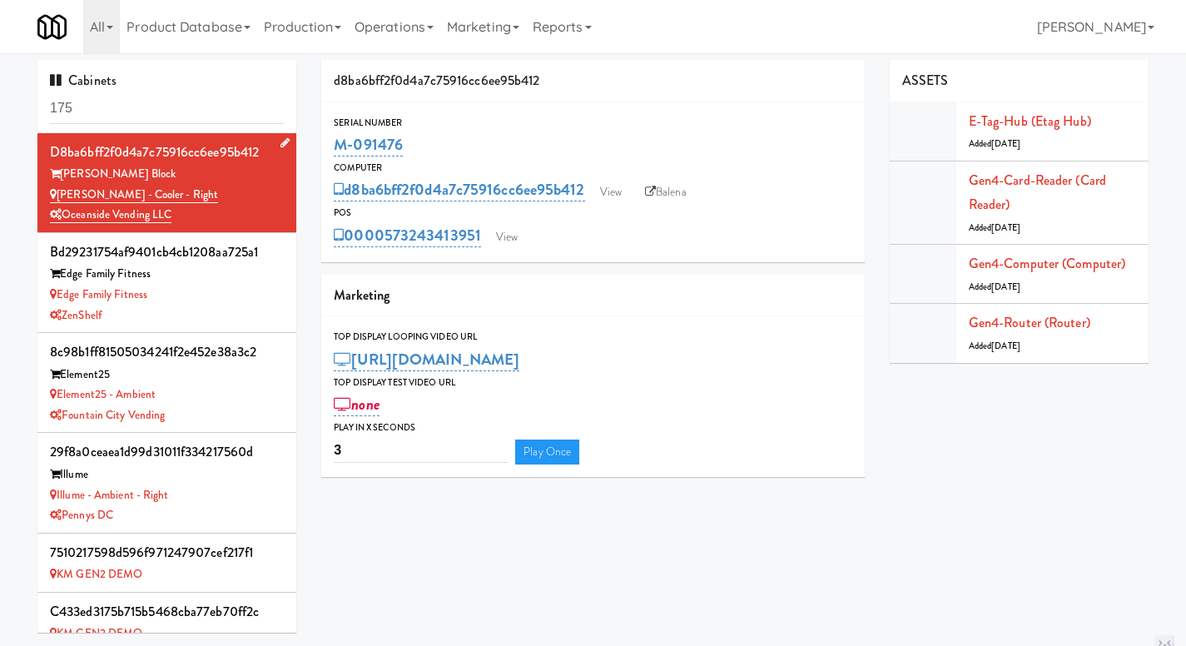
drag, startPoint x: 182, startPoint y: 213, endPoint x: 58, endPoint y: 195, distance: 125.4
click at [58, 195] on div "d8ba6bff2f0d4a7c75916cc6ee95b412 Baker Block Baker - Cooler - Right Oceanside V…" at bounding box center [167, 183] width 234 height 86
copy div "Baker - Cooler - Right Oceanside Vending LLC"
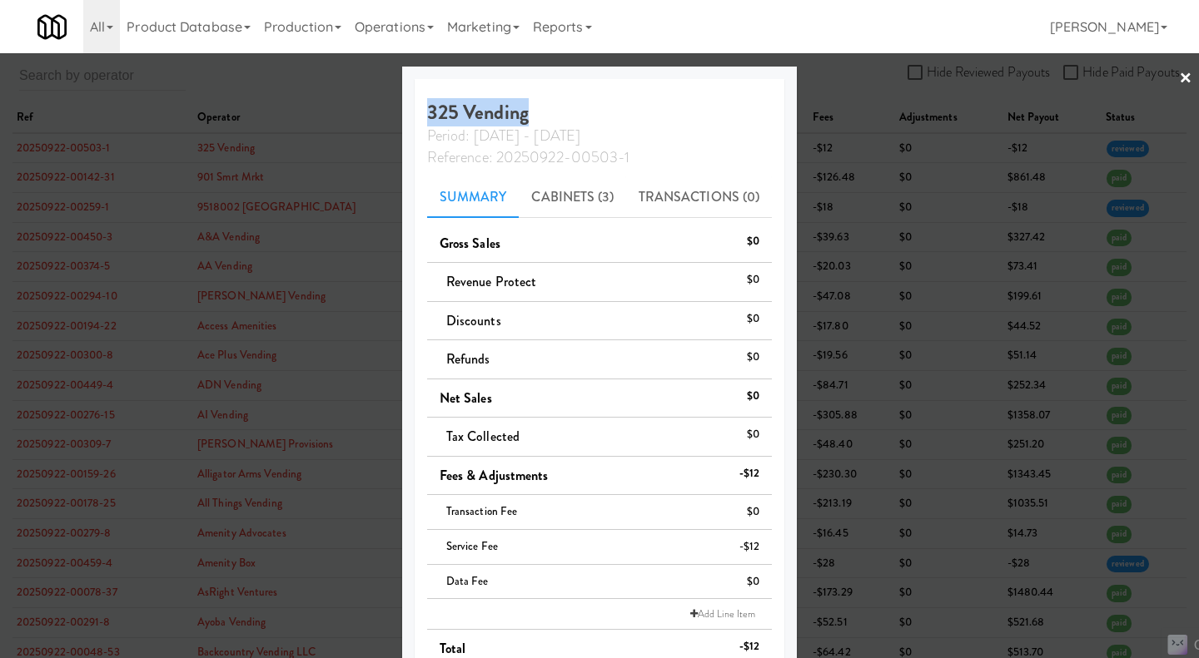
drag, startPoint x: 532, startPoint y: 115, endPoint x: 426, endPoint y: 104, distance: 106.3
click at [427, 104] on h4 "325 Vending Period: Sep 15 - Sep 21 Reference: 20250922-00503-1" at bounding box center [599, 135] width 345 height 66
copy h4 "325 Vending"
click at [360, 85] on div at bounding box center [599, 329] width 1199 height 658
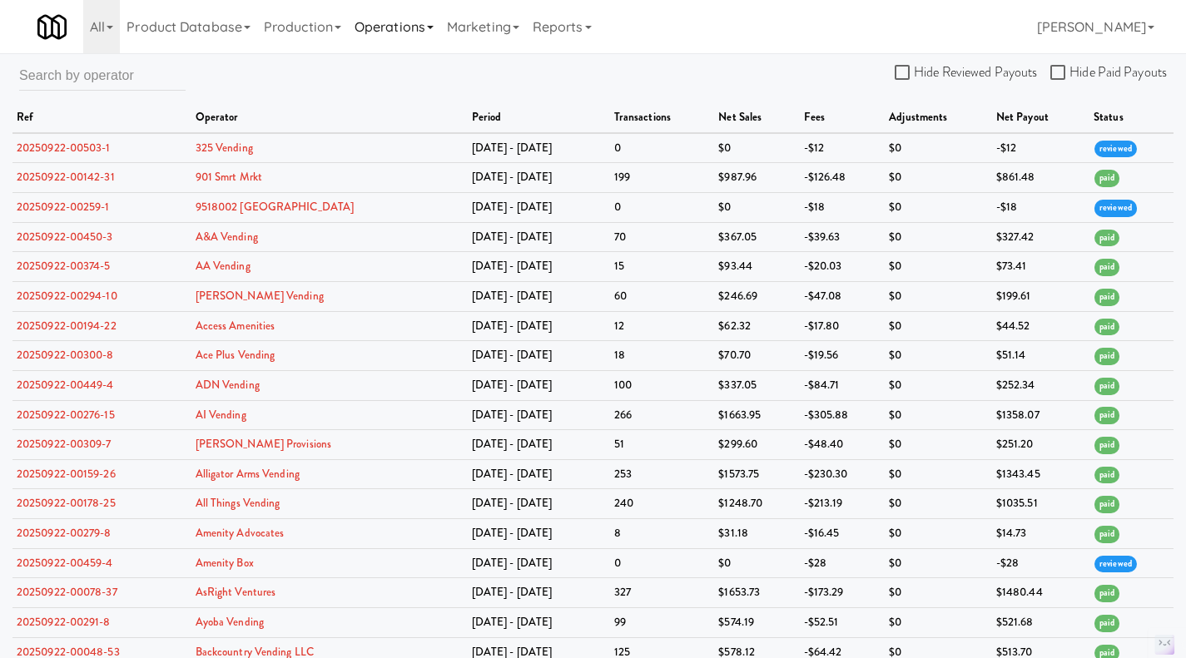
click at [377, 30] on link "Operations" at bounding box center [394, 26] width 92 height 53
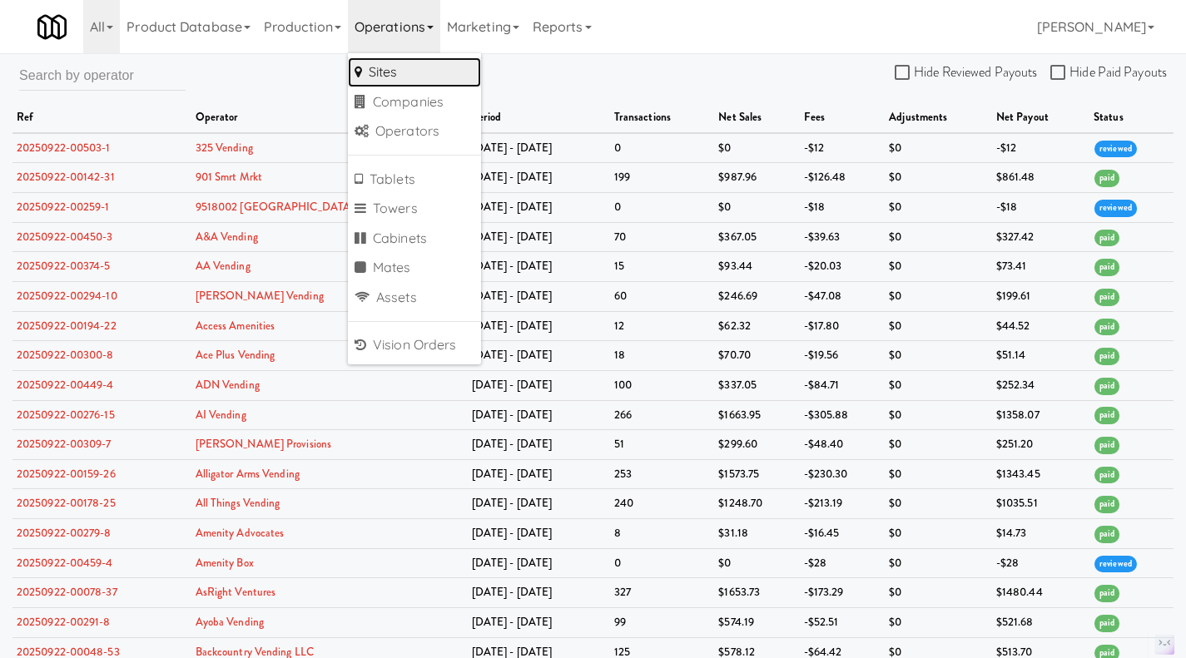
click at [400, 73] on link "Sites" at bounding box center [414, 72] width 133 height 30
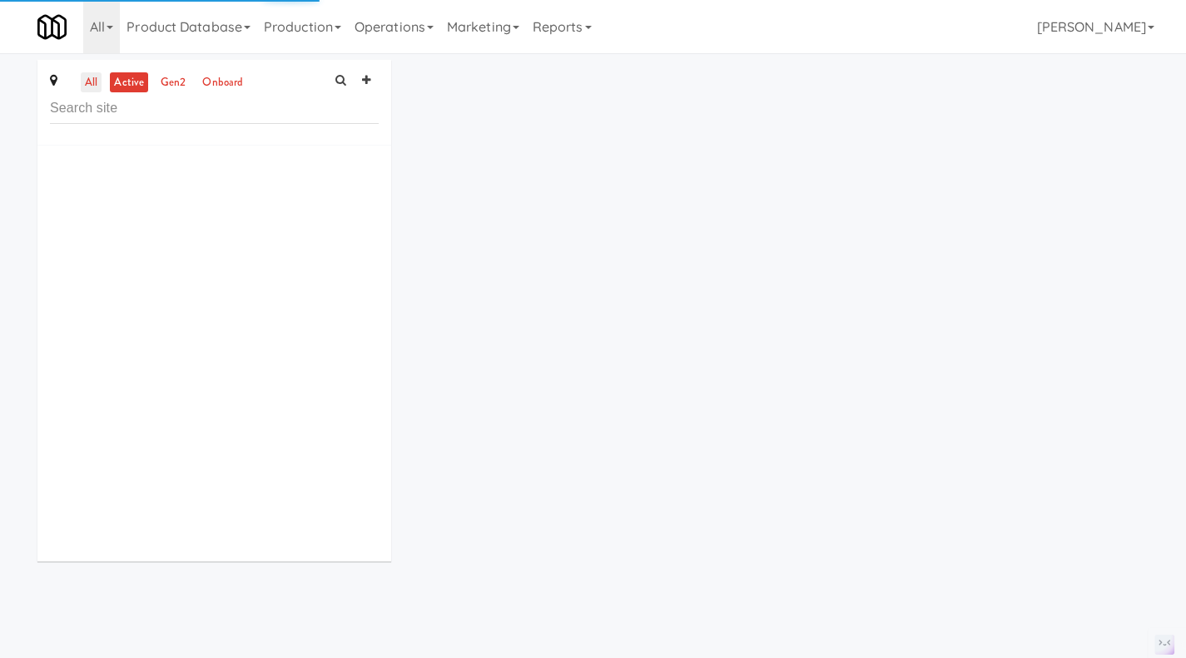
click at [93, 80] on link "all" at bounding box center [91, 82] width 21 height 21
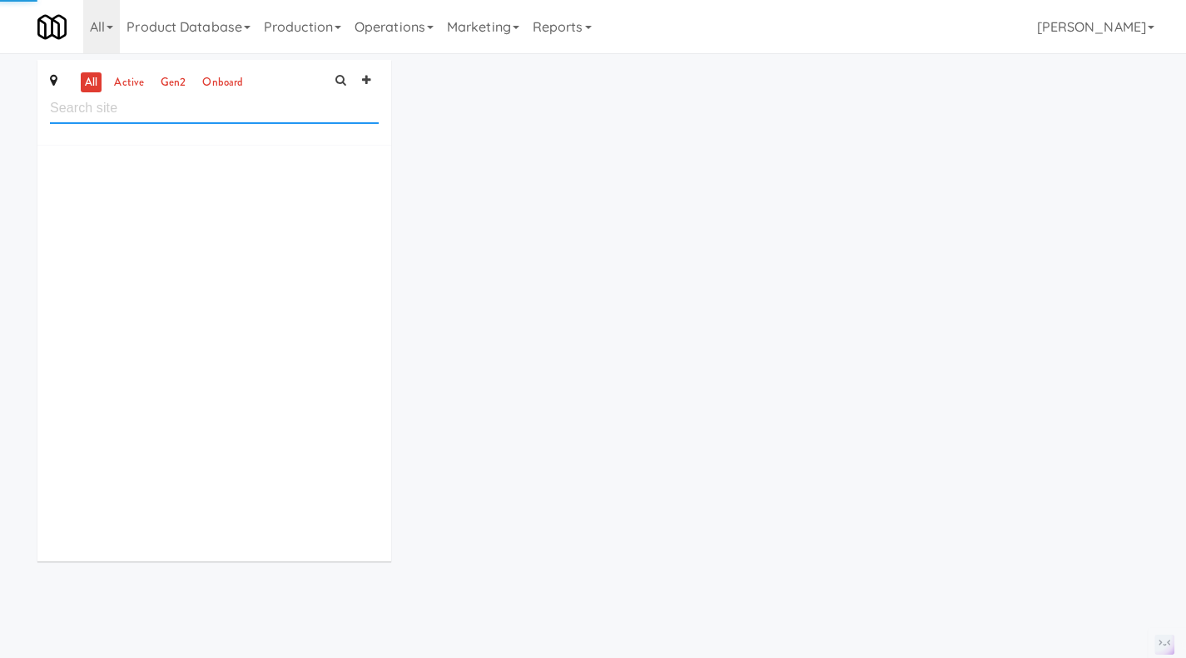
click at [140, 117] on input "text" at bounding box center [214, 108] width 329 height 31
paste input "325 Vending"
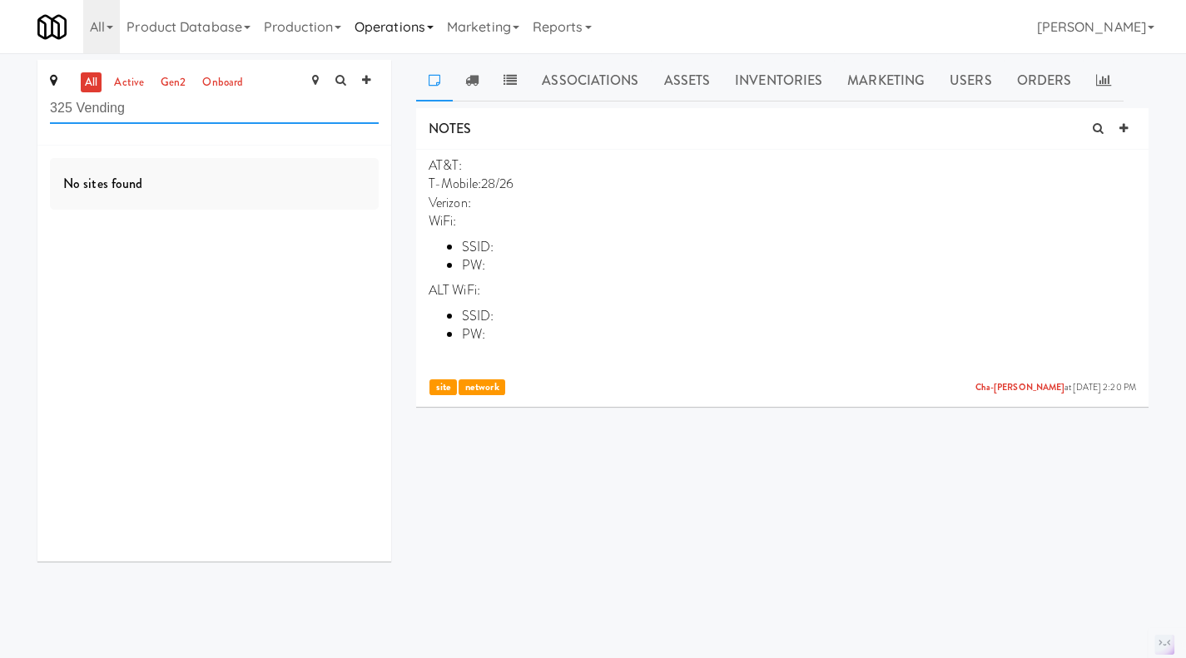
type input "325 Vending"
click at [378, 28] on link "Operations" at bounding box center [394, 26] width 92 height 53
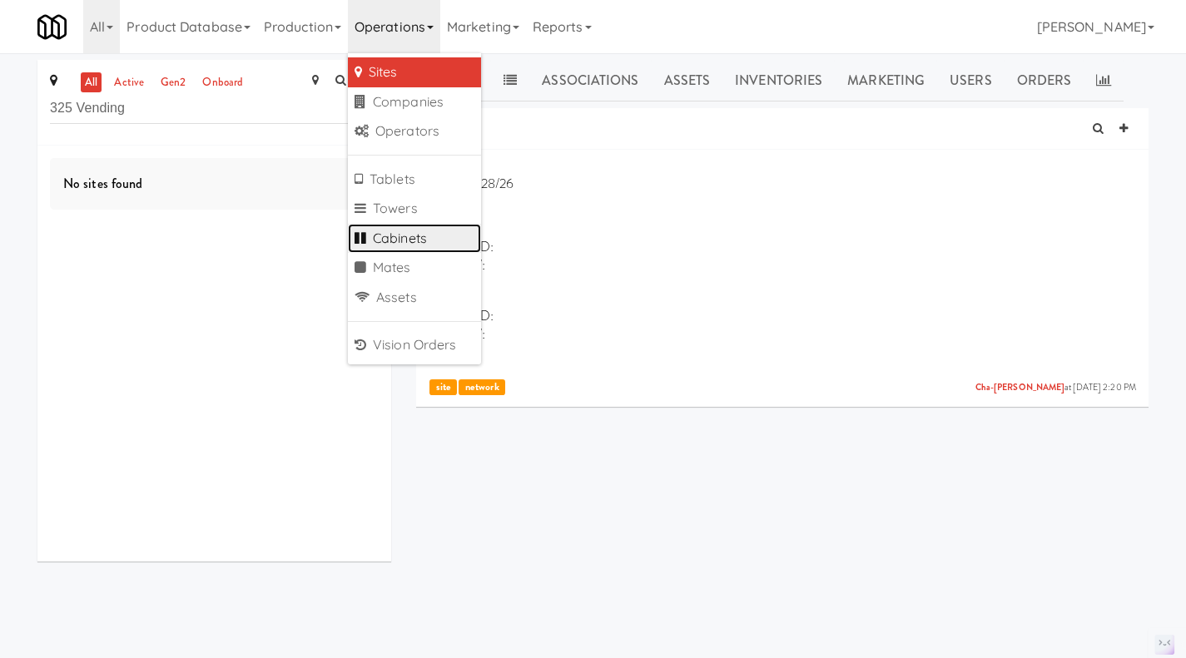
click at [426, 235] on link "Cabinets" at bounding box center [414, 239] width 133 height 30
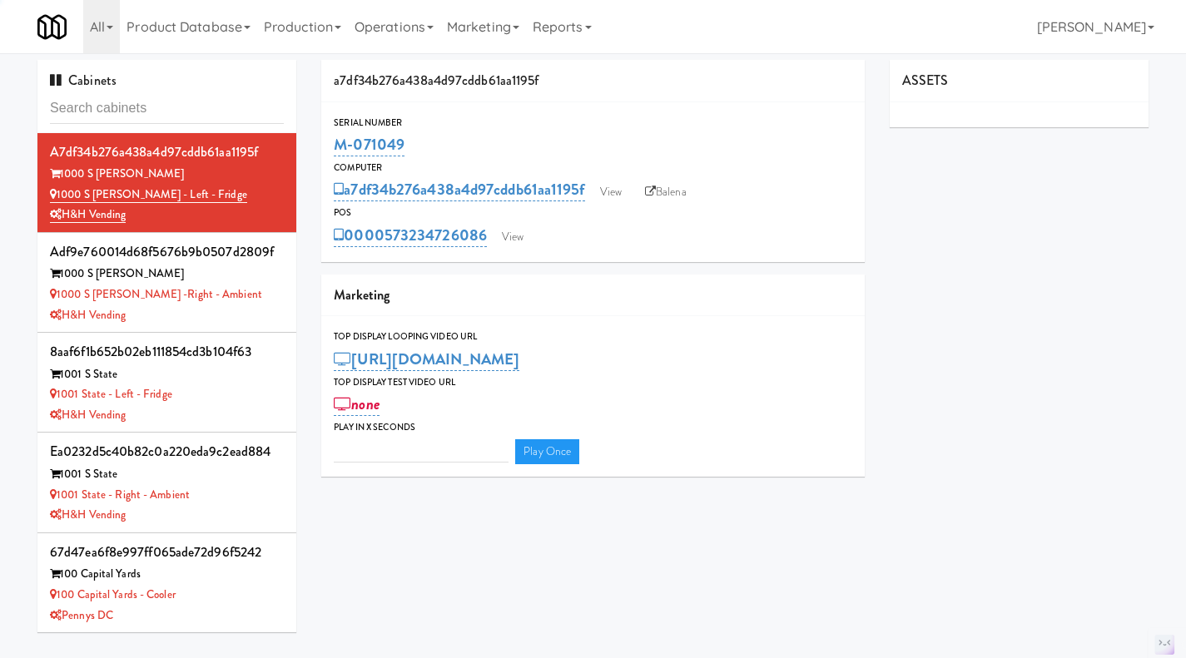
type input "3"
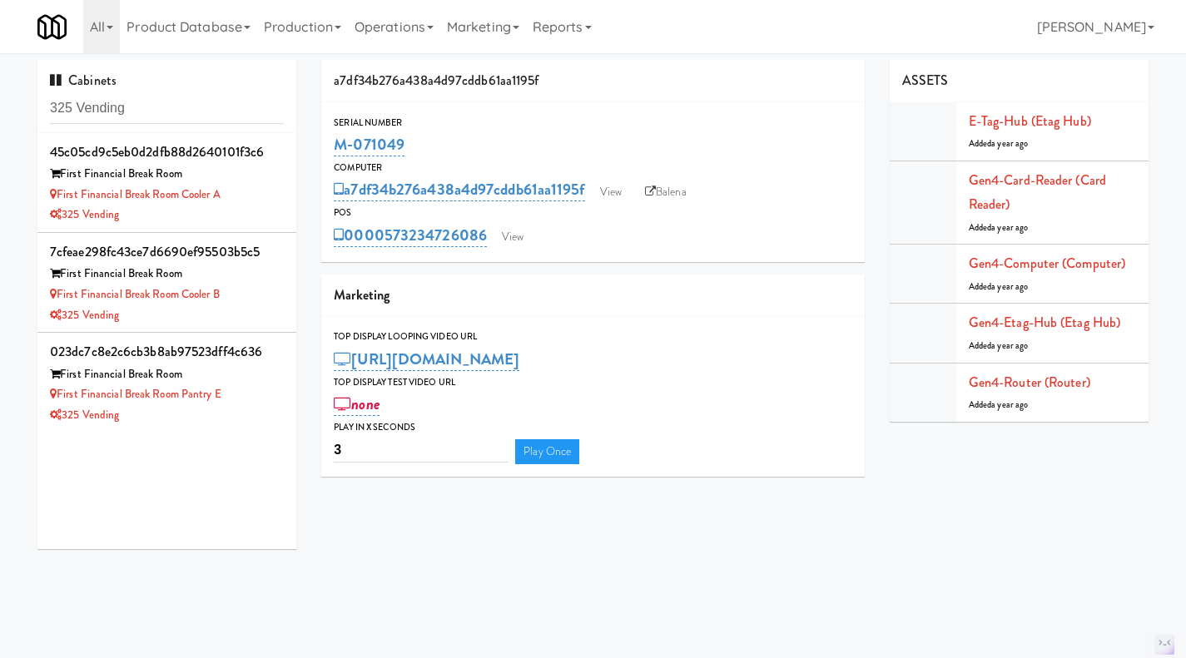
type input "325 Vending"
click at [180, 195] on link "First Financial Break Room Cooler A" at bounding box center [135, 194] width 171 height 16
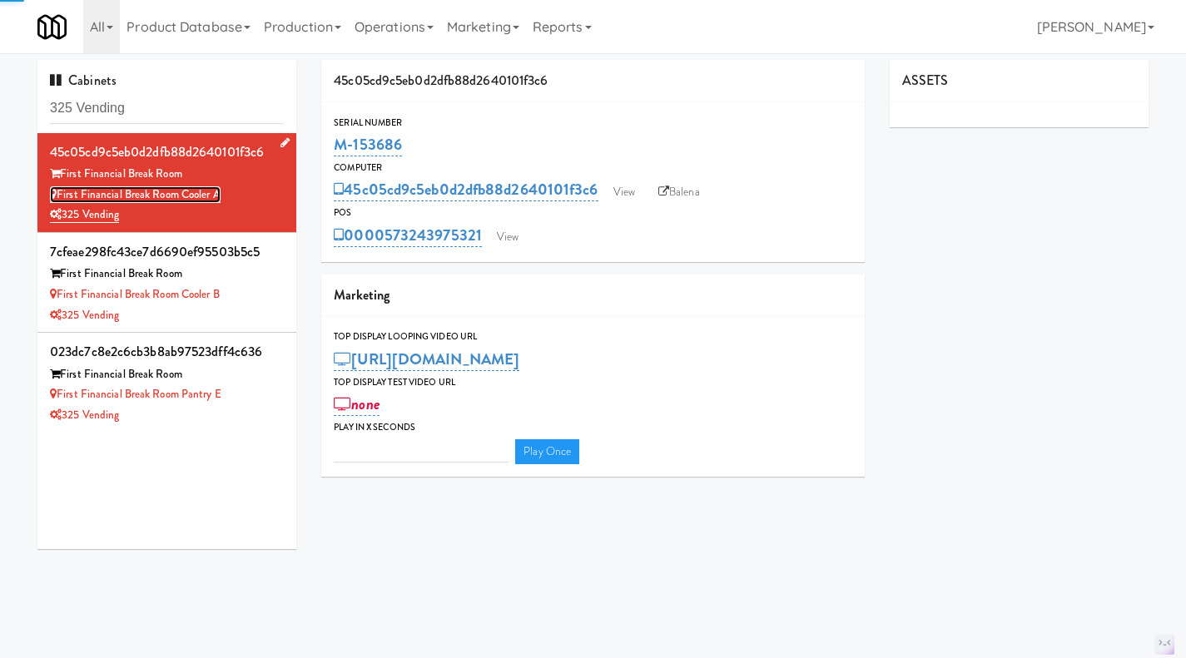
type input "3"
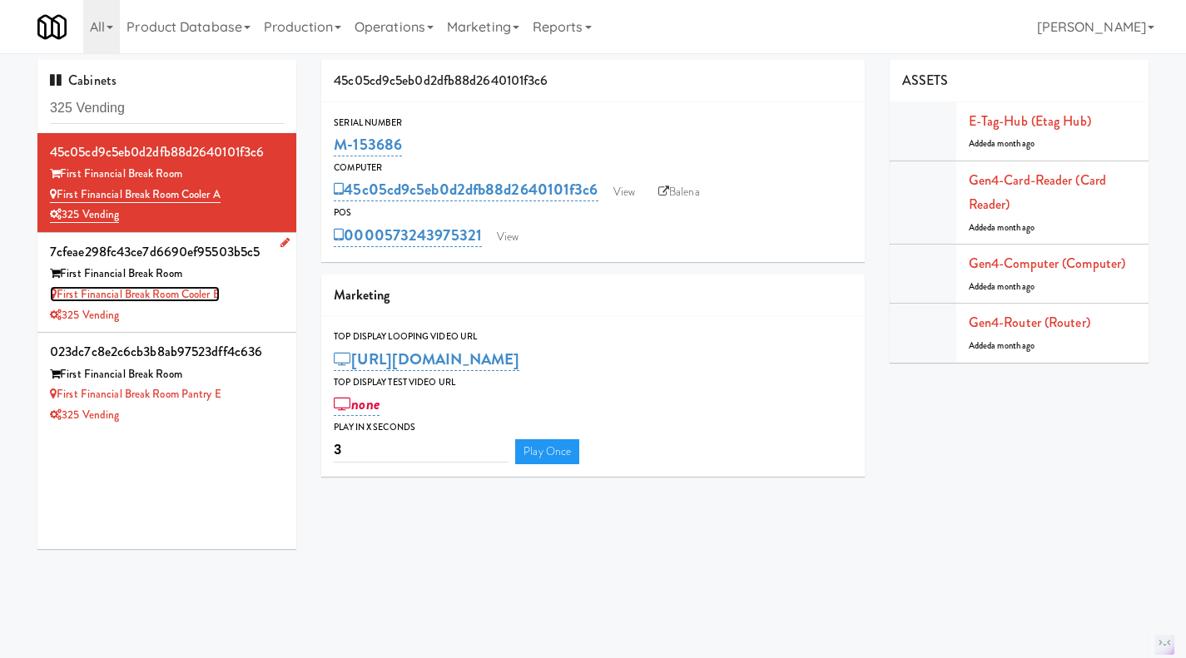
click at [189, 294] on link "First Financial Break Room Cooler B" at bounding box center [135, 294] width 170 height 16
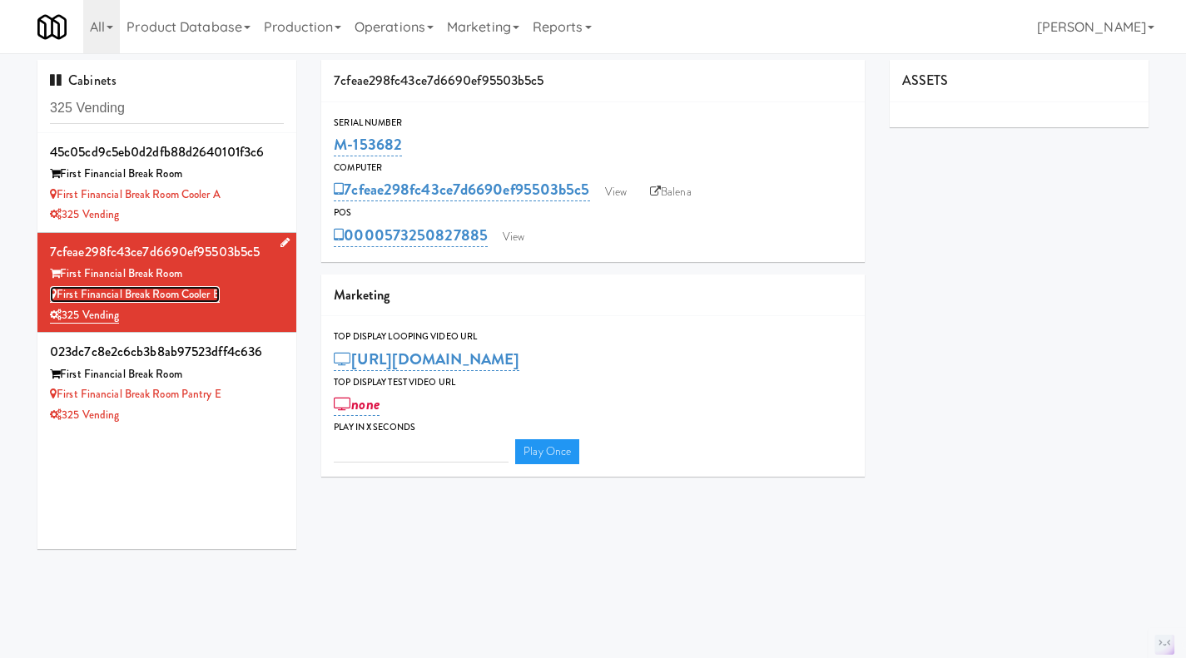
type input "3"
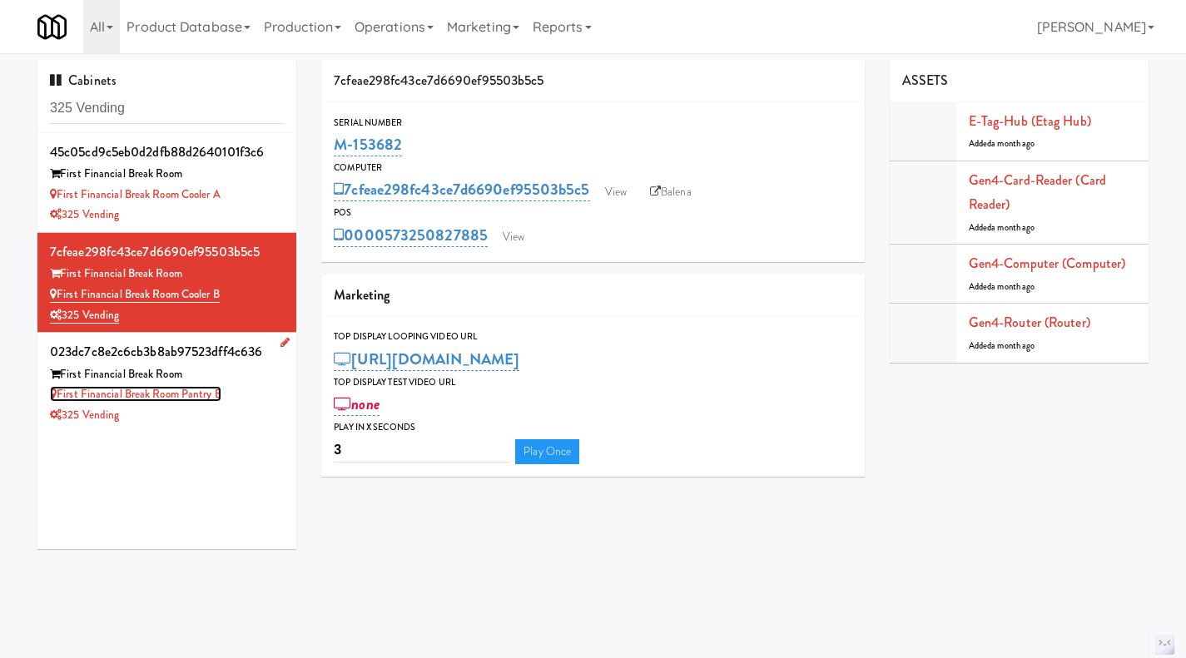
click at [173, 399] on link "First Financial Break Room Pantry E" at bounding box center [135, 394] width 171 height 16
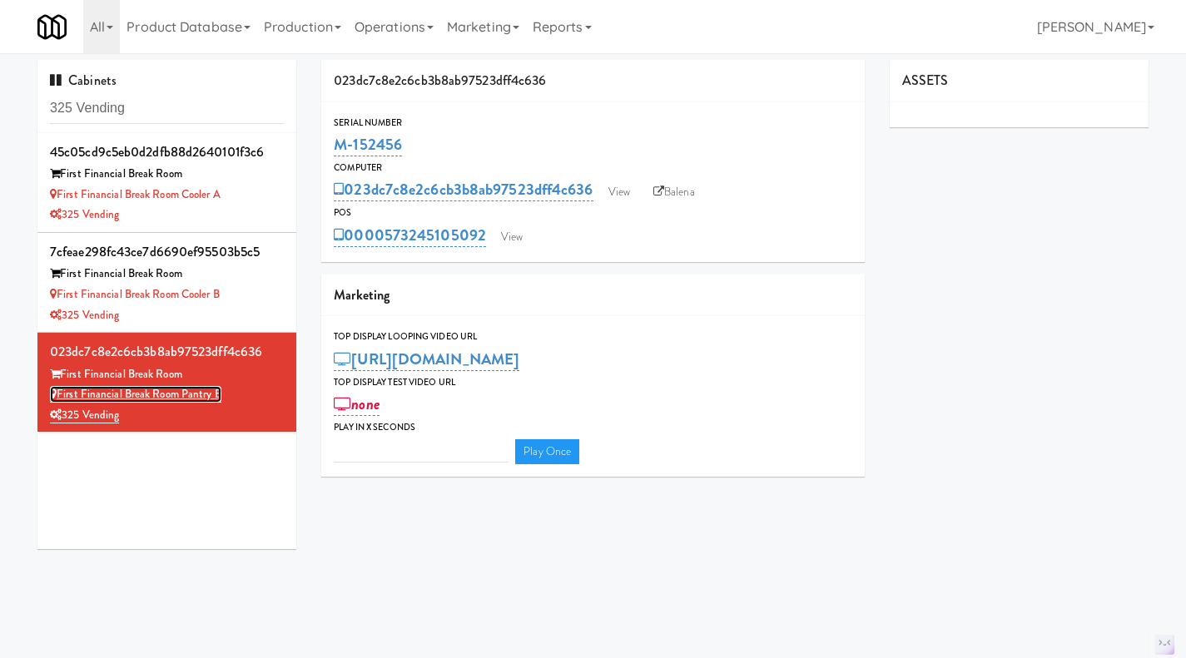
type input "3"
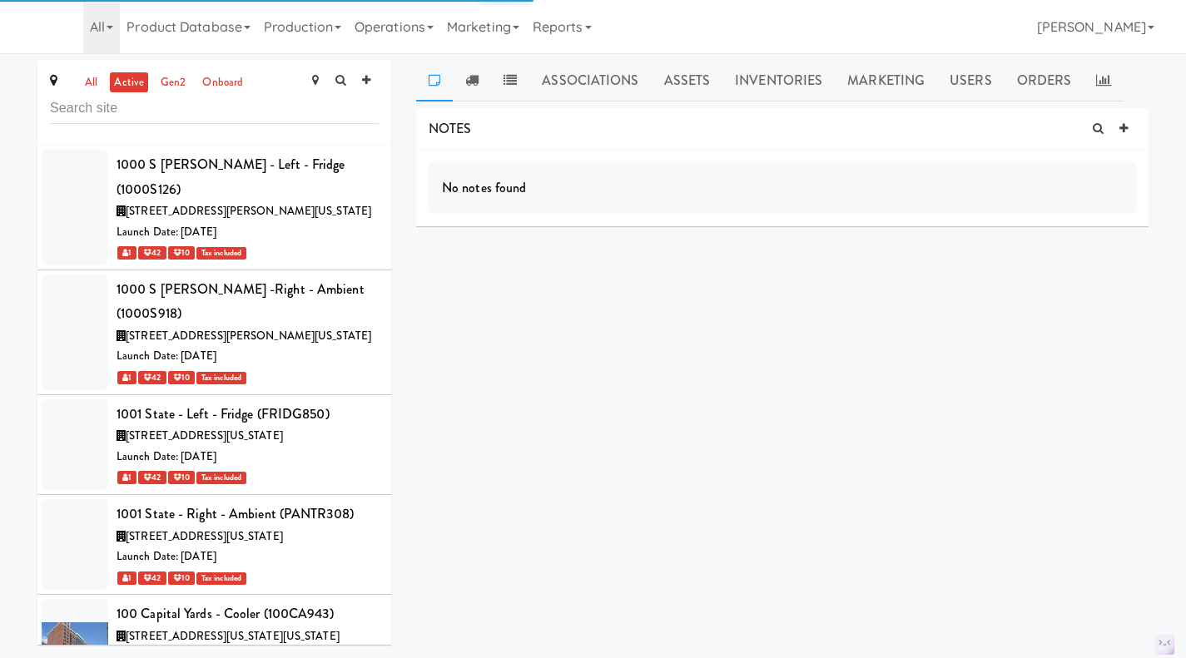
scroll to position [32569, 0]
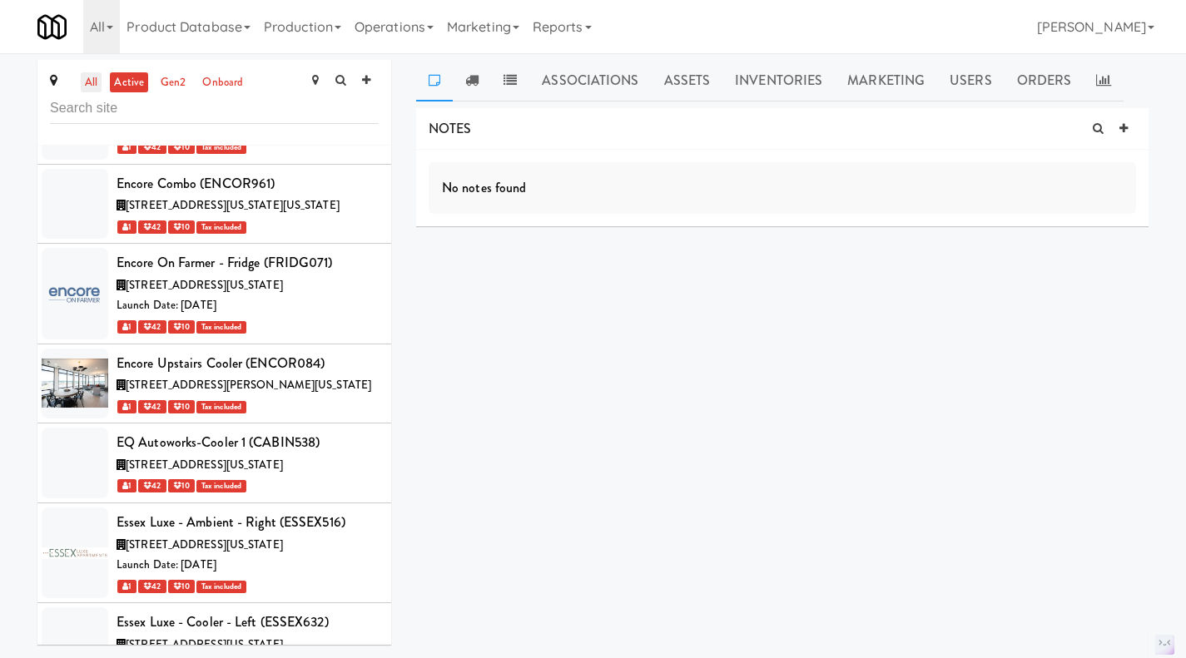
click at [94, 81] on link "all" at bounding box center [91, 82] width 21 height 21
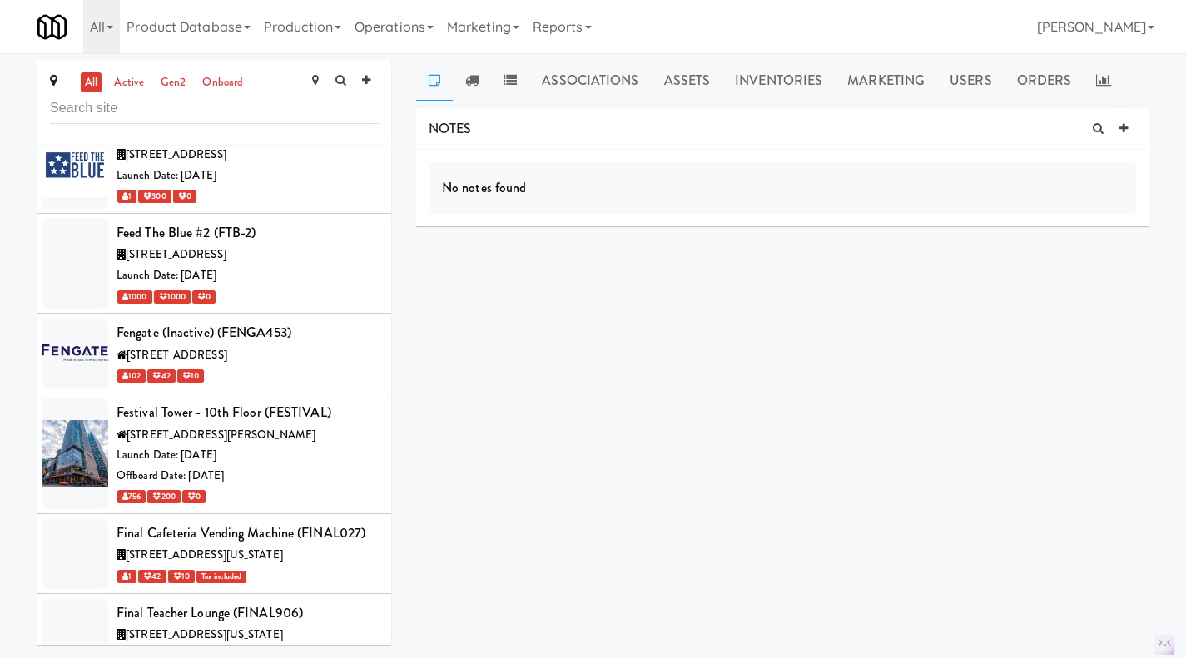
scroll to position [53126, 0]
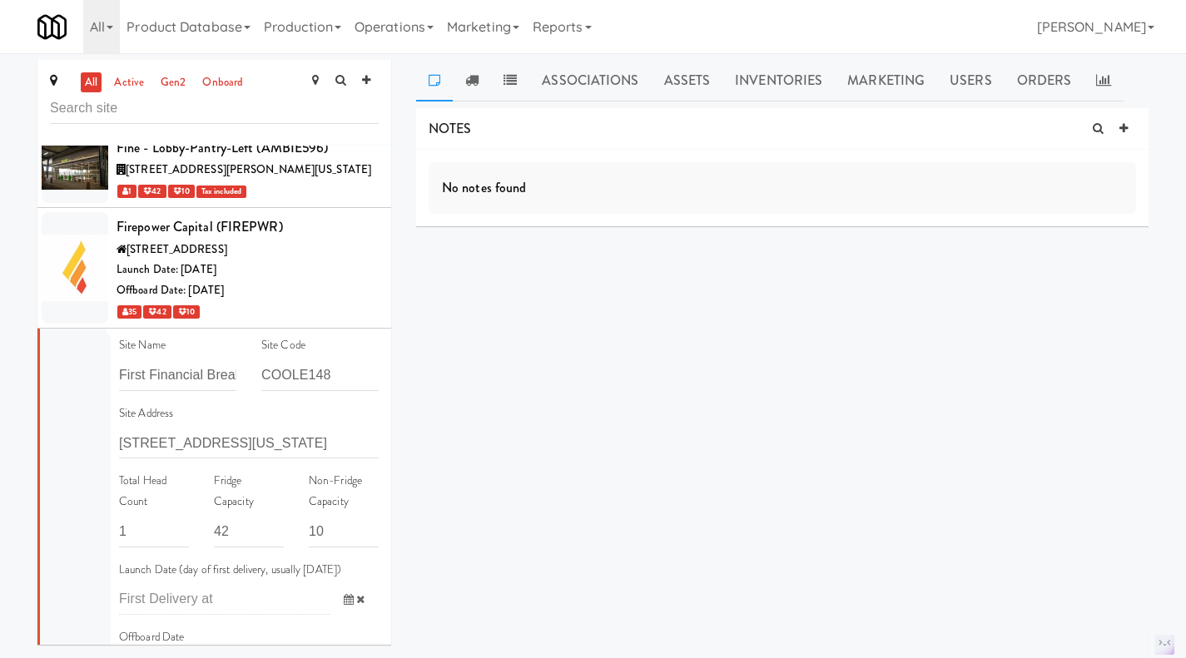
scroll to position [53959, 0]
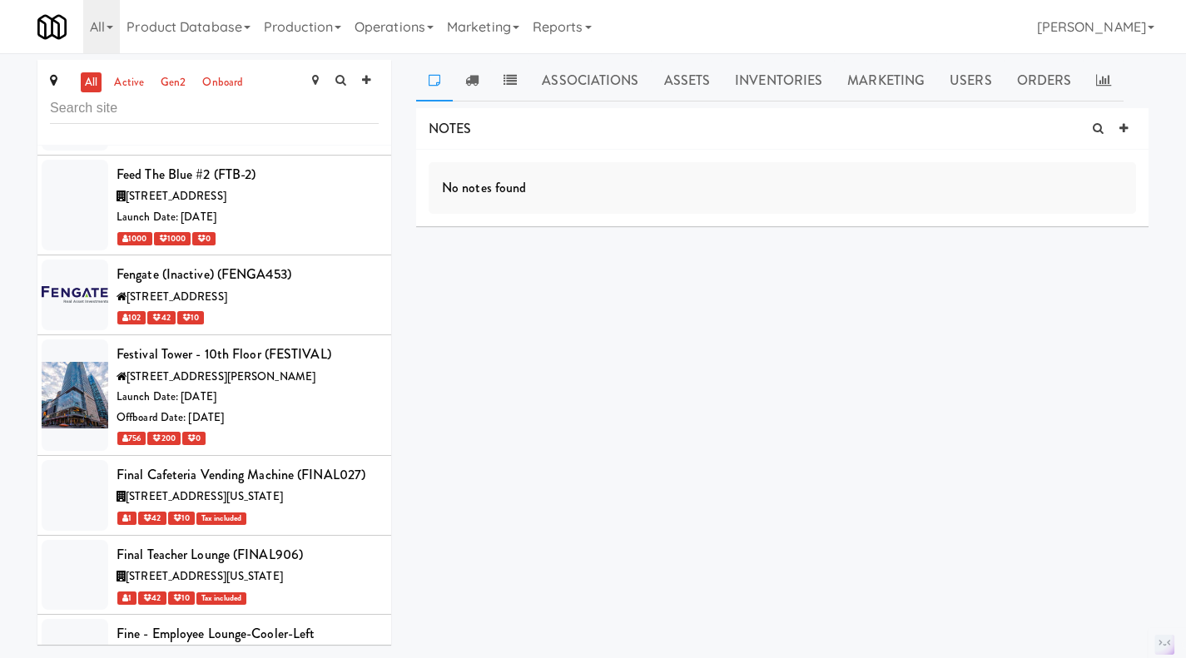
scroll to position [53210, 0]
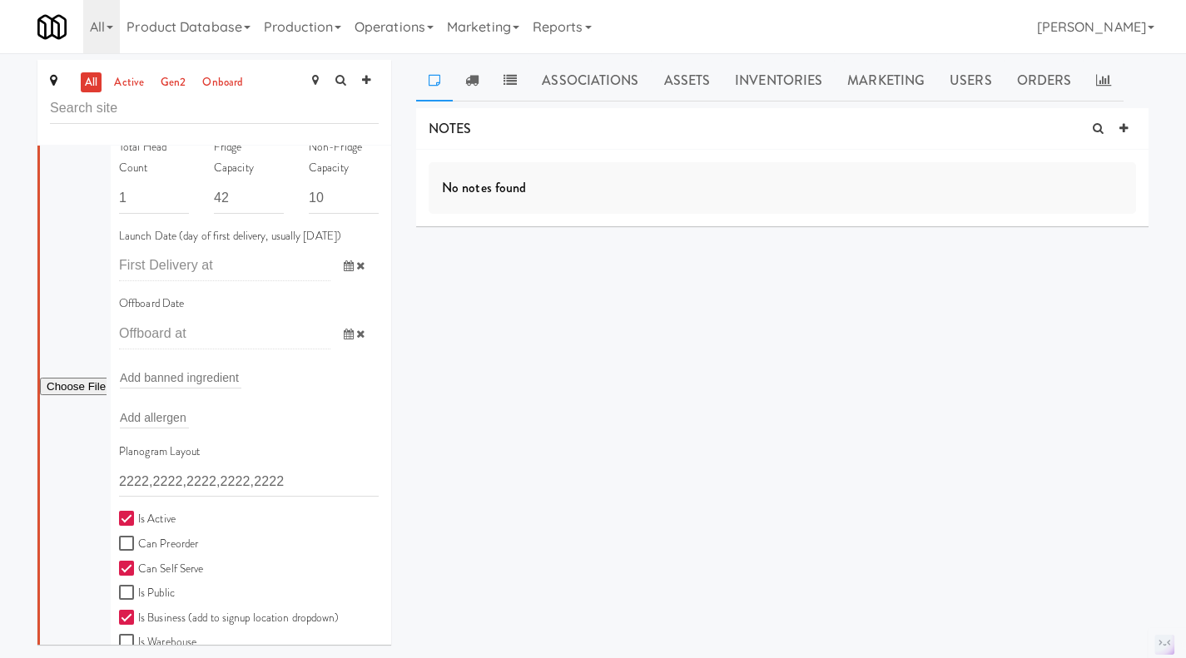
scroll to position [54293, 0]
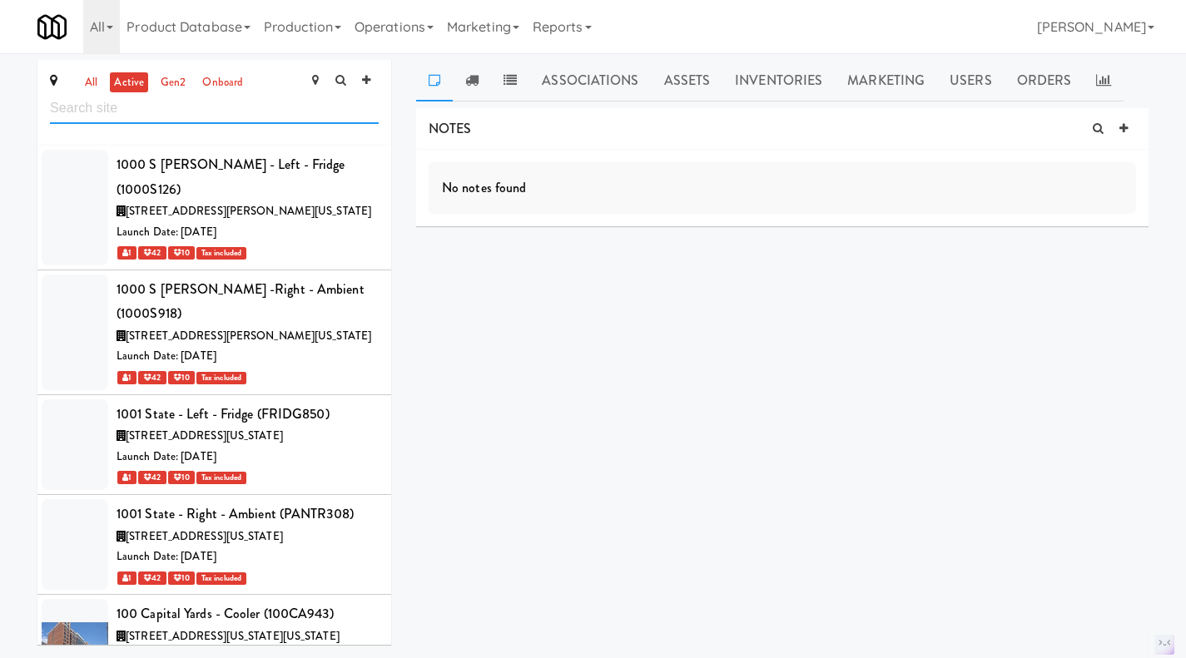
scroll to position [32670, 0]
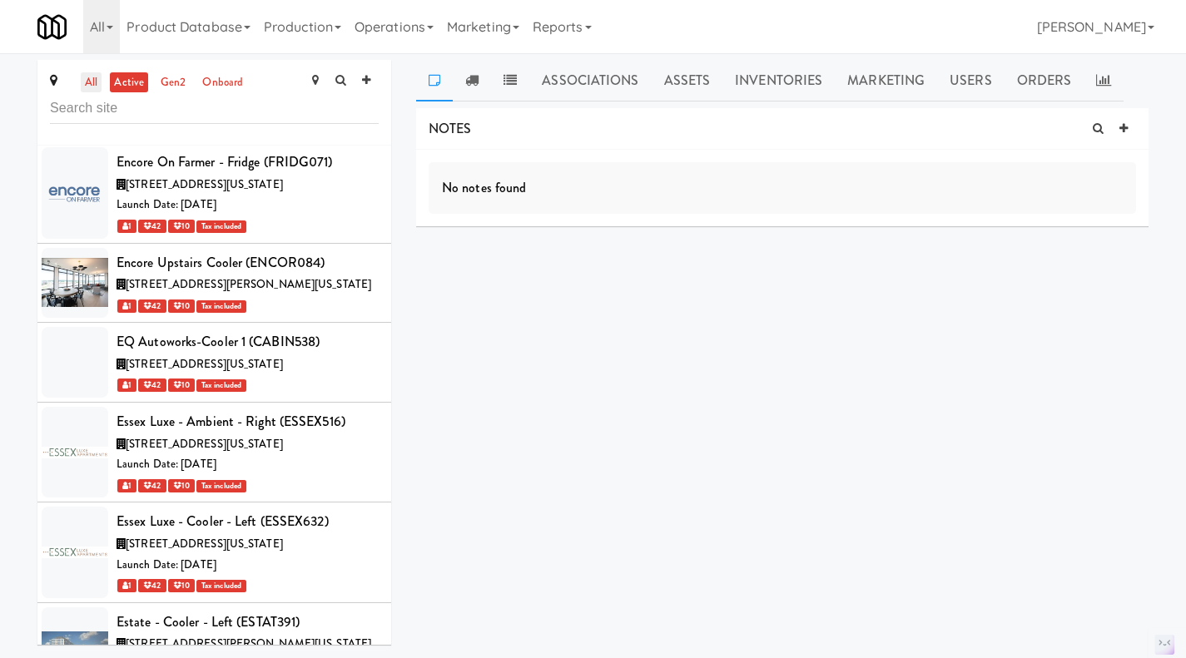
click at [92, 84] on link "all" at bounding box center [91, 82] width 21 height 21
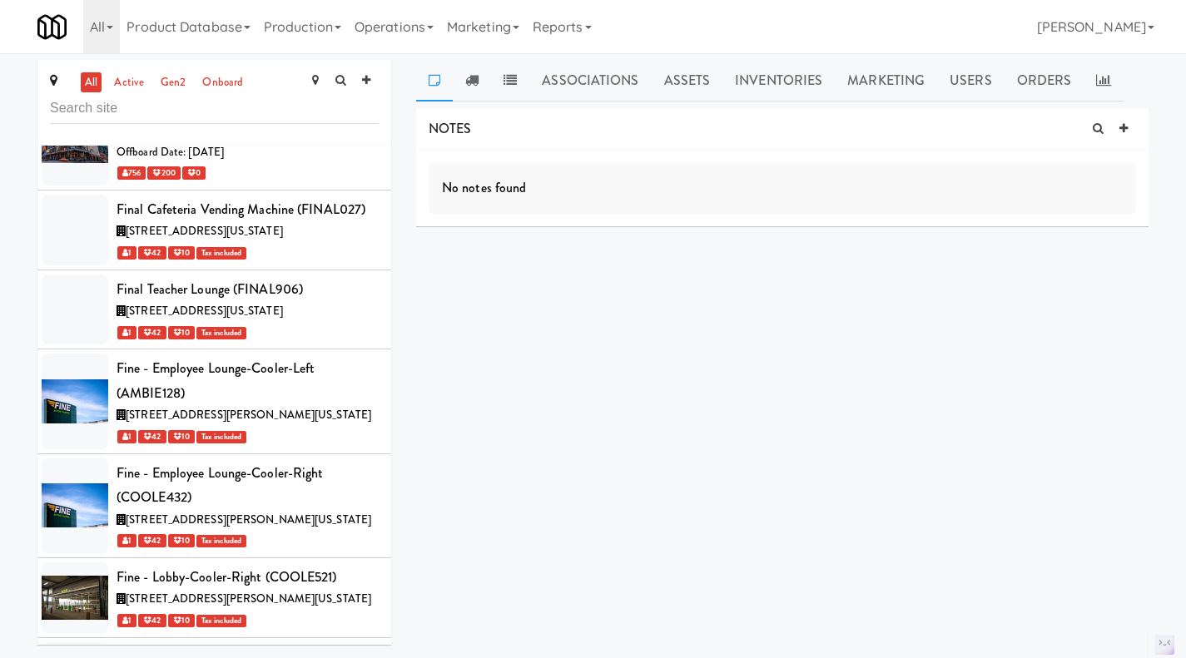
scroll to position [53450, 0]
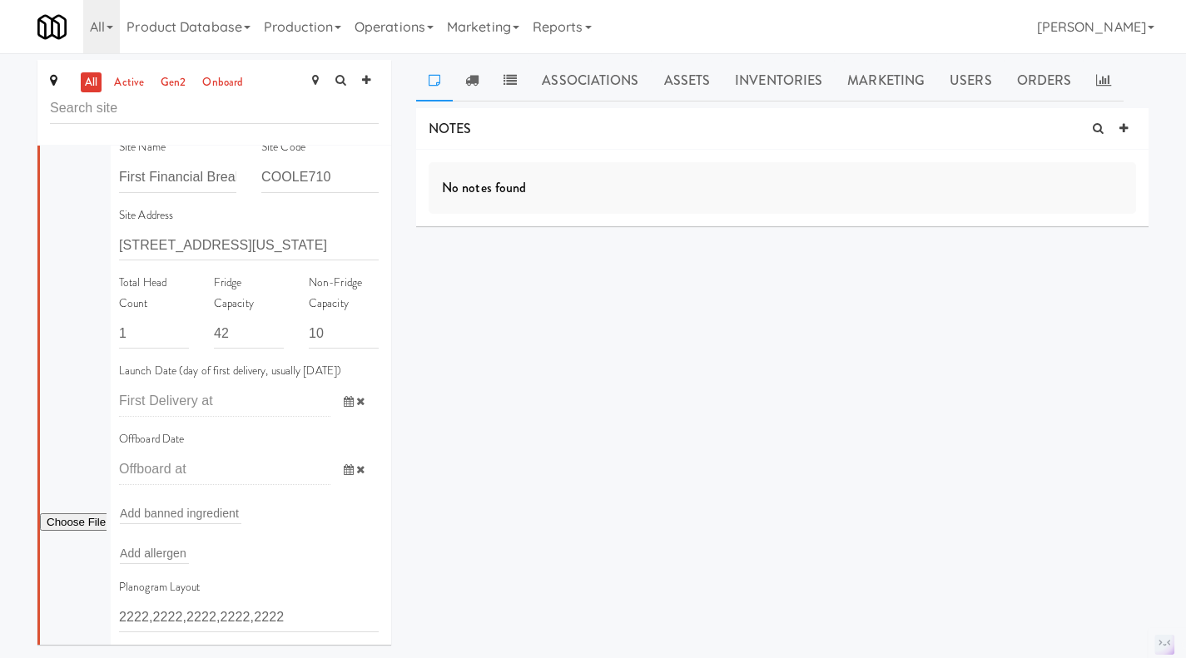
scroll to position [54283, 0]
drag, startPoint x: 358, startPoint y: 326, endPoint x: 442, endPoint y: 291, distance: 91.4
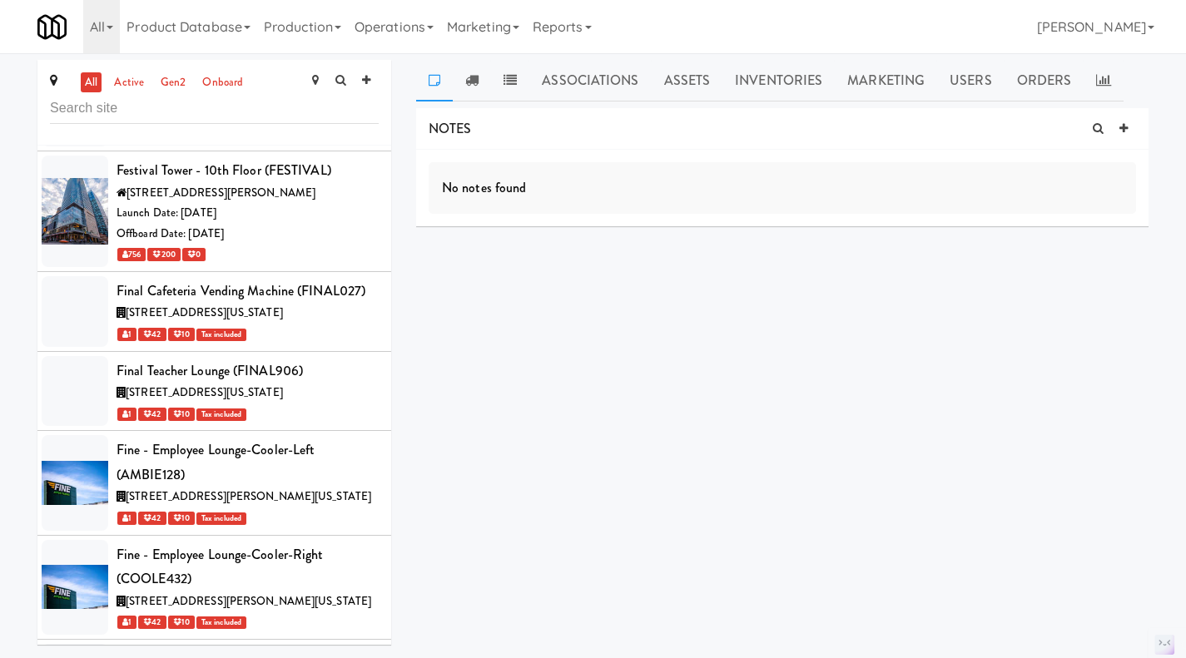
scroll to position [53368, 0]
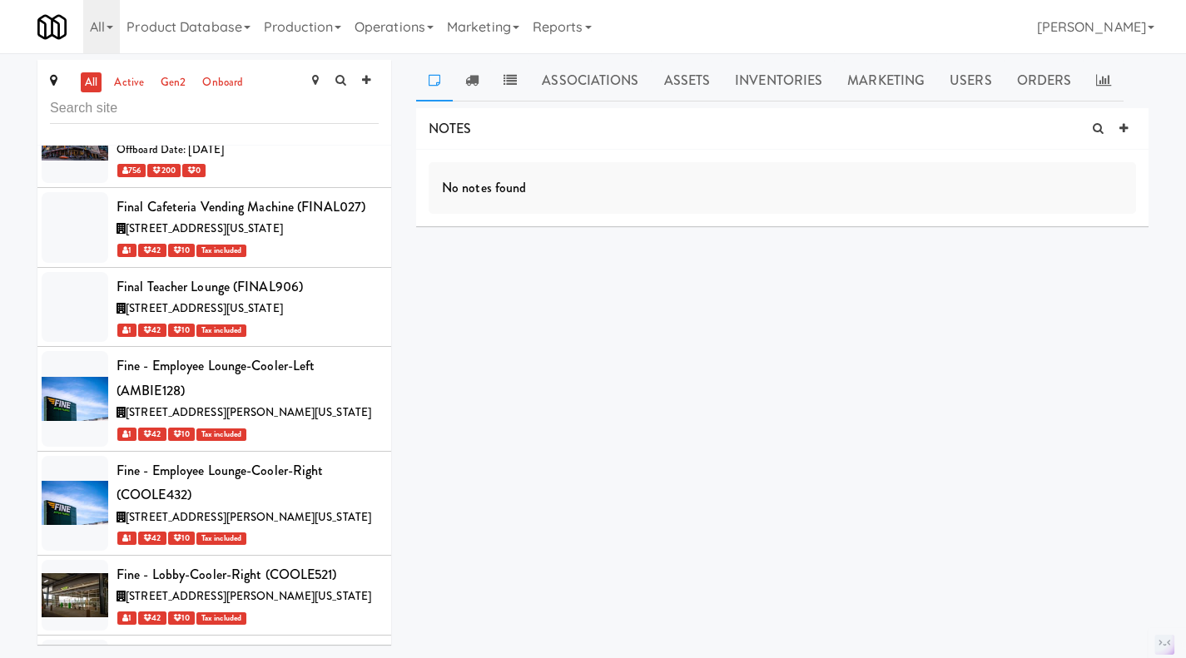
scroll to position [53451, 0]
drag, startPoint x: 191, startPoint y: 267, endPoint x: 385, endPoint y: 266, distance: 194.8
click at [385, 266] on div "1000 S Clark - Left - Fridge (1000S126) 1000 South Clark Street, Chicago Illino…" at bounding box center [214, 395] width 354 height 499
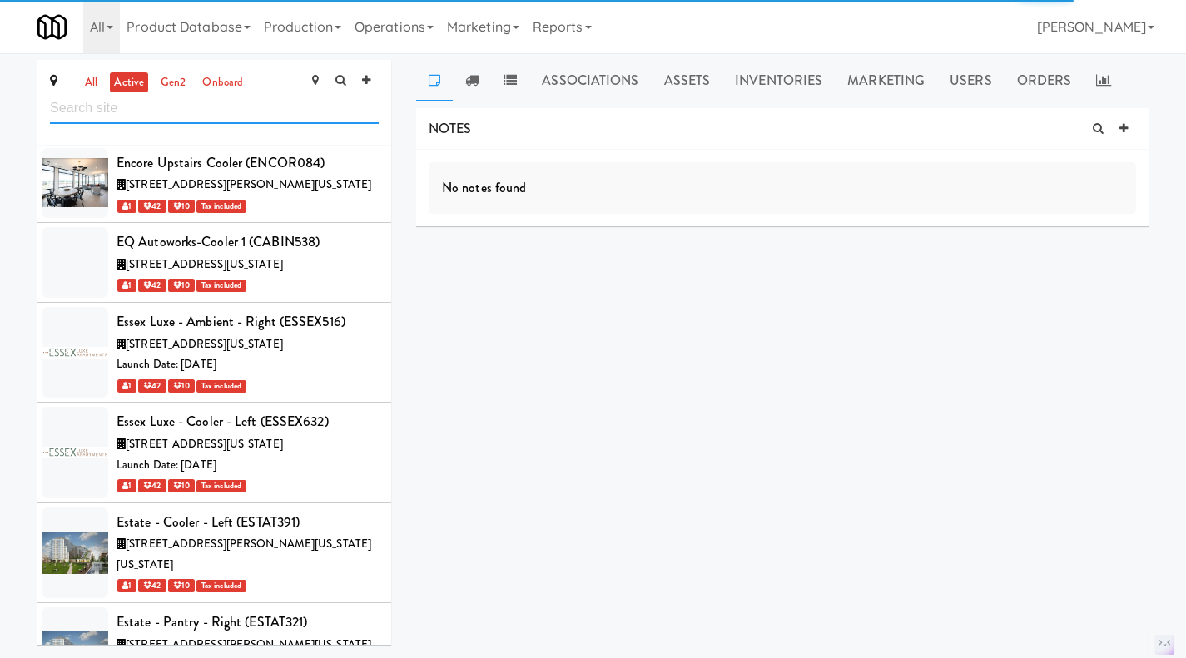
scroll to position [32844, 0]
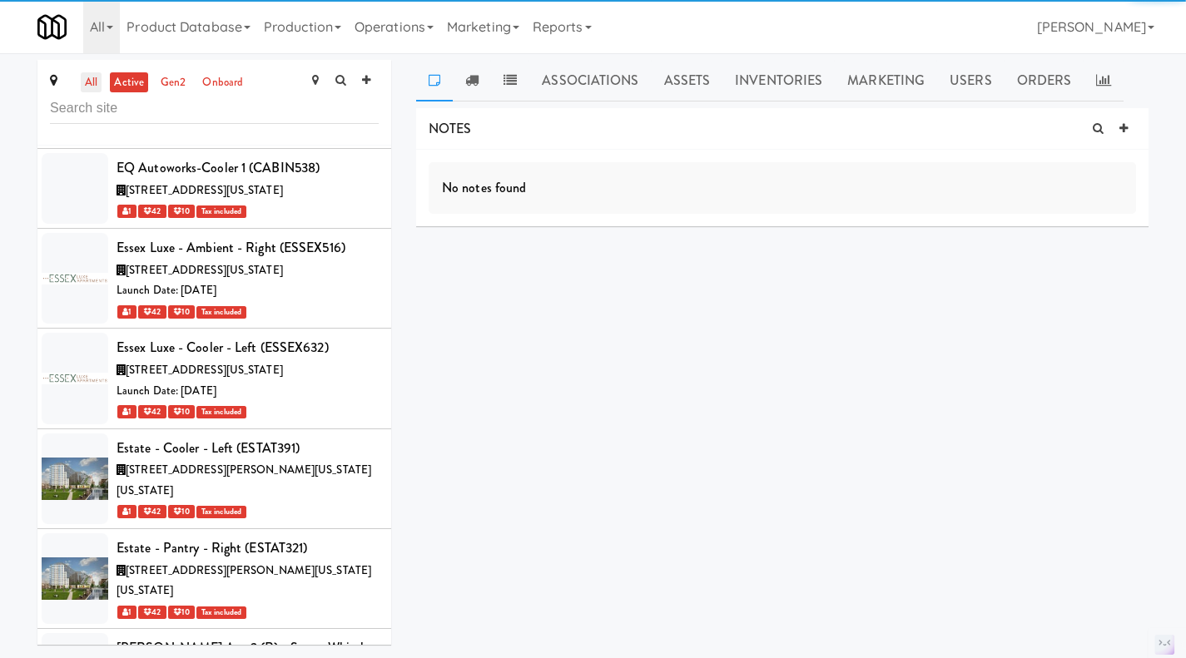
click at [95, 78] on link "all" at bounding box center [91, 82] width 21 height 21
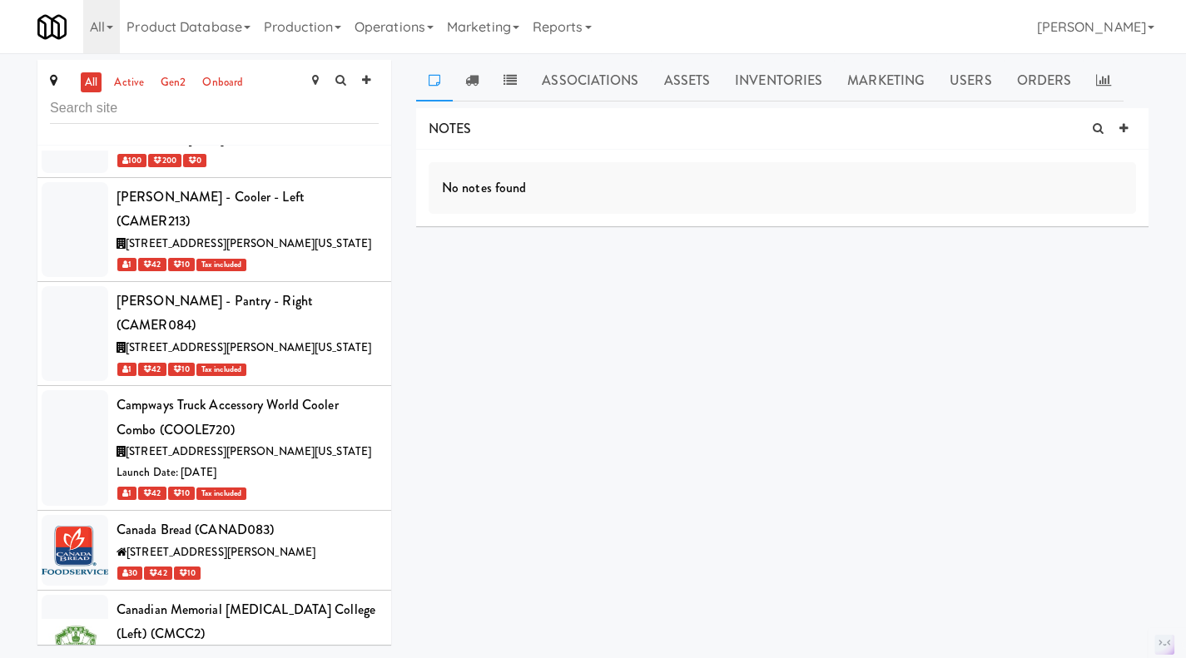
scroll to position [53648, 0]
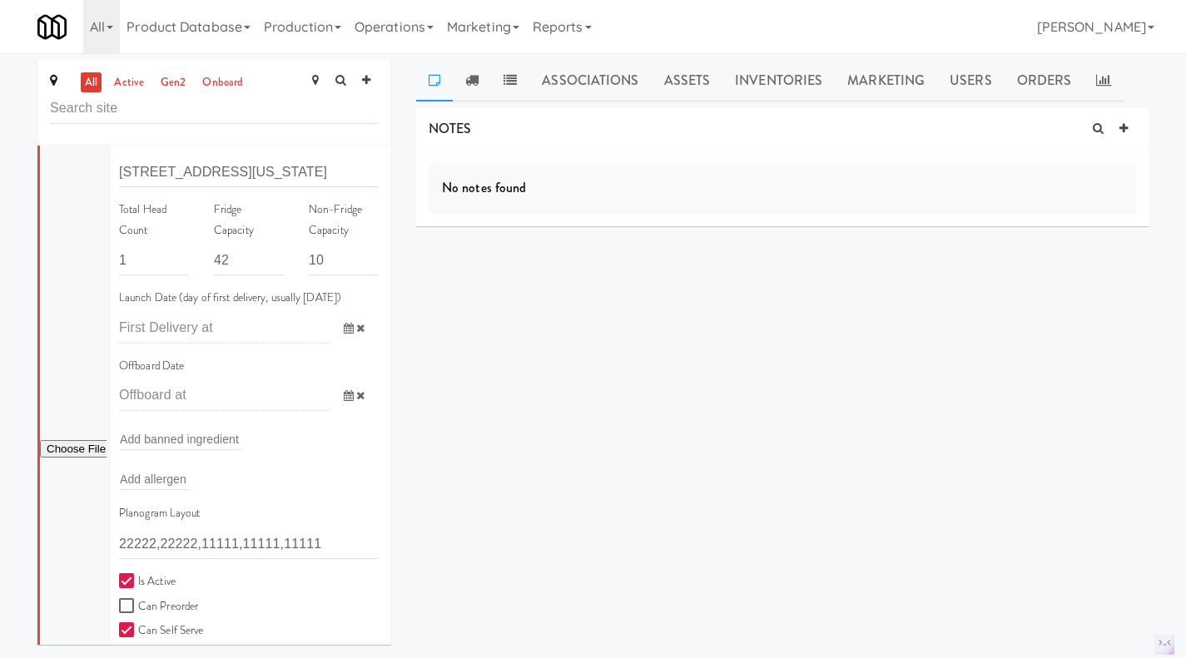
scroll to position [54480, 0]
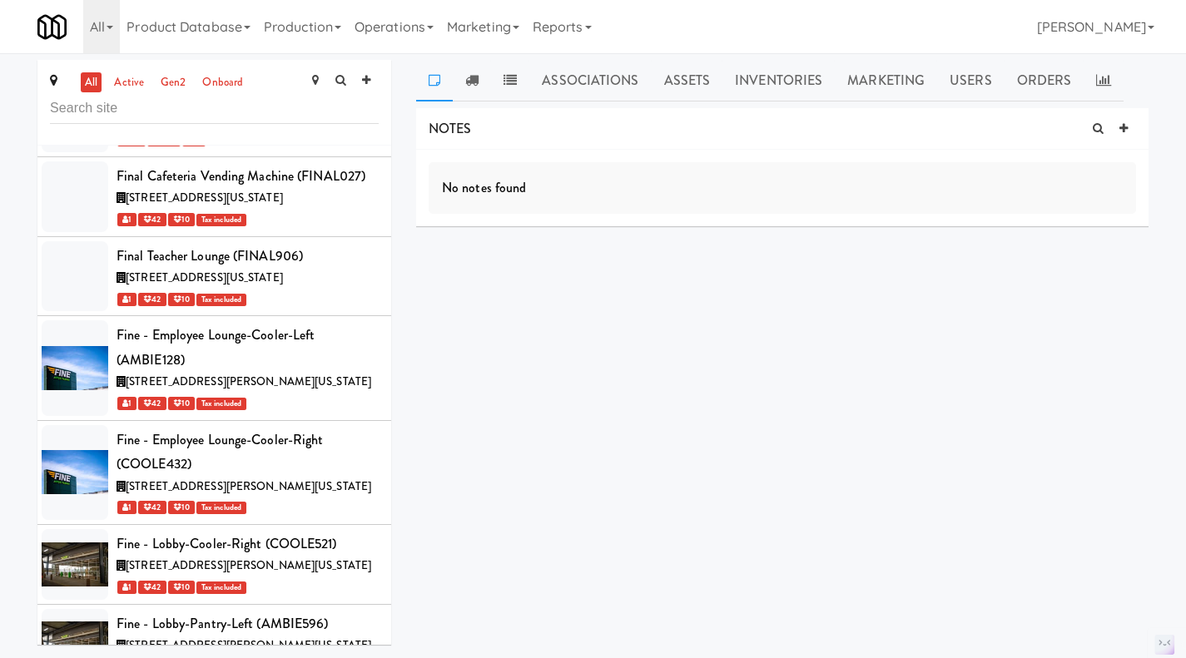
scroll to position [53481, 0]
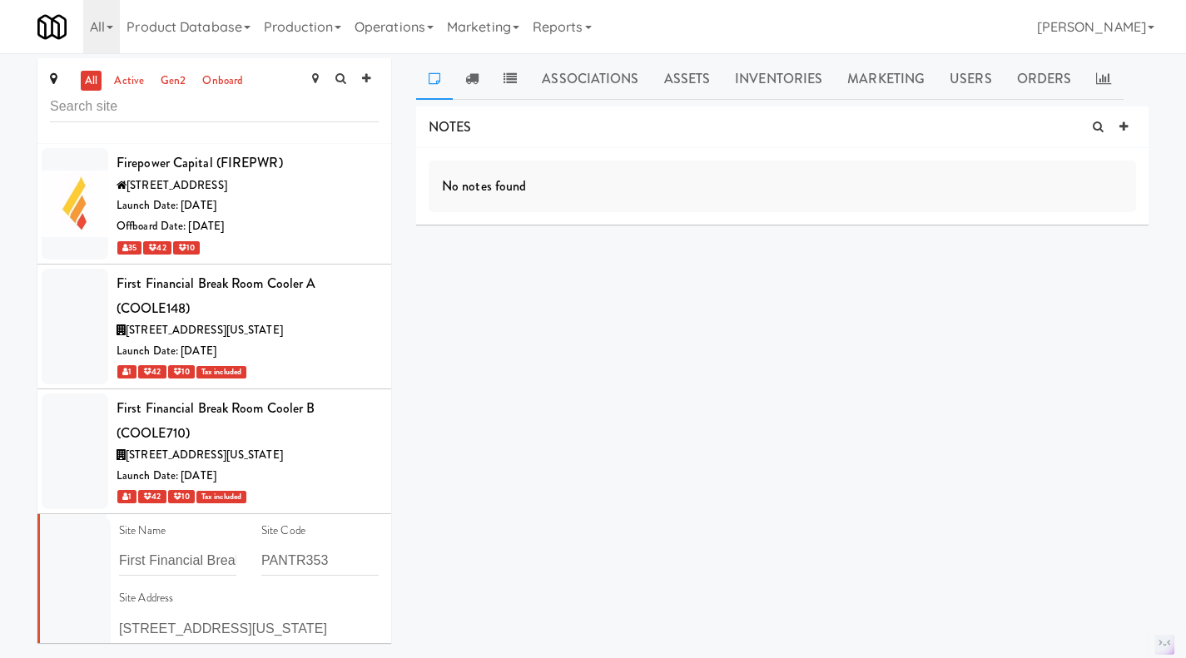
scroll to position [54139, 0]
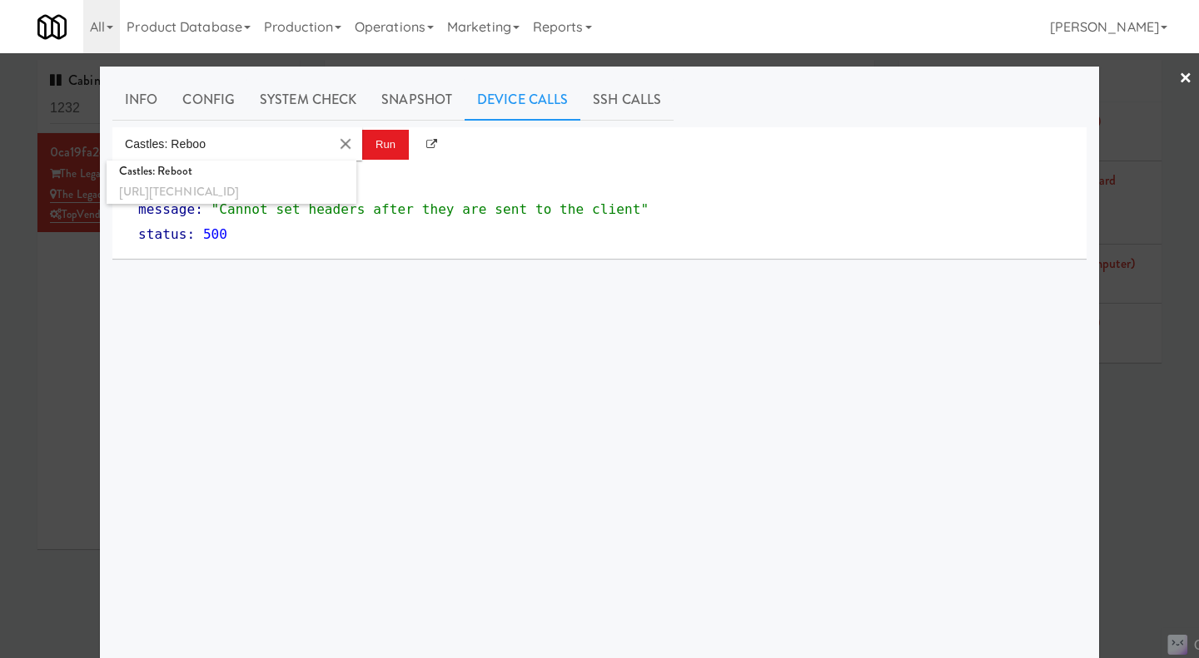
click at [62, 339] on div at bounding box center [599, 329] width 1199 height 658
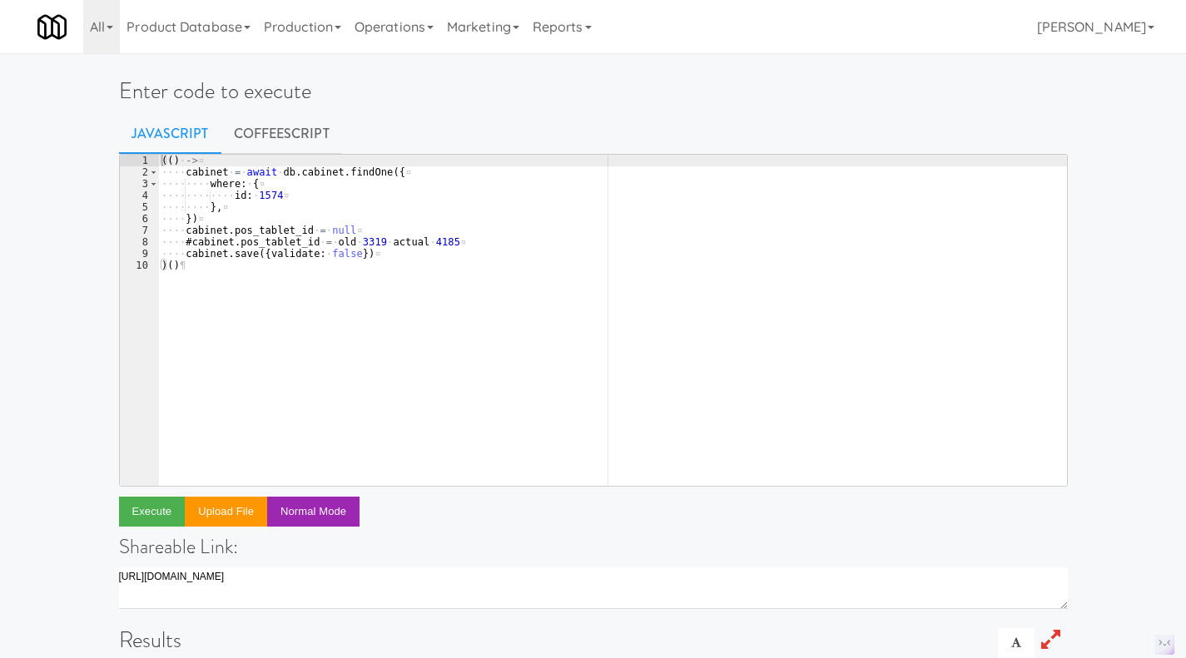
click at [497, 255] on div "(( ) · -> ¤ ···· cabinet · = · await · db . cabinet . findOne ({ ¤ ···· ···· wh…" at bounding box center [612, 332] width 909 height 355
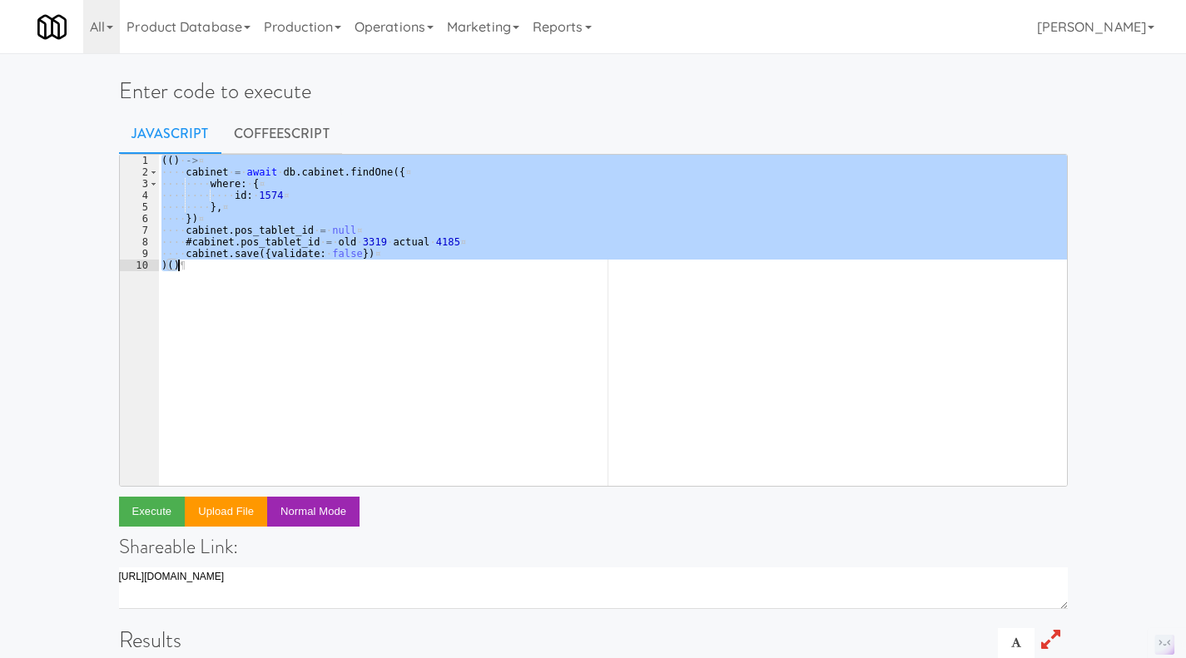
paste textarea
type textarea ")()"
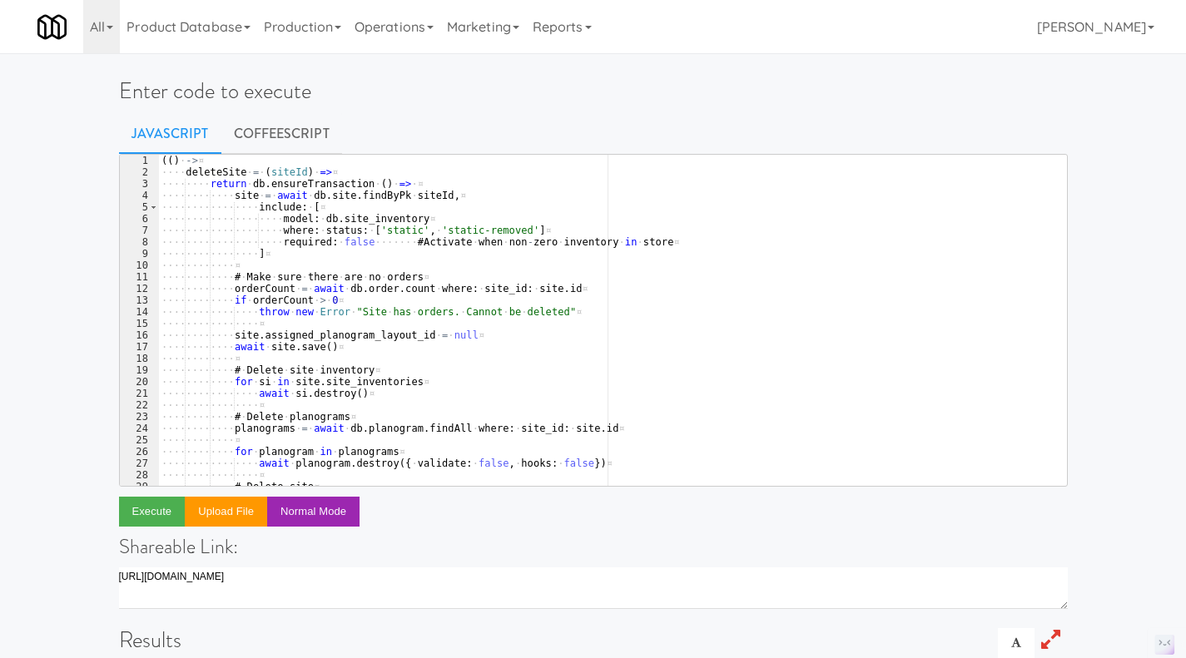
click at [301, 126] on link "CoffeeScript" at bounding box center [281, 134] width 121 height 42
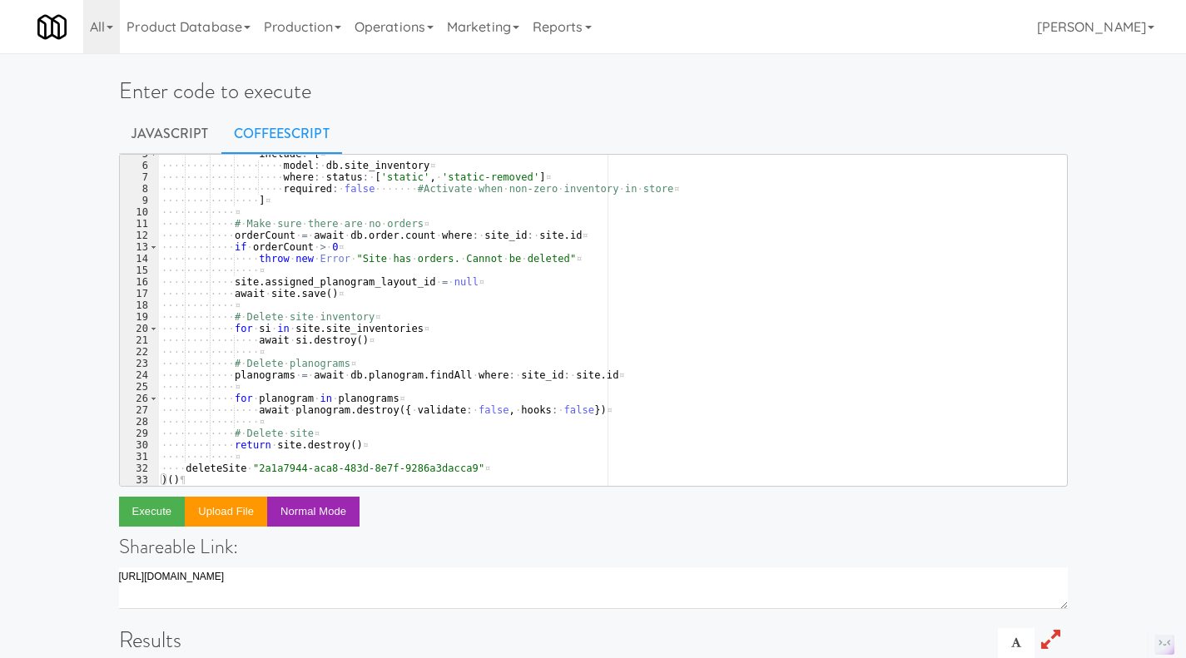
scroll to position [52, 0]
click at [453, 469] on div "···· ···· ···· ···· include : · [ ¤ ···· ···· ···· ···· ···· model : · db . sit…" at bounding box center [606, 326] width 897 height 355
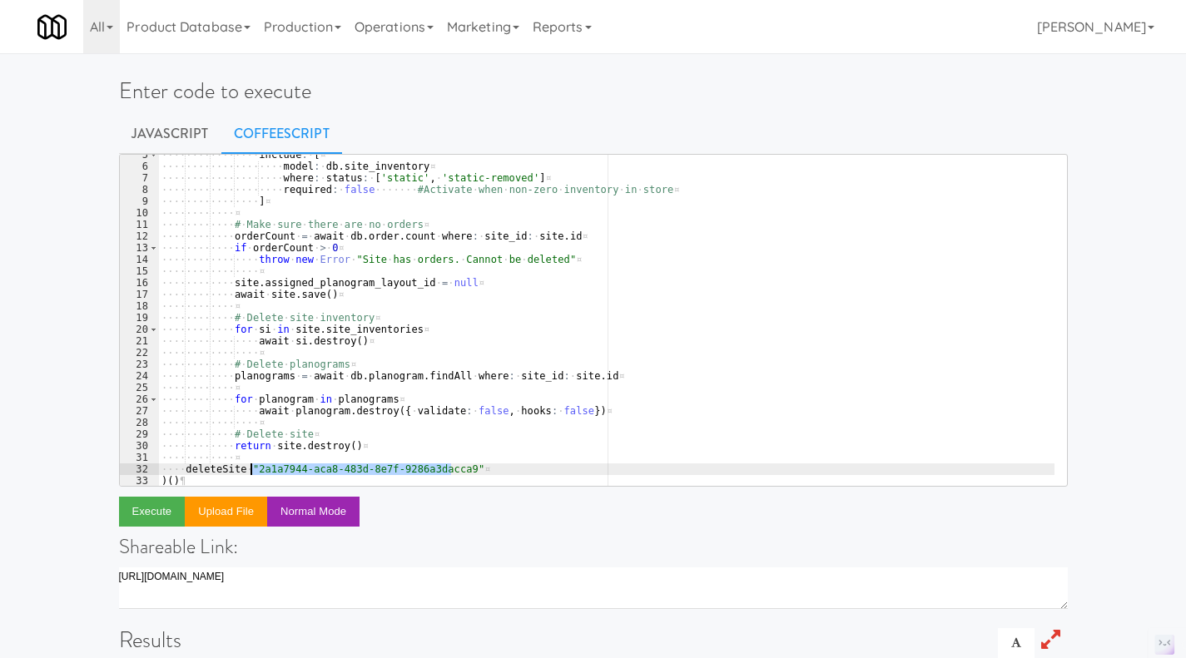
paste textarea "f7ce8854-d19c-4f00-bcb6-176185c7d91"
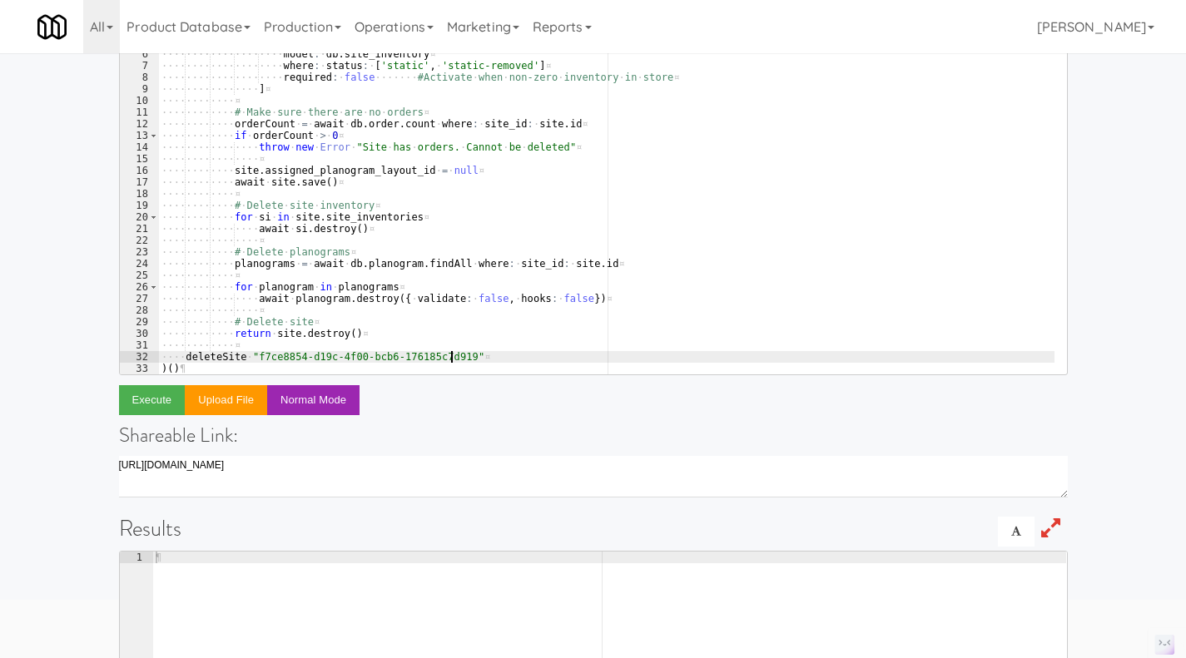
scroll to position [112, 0]
click at [152, 400] on button "Execute" at bounding box center [152, 400] width 67 height 30
click at [448, 356] on div "···· ···· ···· ···· include : · [ ¤ ···· ···· ···· ···· ···· model : · db . sit…" at bounding box center [606, 213] width 897 height 355
paste textarea "a8a59030-d23c-40e7-ab19-80947b99b223"
type textarea "deleteSite "a8a59030-d23c-40e7-ab19-80947b99b223""
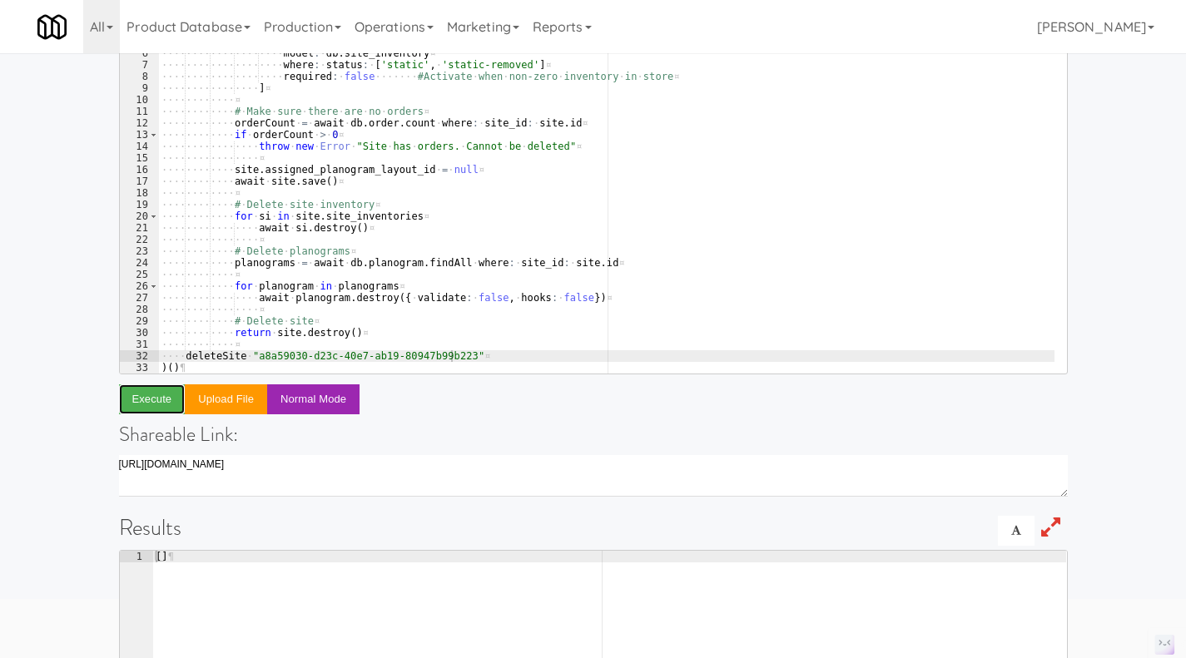
click at [146, 394] on button "Execute" at bounding box center [152, 400] width 67 height 30
